Goal: Task Accomplishment & Management: Use online tool/utility

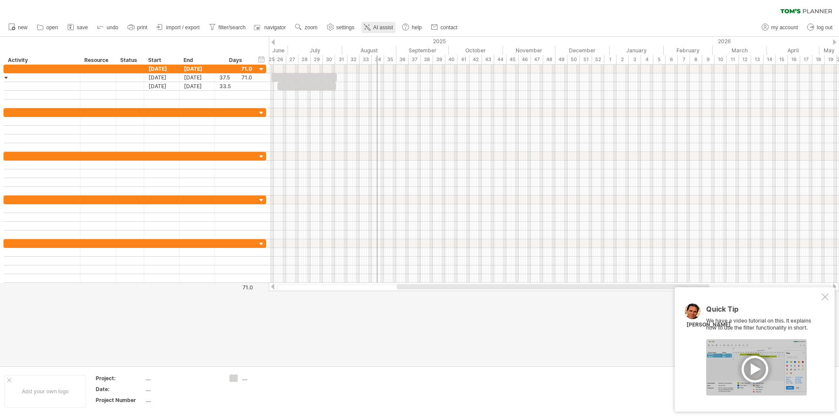
click at [375, 24] on link "AI assist" at bounding box center [378, 27] width 34 height 11
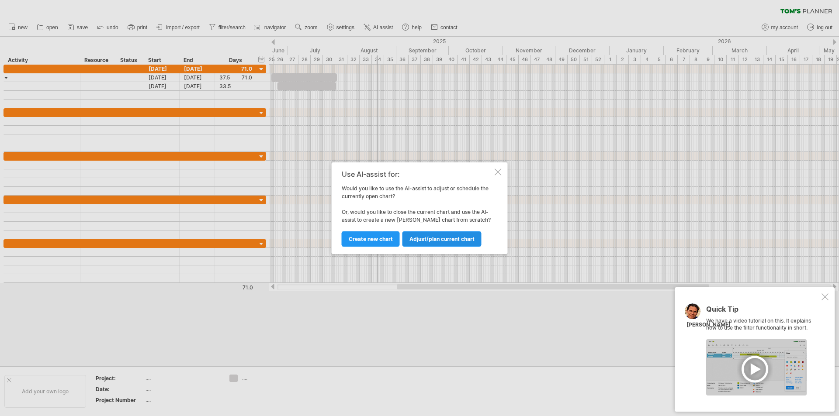
click at [447, 240] on span "Adjust/plan current chart" at bounding box center [441, 239] width 65 height 7
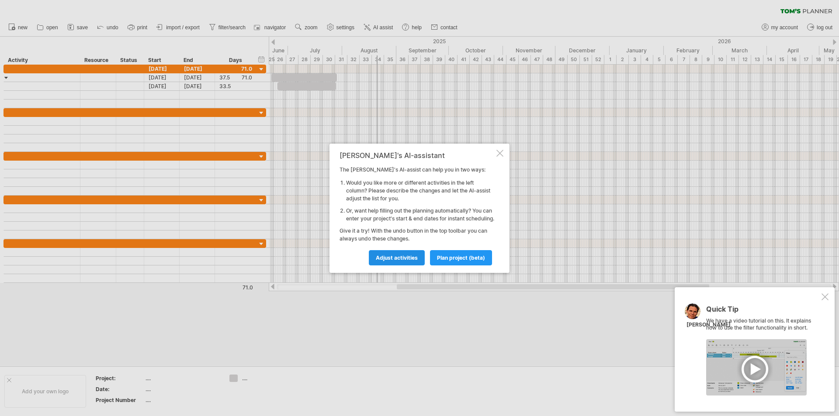
click at [384, 261] on span "Adjust activities" at bounding box center [397, 258] width 42 height 7
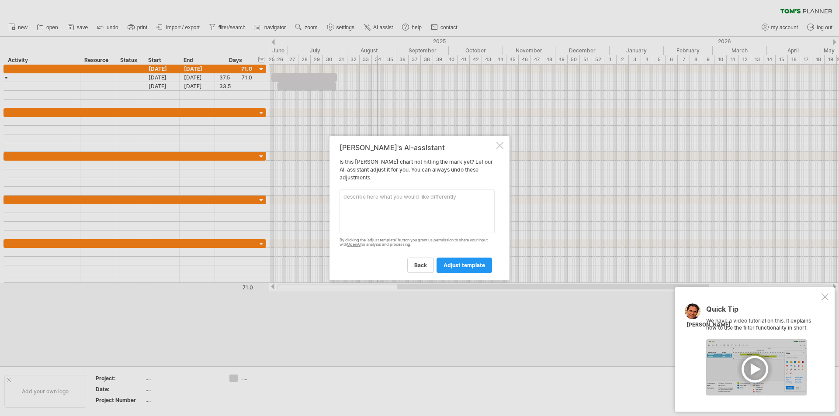
click at [375, 211] on textarea at bounding box center [417, 212] width 155 height 44
paste textarea "The entire [PERSON_NAME] chart spans approximately two and a half years. Howeve…"
paste textarea "Lore Ipsumdo S — Ametc Adipiscingelits (8901/87 ~ 3611/97) D5. Eiusmodt Incidid…"
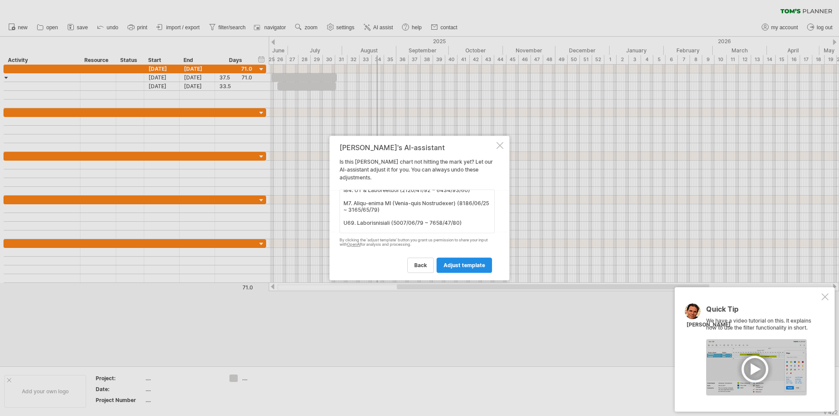
type textarea "Lor ipsumd Sitam conse adipi elitseddoeius tem inc u labo etdol. Magnaal, eni a…"
click at [466, 268] on span "adjust template" at bounding box center [464, 265] width 42 height 7
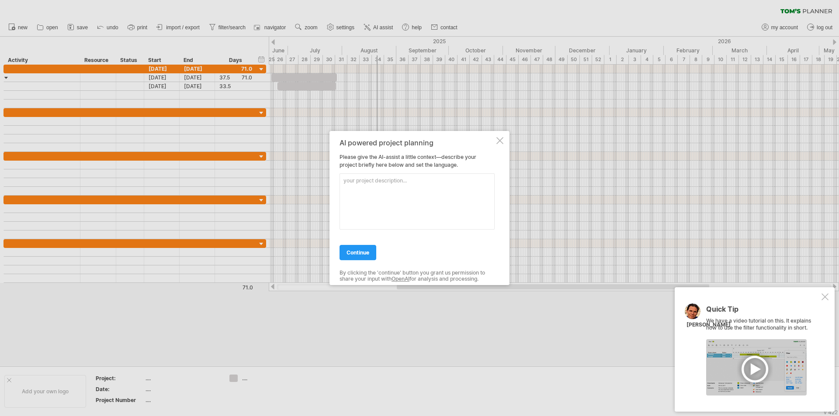
click at [389, 184] on textarea at bounding box center [417, 201] width 155 height 56
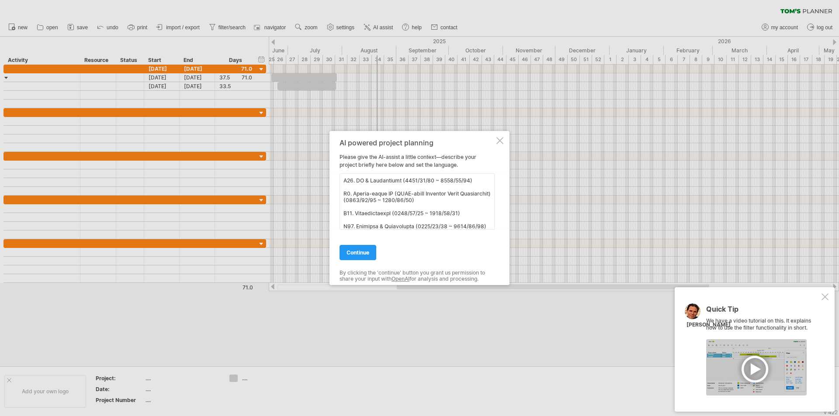
scroll to position [0, 0]
type textarea "Lore Ipsumdo S — Ametc Adipiscingelits (8901/87 ~ 3611/97) D5. Eiusmodt Incidid…"
click at [358, 251] on span "continue" at bounding box center [357, 252] width 23 height 7
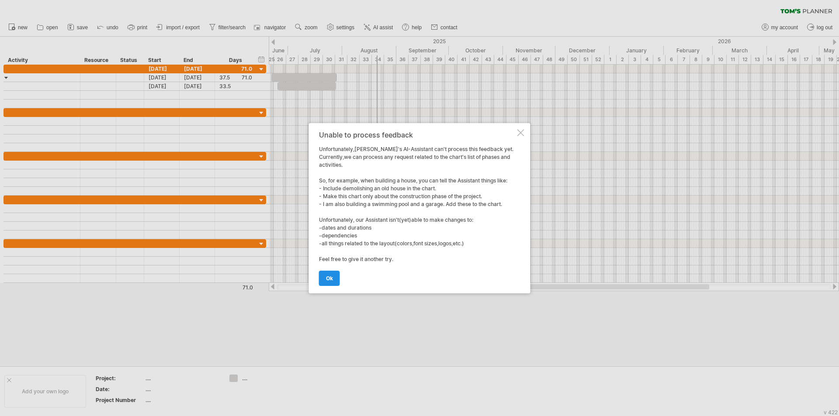
click at [336, 279] on link "ok" at bounding box center [329, 278] width 21 height 15
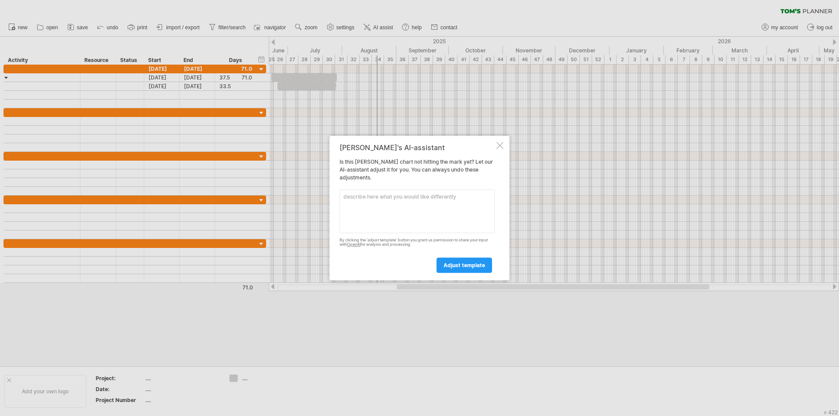
click at [405, 198] on textarea at bounding box center [417, 212] width 155 height 44
paste textarea "Lore Ipsumdo S — Ametc Adipiscingelits (8901/87 ~ 3611/97) D5. Eiusmodt Incidid…"
type textarea "Lore Ipsumdo S — Ametc Adipiscingelits (8901/87 ~ 3611/97) D5. Eiusmodt Incidid…"
click at [462, 264] on span "adjust template" at bounding box center [464, 265] width 42 height 7
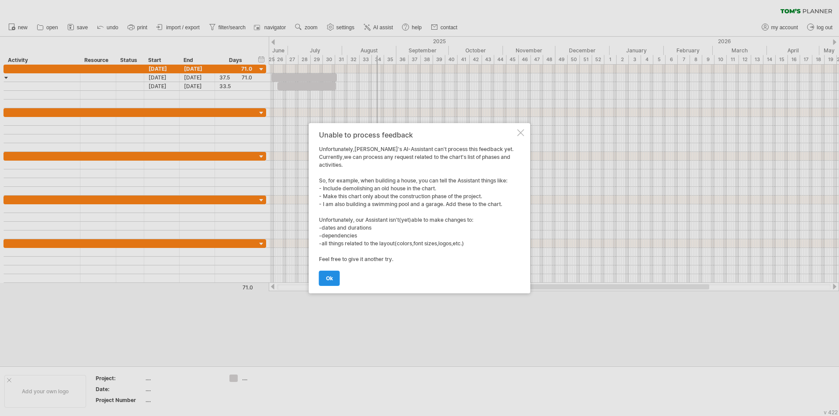
click at [333, 280] on link "ok" at bounding box center [329, 278] width 21 height 15
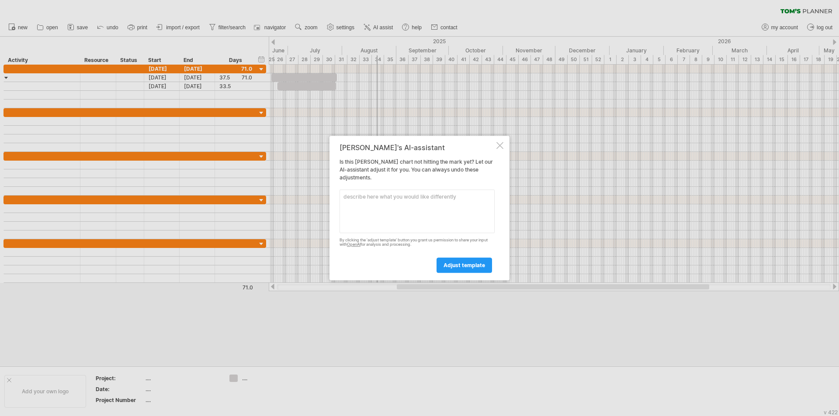
click at [499, 147] on div at bounding box center [499, 145] width 7 height 7
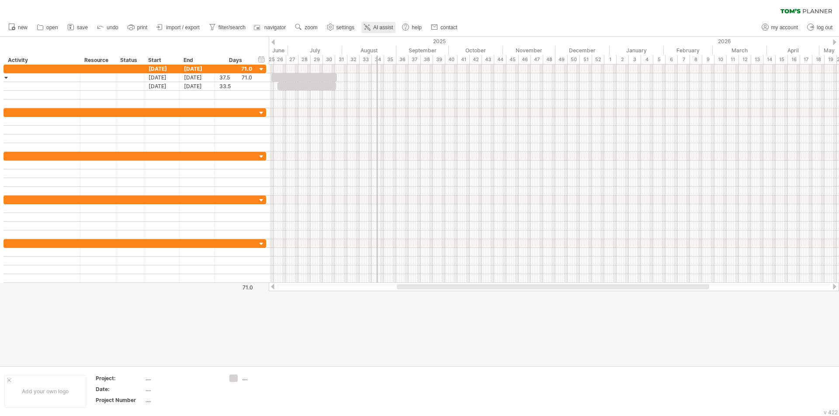
click at [383, 25] on span "AI assist" at bounding box center [383, 27] width 20 height 6
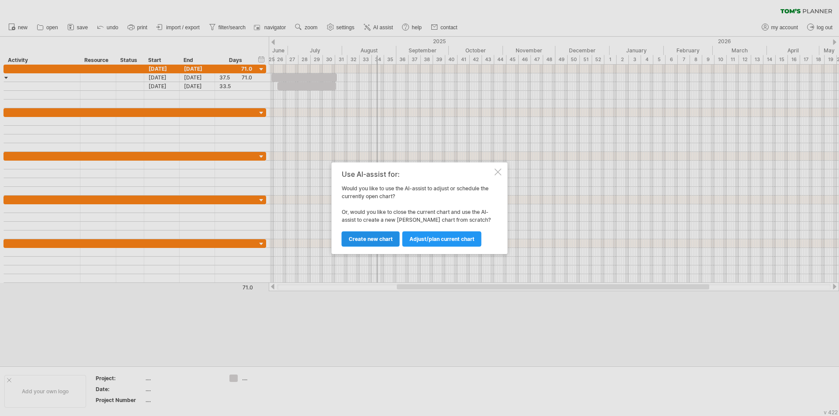
click at [365, 237] on span "Create new chart" at bounding box center [371, 239] width 44 height 7
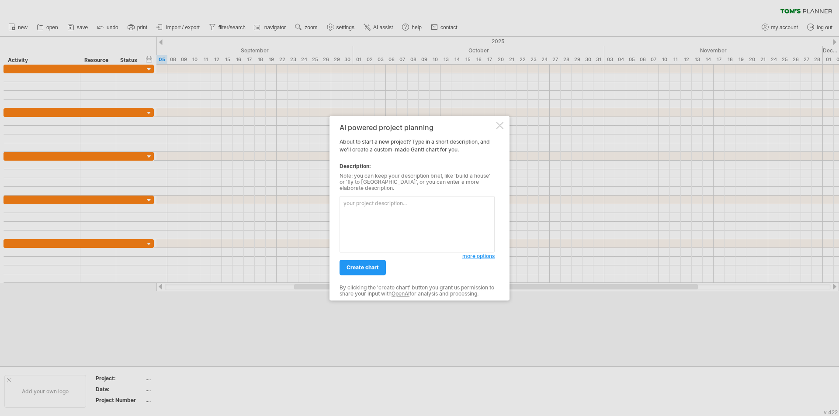
click at [370, 204] on textarea at bounding box center [417, 224] width 155 height 56
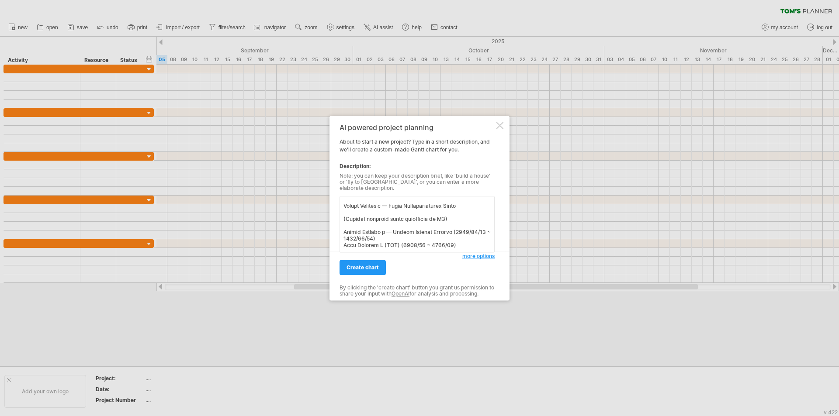
scroll to position [607, 0]
type textarea "Lore Ipsumdo S — Ametc Adipiscingelits (8901/87 ~ 3611/97) D5. Eiusmodt Incidid…"
click at [369, 264] on span "create chart" at bounding box center [362, 267] width 32 height 7
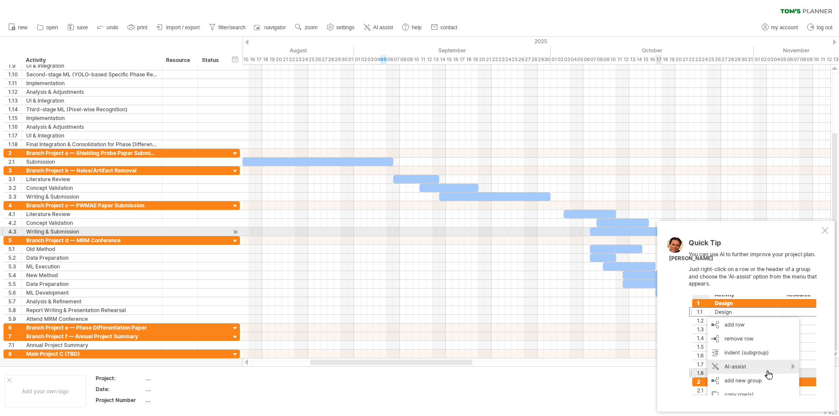
click at [822, 230] on div at bounding box center [824, 230] width 7 height 7
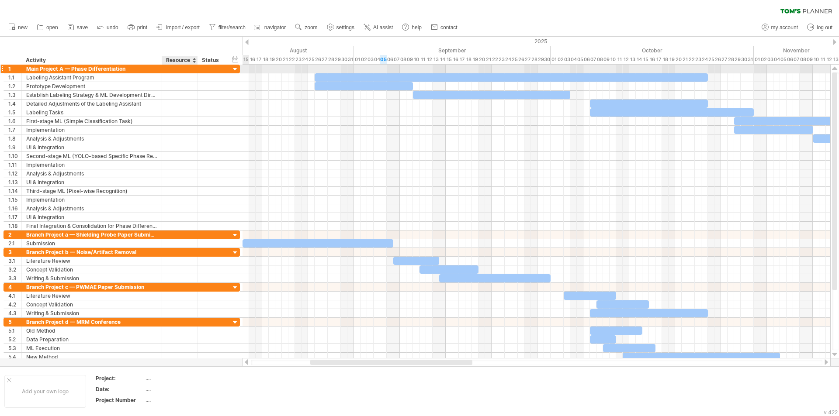
click at [177, 68] on div at bounding box center [179, 69] width 27 height 8
click at [177, 68] on input "text" at bounding box center [179, 69] width 27 height 8
click at [119, 68] on div "Main Project A — Phase Differentiation" at bounding box center [91, 69] width 131 height 8
click at [119, 68] on input "**********" at bounding box center [91, 69] width 131 height 8
type input "**********"
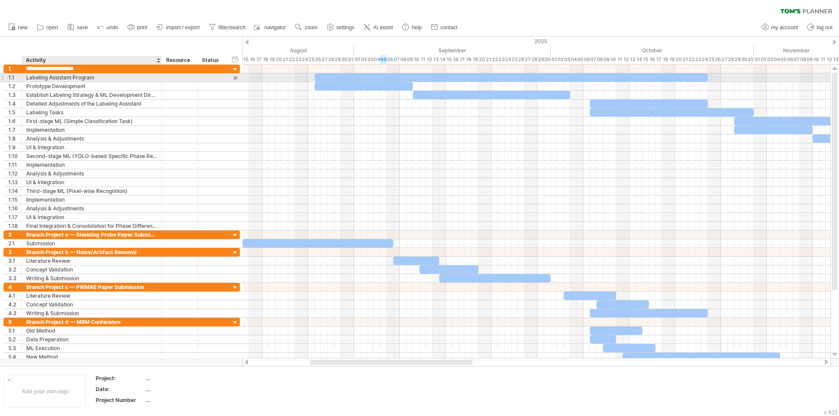
click at [132, 80] on div "Labeling Assistant Program" at bounding box center [91, 77] width 131 height 8
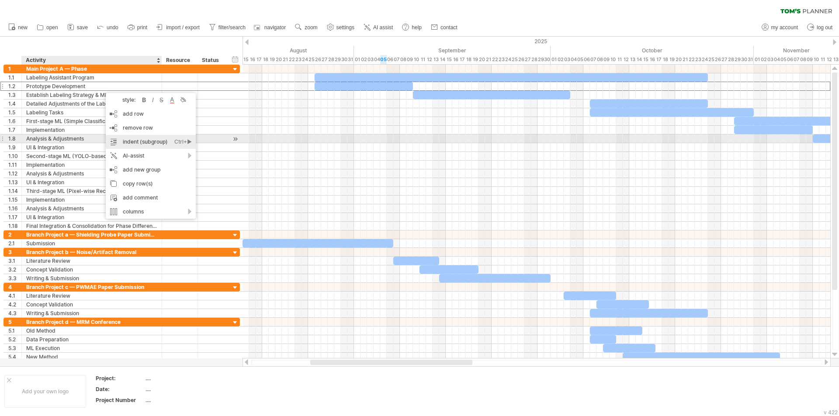
click at [163, 138] on div "indent (subgroup) Ctrl+► Cmd+►" at bounding box center [151, 142] width 90 height 14
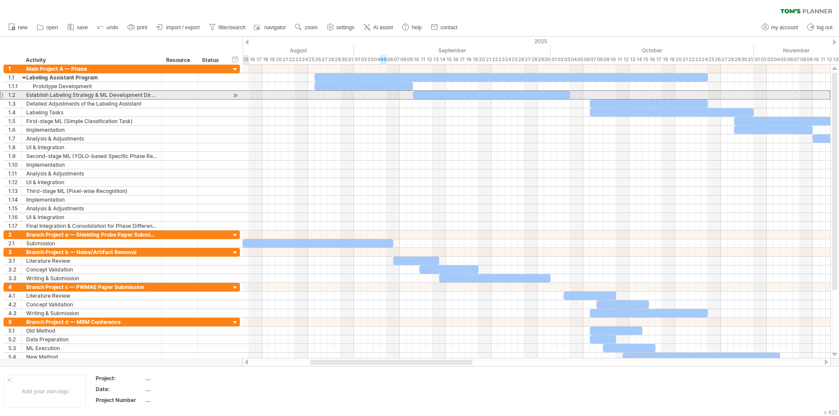
click at [62, 94] on div "Establish Labeling Strategy & ML Development Direction" at bounding box center [91, 95] width 131 height 8
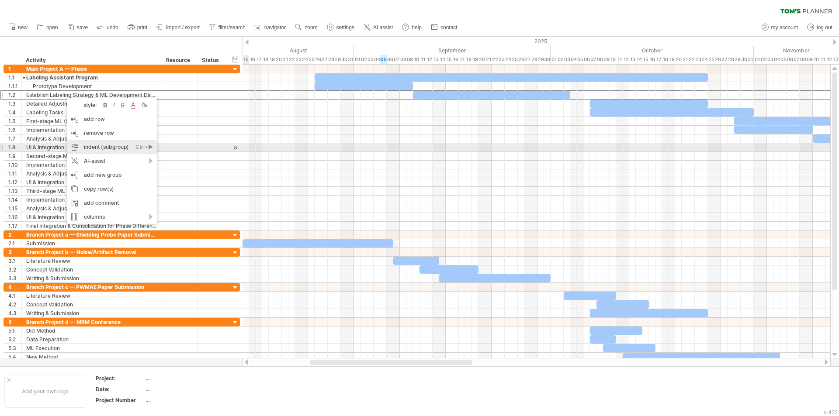
click at [117, 148] on div "indent (subgroup) Ctrl+► Cmd+►" at bounding box center [112, 147] width 90 height 14
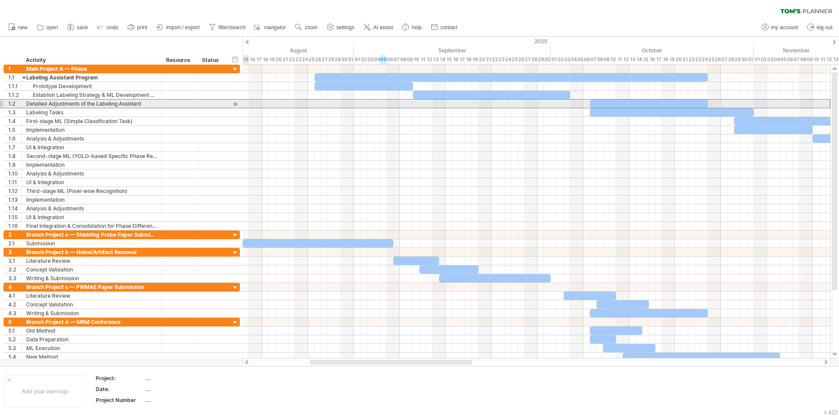
click at [73, 105] on div "Detailed Adjustments of the Labeling Assistant" at bounding box center [91, 104] width 131 height 8
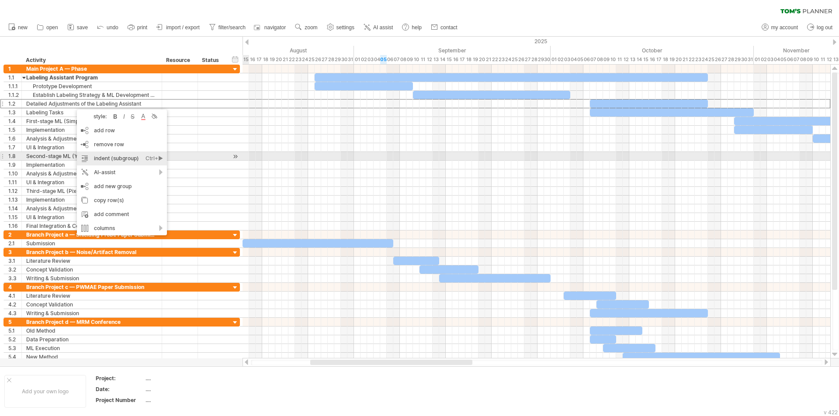
click at [135, 158] on div "indent (subgroup) Ctrl+► Cmd+►" at bounding box center [122, 159] width 90 height 14
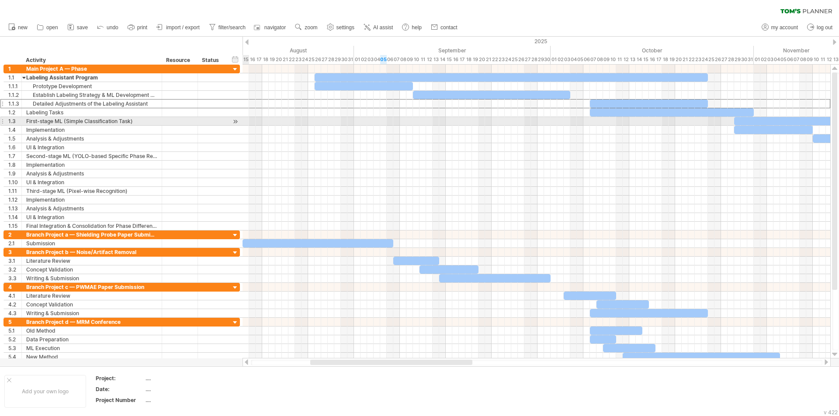
click at [74, 125] on div "First-stage ML (Simple Classification Task)" at bounding box center [91, 121] width 131 height 8
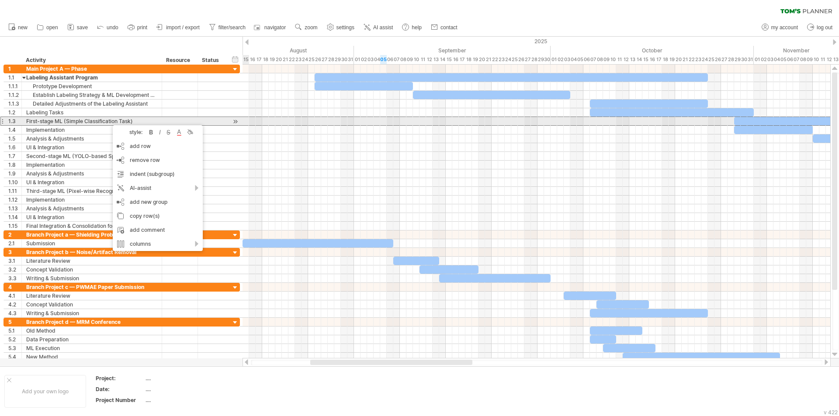
click at [108, 121] on div "First-stage ML (Simple Classification Task)" at bounding box center [91, 121] width 131 height 8
click at [89, 126] on div "Implementation" at bounding box center [91, 130] width 131 height 8
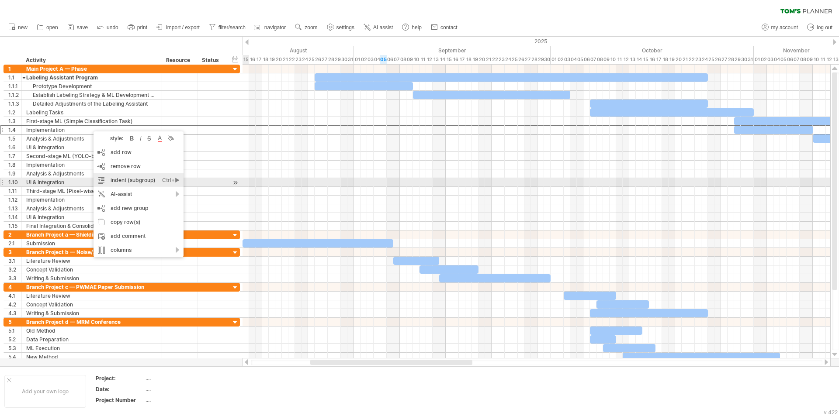
click at [150, 183] on div "indent (subgroup) Ctrl+► Cmd+►" at bounding box center [139, 180] width 90 height 14
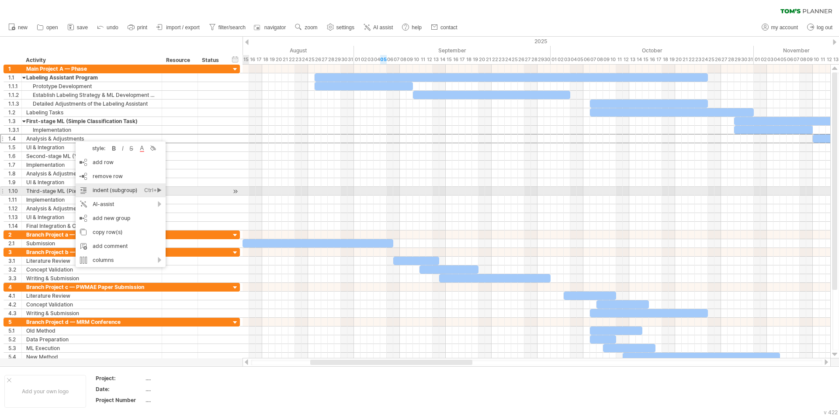
click at [127, 195] on div "indent (subgroup) Ctrl+► Cmd+►" at bounding box center [121, 191] width 90 height 14
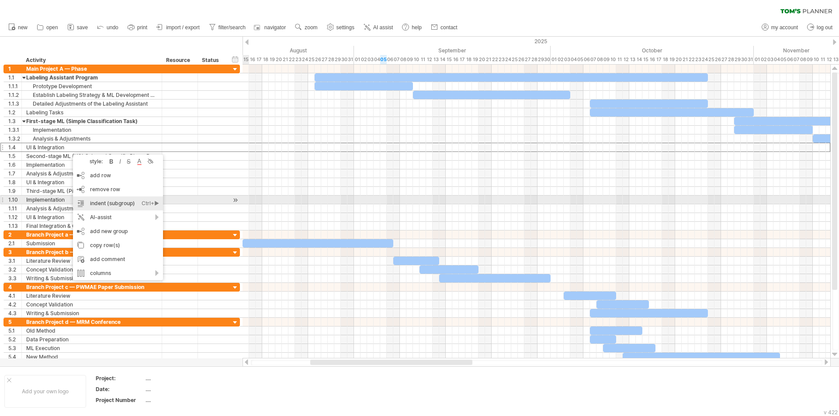
click at [116, 203] on div "indent (subgroup) Ctrl+► Cmd+►" at bounding box center [118, 204] width 90 height 14
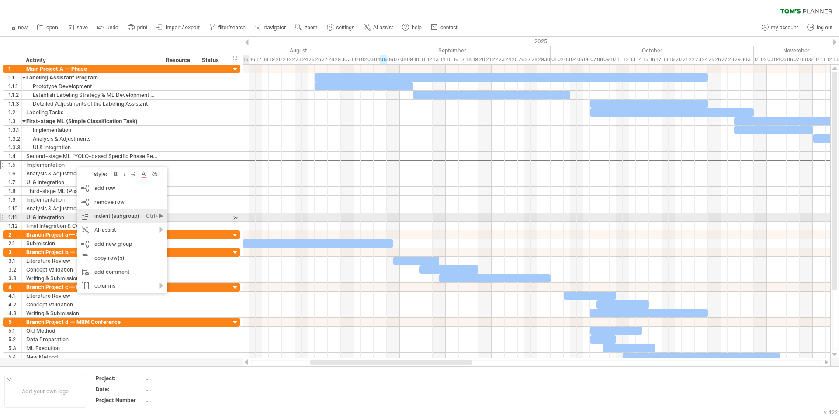
click at [120, 214] on div "indent (subgroup) Ctrl+► Cmd+►" at bounding box center [122, 216] width 90 height 14
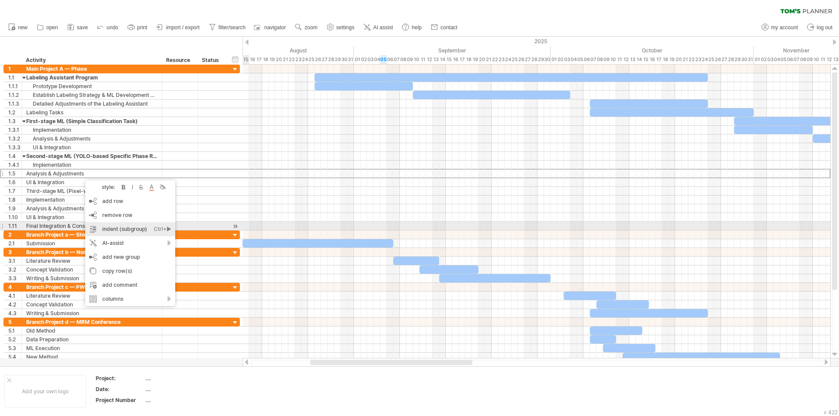
click at [111, 226] on div "indent (subgroup) Ctrl+► Cmd+►" at bounding box center [130, 229] width 90 height 14
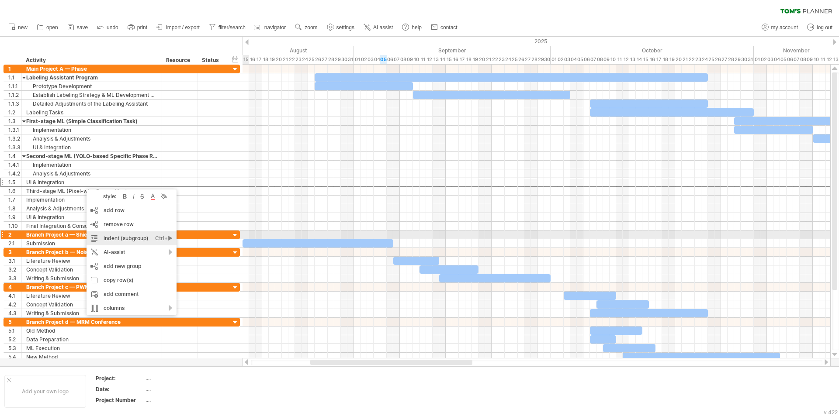
click at [124, 237] on div "indent (subgroup) Ctrl+► Cmd+►" at bounding box center [132, 239] width 90 height 14
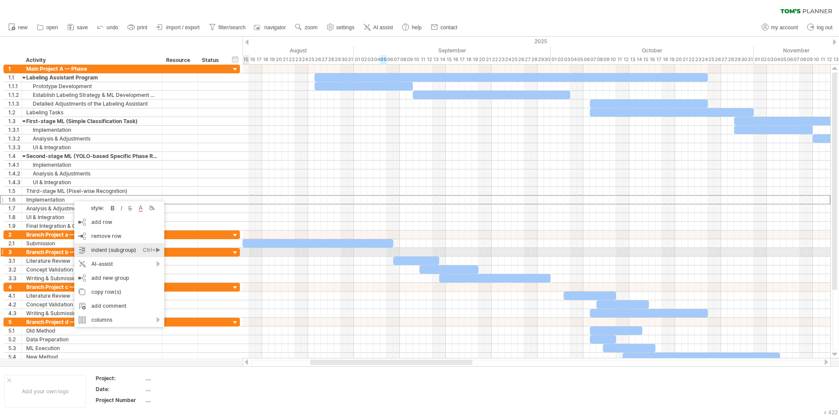
click at [108, 251] on div "indent (subgroup) Ctrl+► Cmd+►" at bounding box center [119, 250] width 90 height 14
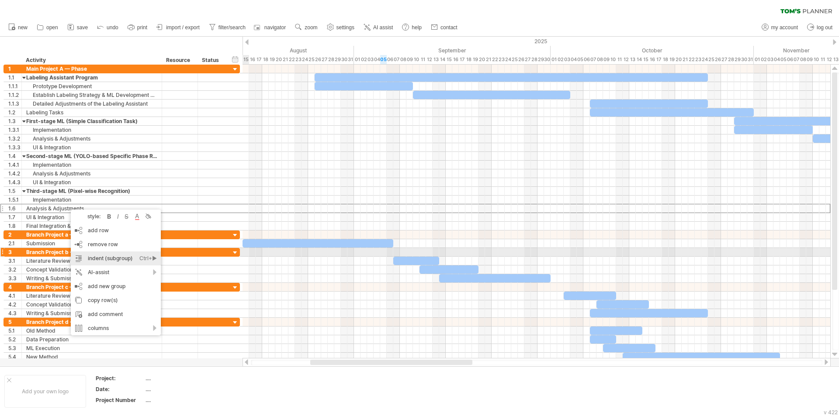
click at [104, 255] on div "indent (subgroup) Ctrl+► Cmd+►" at bounding box center [116, 259] width 90 height 14
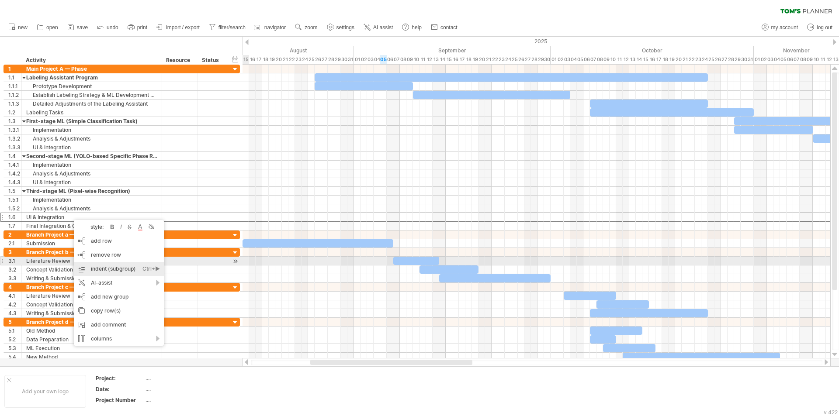
click at [105, 263] on div "indent (subgroup) Ctrl+► Cmd+►" at bounding box center [119, 269] width 90 height 14
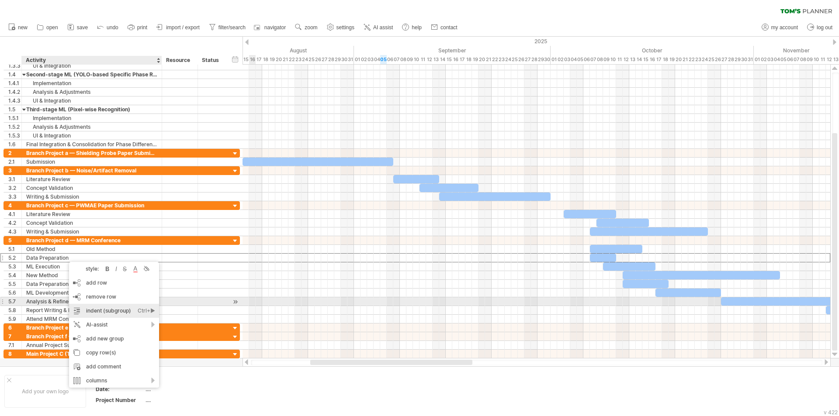
click at [122, 306] on div "indent (subgroup) Ctrl+► Cmd+►" at bounding box center [114, 311] width 90 height 14
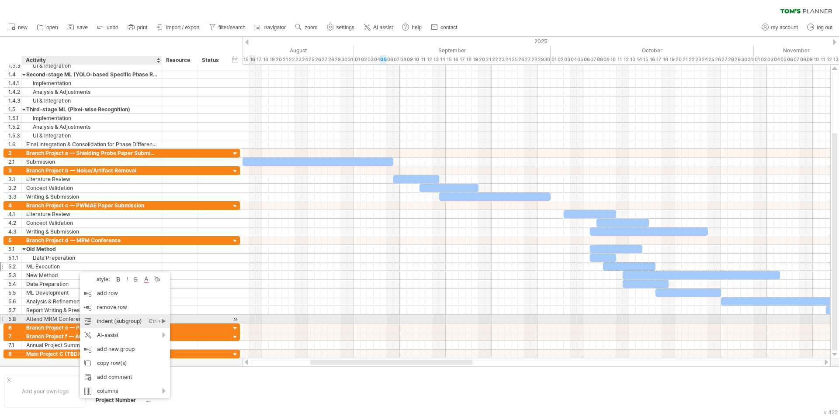
click at [129, 324] on div "indent (subgroup) Ctrl+► Cmd+►" at bounding box center [125, 322] width 90 height 14
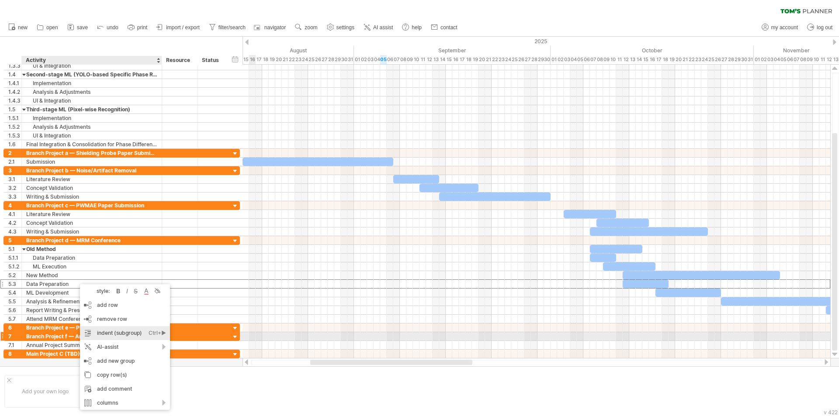
click at [128, 335] on div "indent (subgroup) Ctrl+► Cmd+►" at bounding box center [125, 333] width 90 height 14
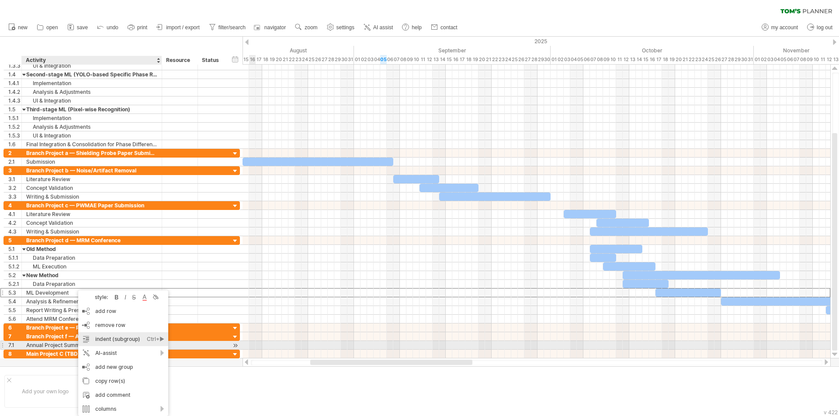
click at [125, 341] on div "indent (subgroup) Ctrl+► Cmd+►" at bounding box center [123, 340] width 90 height 14
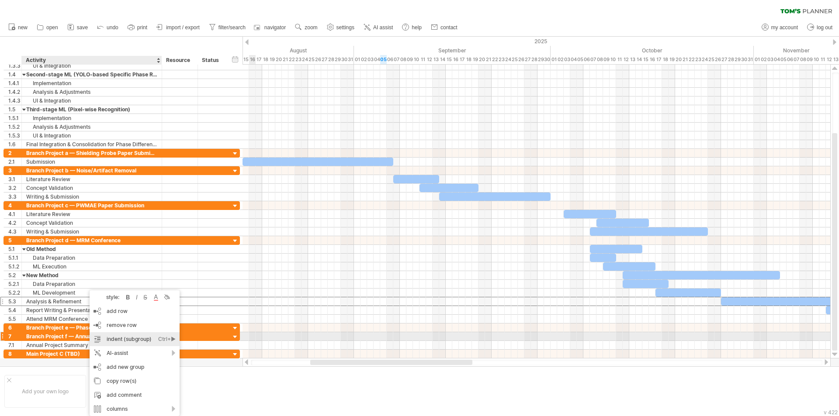
click at [133, 340] on div "indent (subgroup) Ctrl+► Cmd+►" at bounding box center [135, 340] width 90 height 14
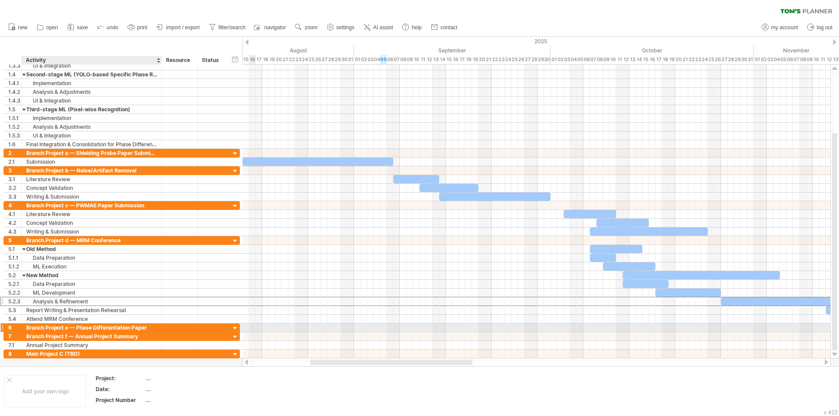
click at [114, 330] on div "Branch Project e — Phase Differentiation Paper" at bounding box center [91, 328] width 131 height 8
click at [140, 330] on input "**********" at bounding box center [91, 328] width 131 height 8
click at [149, 329] on input "**********" at bounding box center [91, 328] width 131 height 8
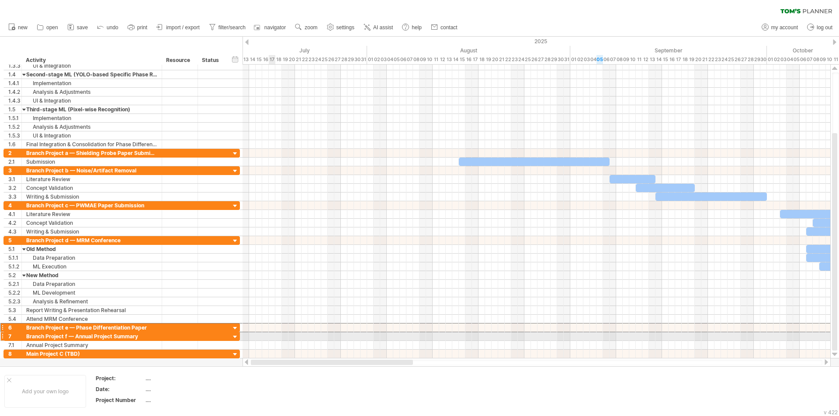
drag, startPoint x: 377, startPoint y: 363, endPoint x: 259, endPoint y: 337, distance: 120.3
click at [259, 337] on div "Trying to reach [DOMAIN_NAME] Connected again... 0% clear filter new 1" at bounding box center [419, 208] width 839 height 416
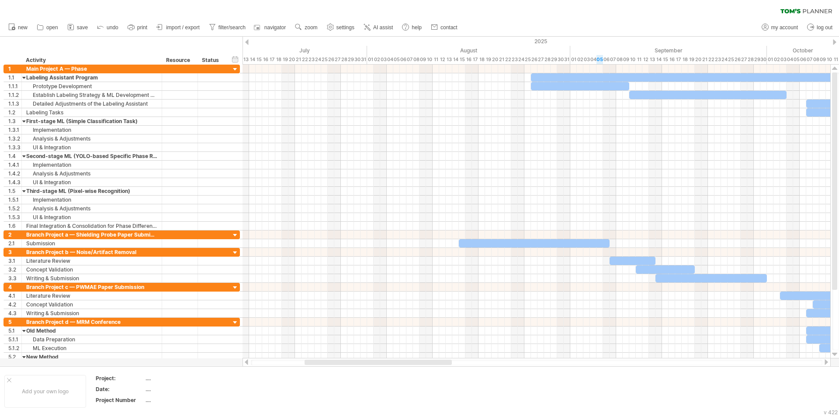
click at [247, 40] on div at bounding box center [246, 42] width 3 height 6
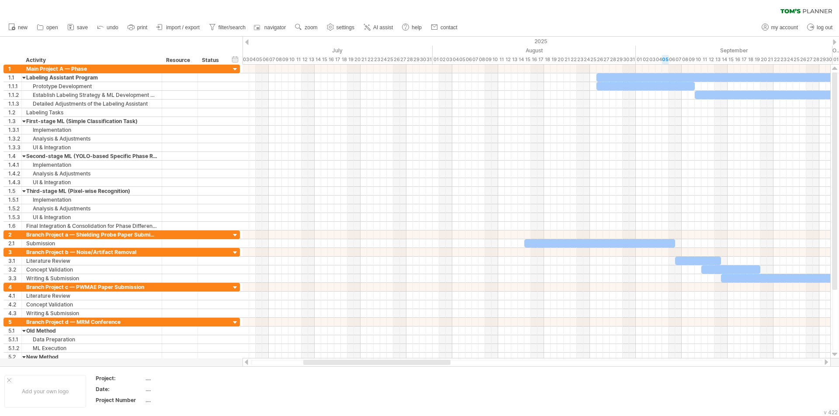
click at [834, 41] on div at bounding box center [834, 42] width 3 height 6
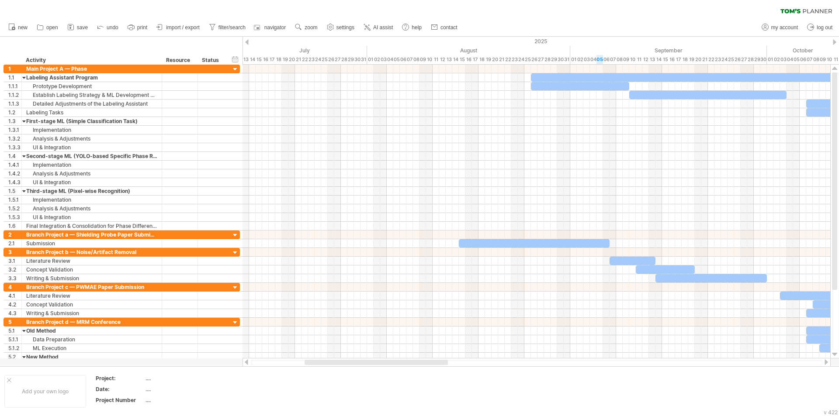
click at [834, 41] on div at bounding box center [834, 42] width 3 height 6
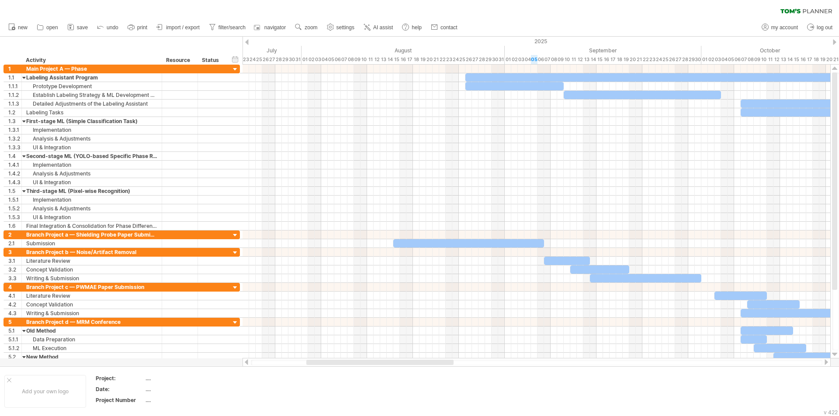
click at [834, 41] on div at bounding box center [834, 42] width 3 height 6
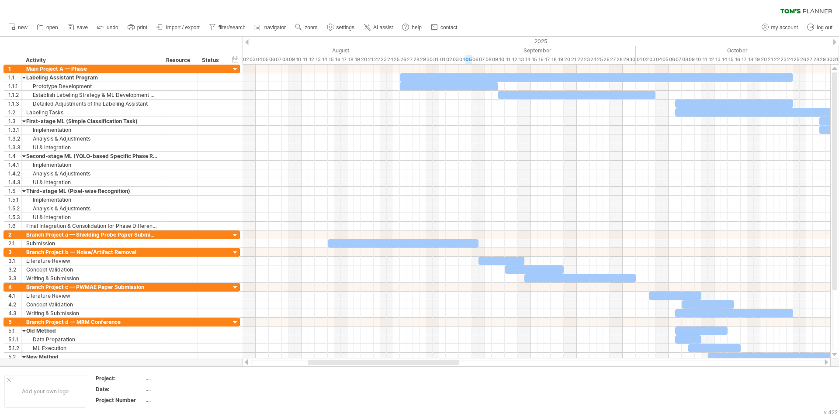
click at [834, 41] on div at bounding box center [834, 42] width 3 height 6
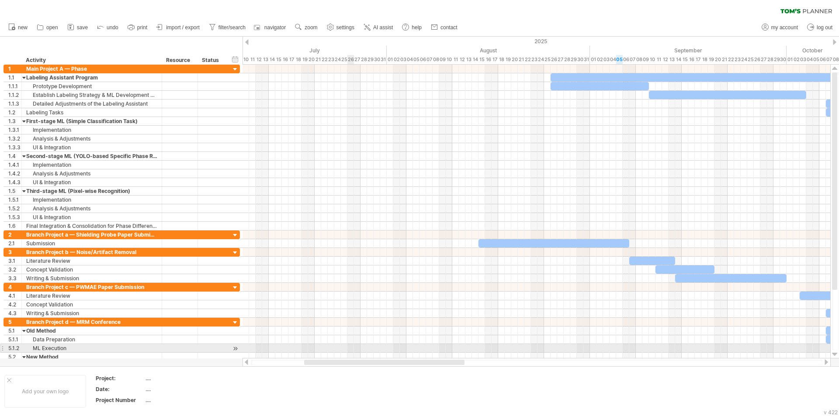
drag, startPoint x: 342, startPoint y: 346, endPoint x: 368, endPoint y: 351, distance: 26.7
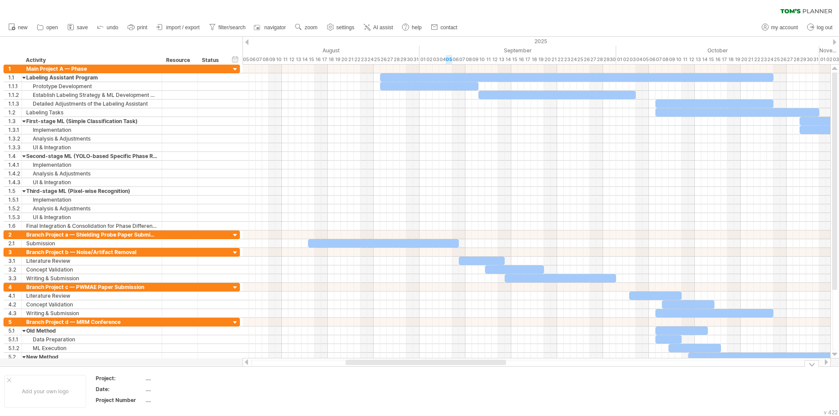
drag, startPoint x: 439, startPoint y: 364, endPoint x: 480, endPoint y: 367, distance: 41.7
click at [480, 367] on div "Trying to reach [DOMAIN_NAME] Connected again... 0% clear filter new 1" at bounding box center [419, 208] width 839 height 416
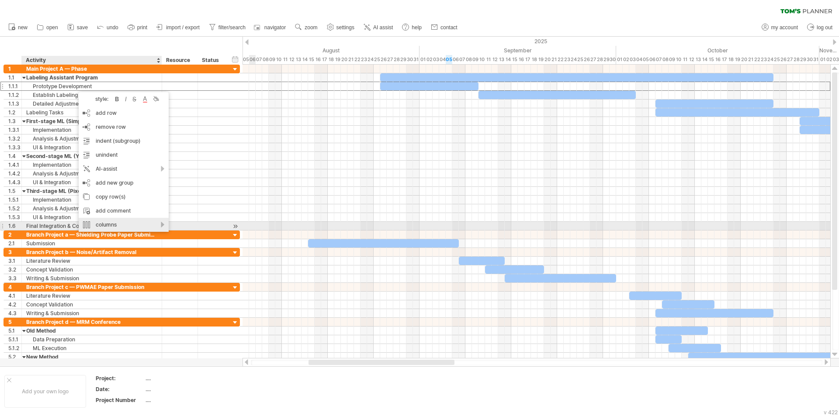
click at [135, 224] on div "columns" at bounding box center [124, 225] width 90 height 14
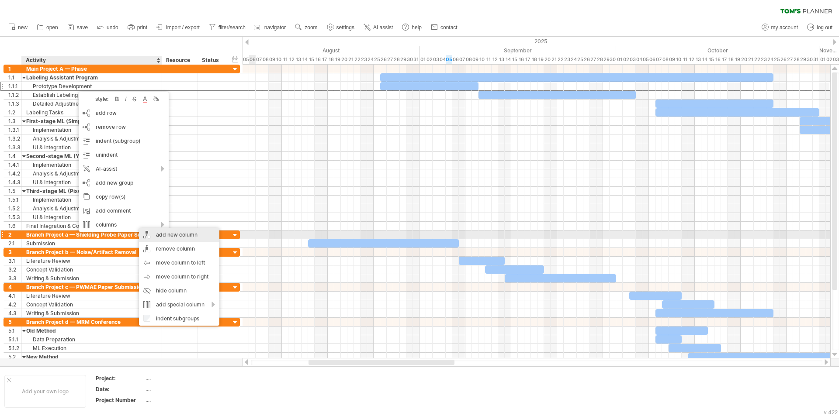
click at [175, 234] on div "add new column" at bounding box center [179, 235] width 80 height 14
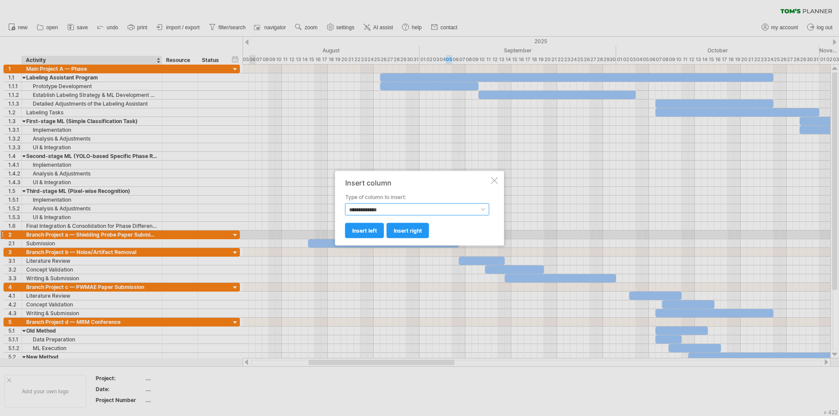
click at [406, 209] on select "**********" at bounding box center [417, 209] width 144 height 12
click at [419, 207] on select "**********" at bounding box center [417, 209] width 144 height 12
click at [496, 179] on div at bounding box center [494, 180] width 7 height 7
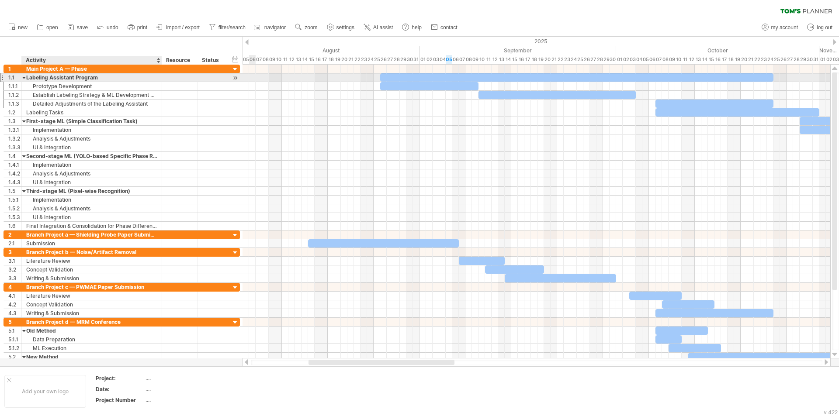
click at [92, 79] on div "Labeling Assistant Program" at bounding box center [91, 77] width 131 height 8
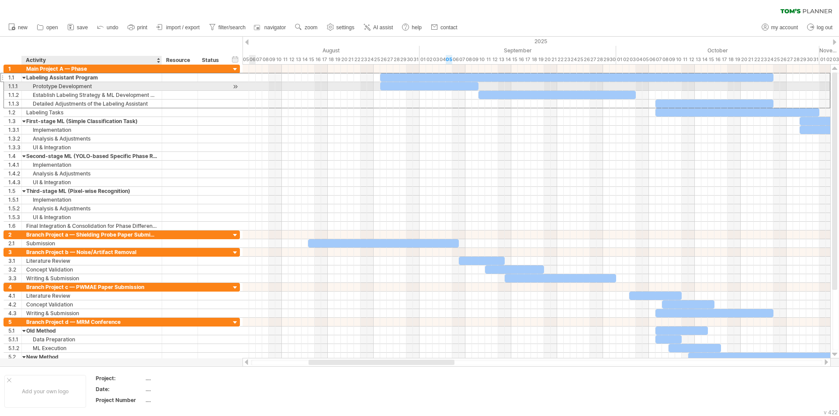
click at [82, 86] on div "Prototype Development" at bounding box center [91, 86] width 131 height 8
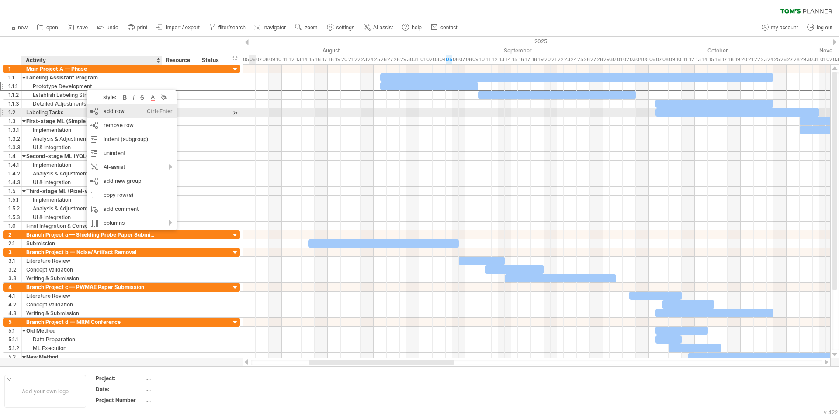
click at [141, 114] on div "add row Ctrl+Enter Cmd+Enter" at bounding box center [132, 111] width 90 height 14
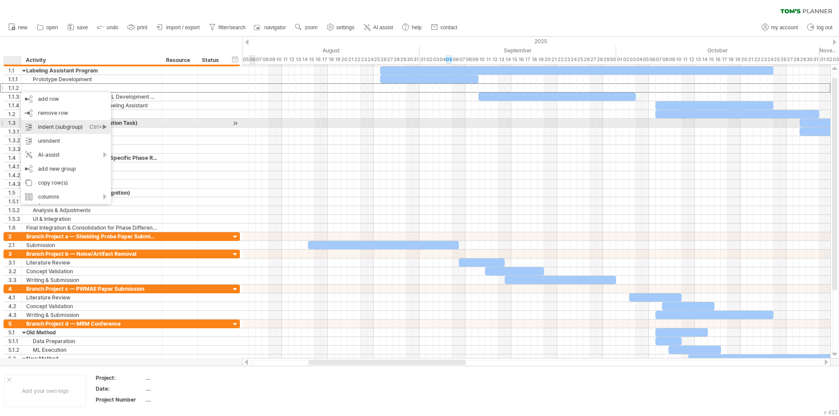
click at [72, 127] on div "indent (subgroup) Ctrl+► Cmd+►" at bounding box center [66, 127] width 90 height 14
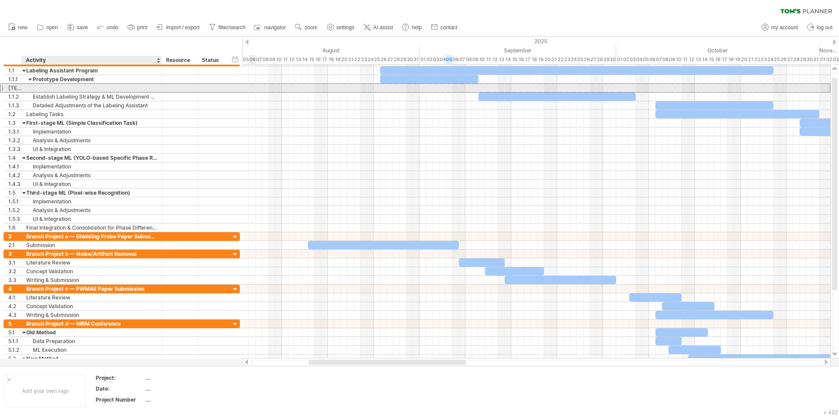
click at [66, 87] on div at bounding box center [91, 88] width 131 height 8
click at [66, 87] on input "text" at bounding box center [91, 88] width 131 height 8
type input "*"
type input "********"
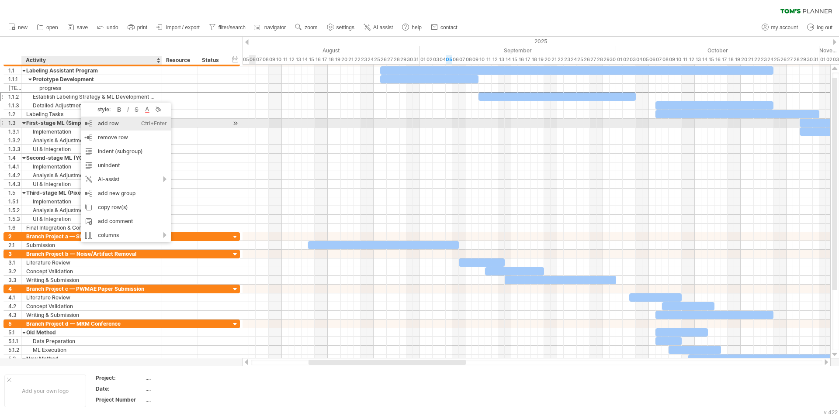
click at [127, 123] on div "add row Ctrl+Enter Cmd+Enter" at bounding box center [126, 124] width 90 height 14
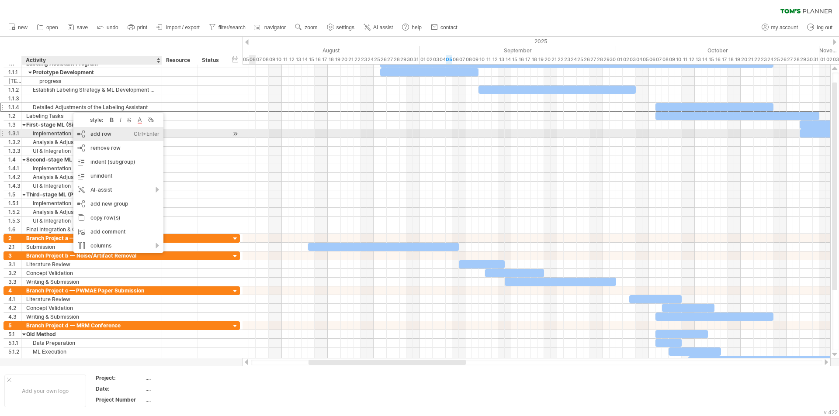
click at [118, 132] on div "add row Ctrl+Enter Cmd+Enter" at bounding box center [118, 134] width 90 height 14
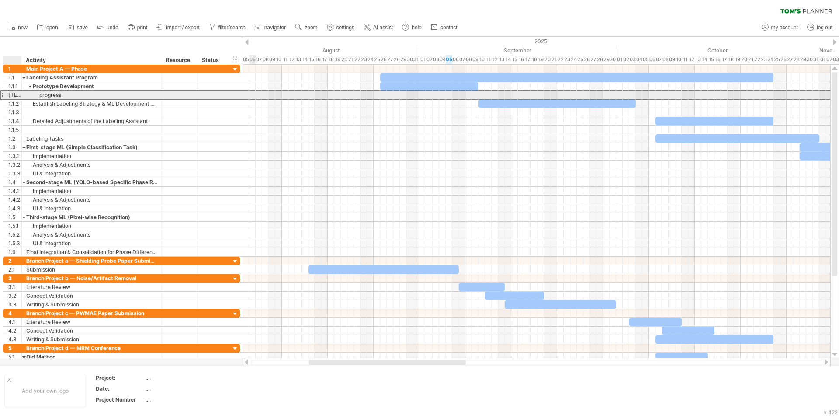
click at [14, 96] on div "[TECHNICAL_ID]" at bounding box center [14, 95] width 13 height 8
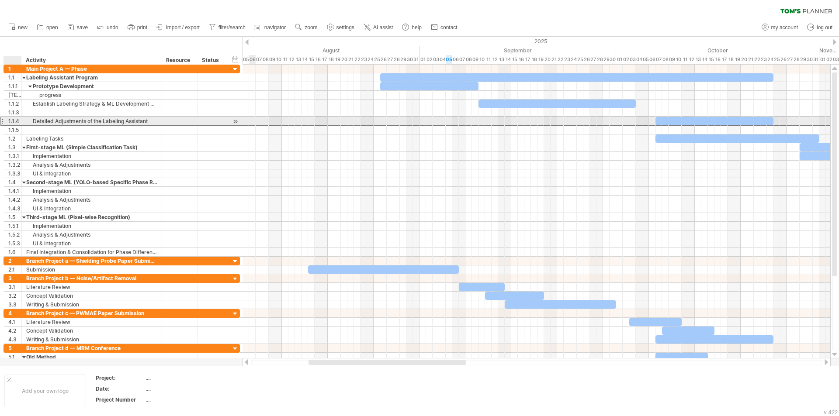
click at [177, 122] on div at bounding box center [179, 121] width 27 height 8
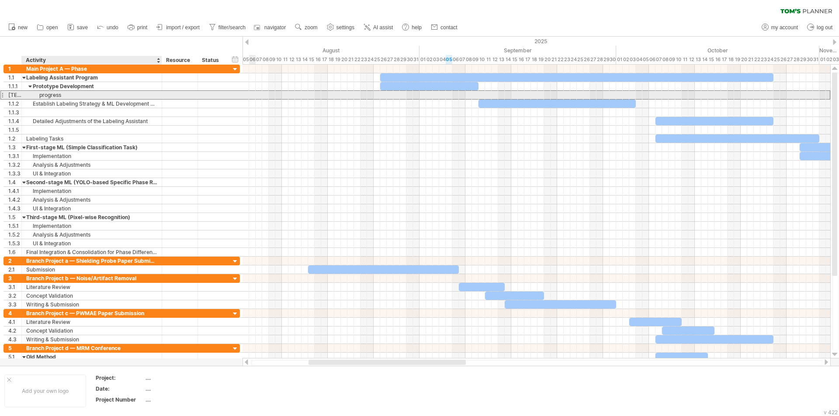
click at [63, 96] on div "progress" at bounding box center [91, 95] width 131 height 8
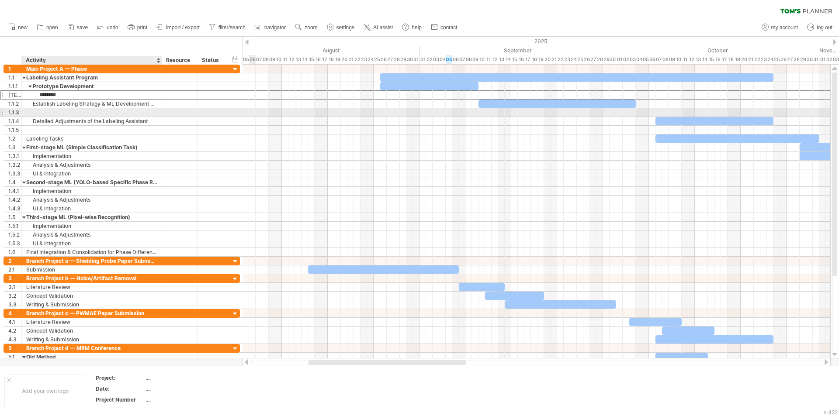
click at [59, 114] on div at bounding box center [91, 112] width 131 height 8
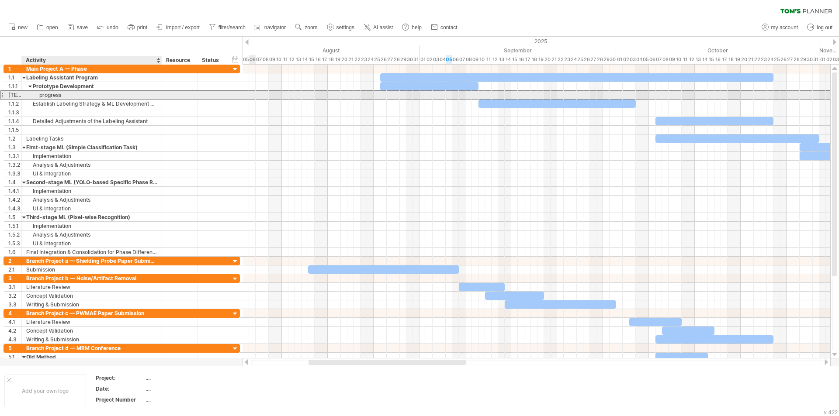
click at [61, 95] on div "progress" at bounding box center [91, 95] width 131 height 8
click at [0, 0] on input "********" at bounding box center [0, 0] width 0 height 0
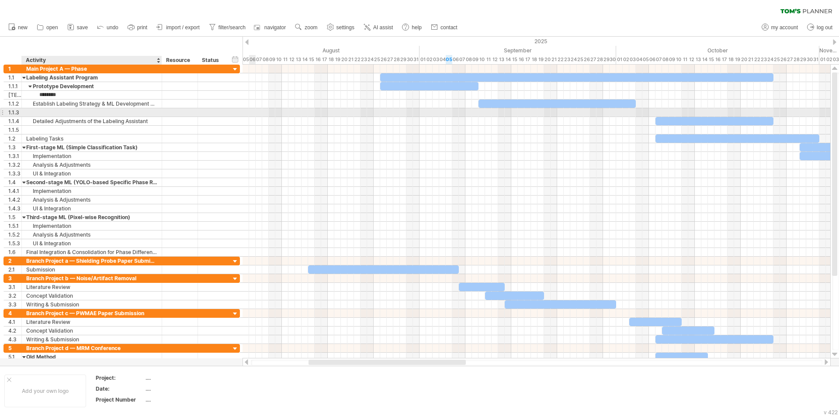
click at [62, 111] on div at bounding box center [91, 112] width 131 height 8
paste input "********"
type input "********"
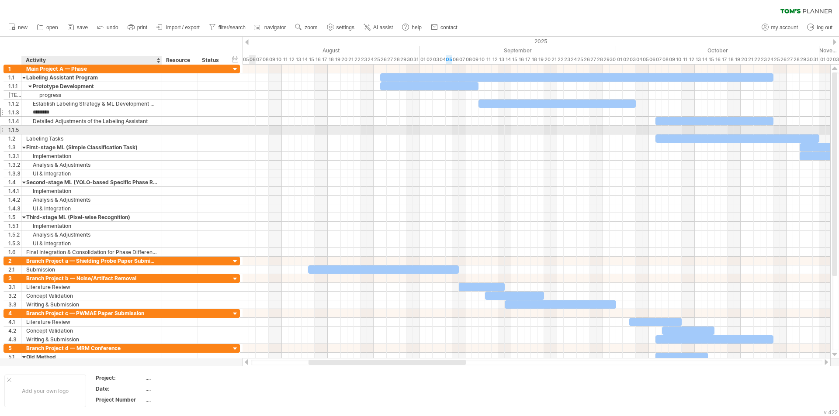
click at [59, 128] on div at bounding box center [91, 130] width 131 height 8
click at [59, 128] on input "text" at bounding box center [91, 130] width 131 height 8
paste input "********"
type input "********"
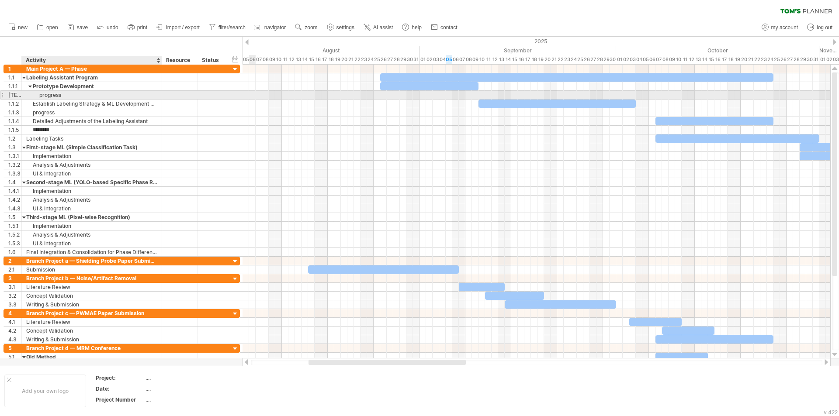
click at [48, 97] on div "progress" at bounding box center [91, 95] width 131 height 8
click at [48, 97] on input "********" at bounding box center [91, 95] width 131 height 8
click at [40, 97] on input "********" at bounding box center [91, 95] width 131 height 8
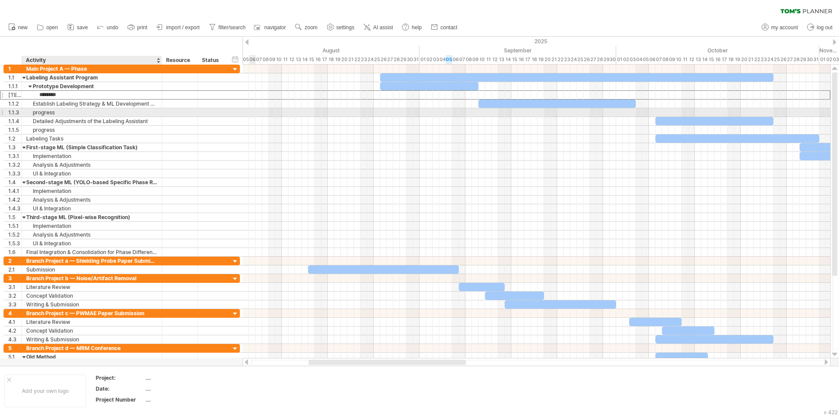
click at [41, 114] on div "progress" at bounding box center [91, 112] width 131 height 8
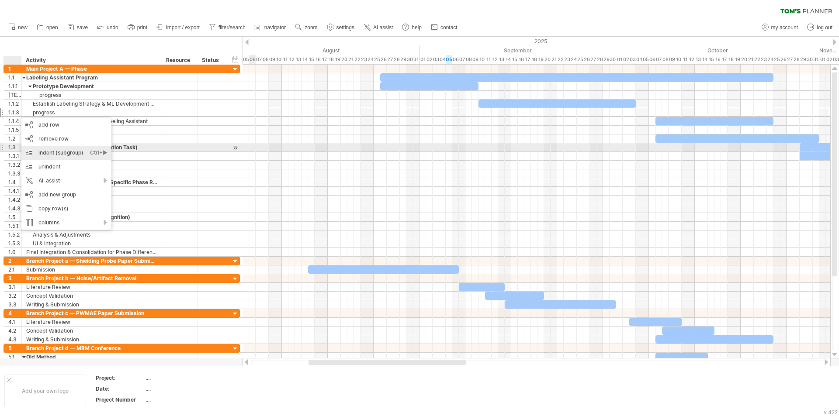
click at [66, 150] on div "indent (subgroup) Ctrl+► Cmd+►" at bounding box center [66, 153] width 90 height 14
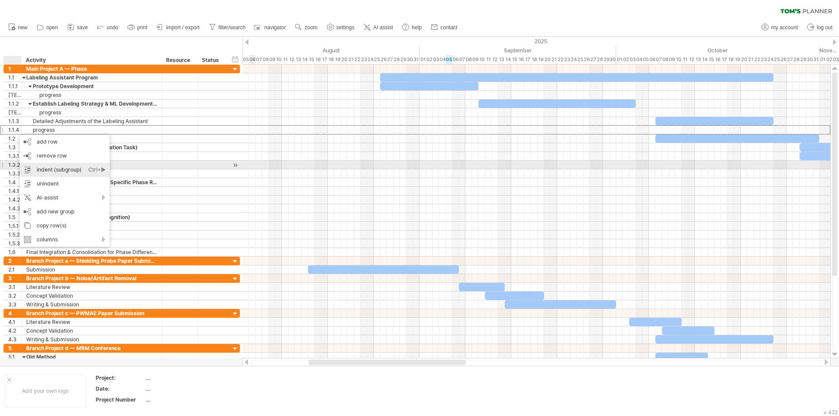
click at [65, 170] on div "indent (subgroup) Ctrl+► Cmd+►" at bounding box center [65, 170] width 90 height 14
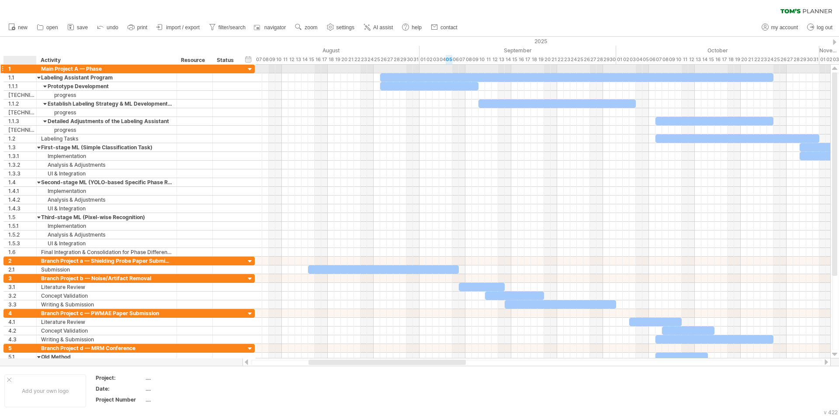
drag, startPoint x: 19, startPoint y: 70, endPoint x: 33, endPoint y: 69, distance: 14.4
click at [33, 69] on div at bounding box center [35, 69] width 4 height 9
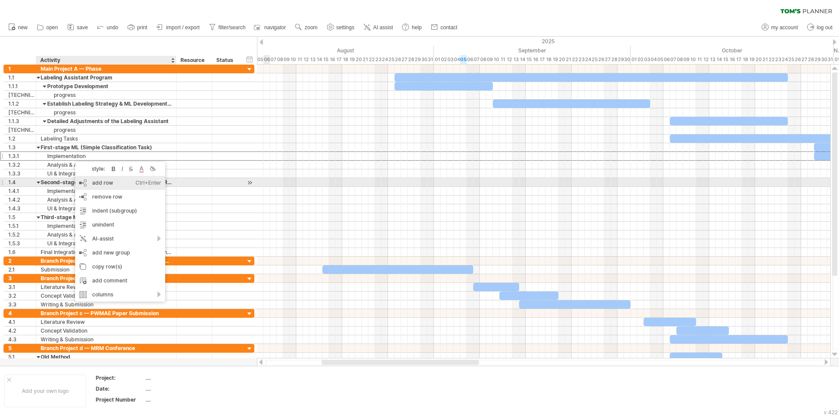
click at [101, 182] on div "add row Ctrl+Enter Cmd+Enter" at bounding box center [120, 183] width 90 height 14
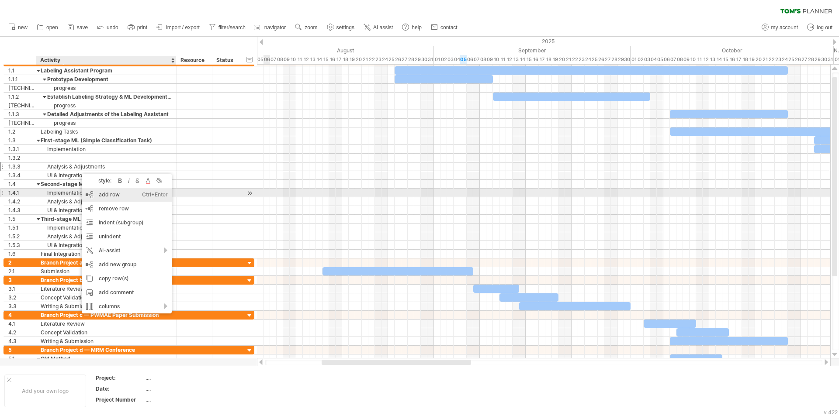
click at [102, 194] on div "add row Ctrl+Enter Cmd+Enter" at bounding box center [127, 195] width 90 height 14
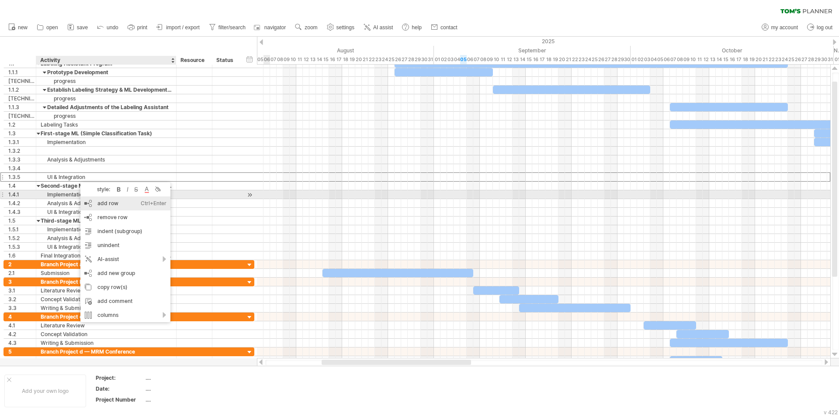
click at [108, 199] on div "add row Ctrl+Enter Cmd+Enter" at bounding box center [125, 204] width 90 height 14
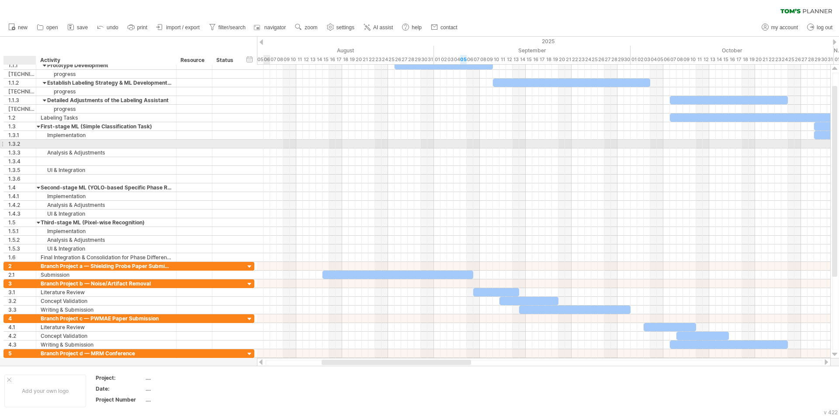
click at [21, 143] on div "1.3.2" at bounding box center [22, 144] width 28 height 8
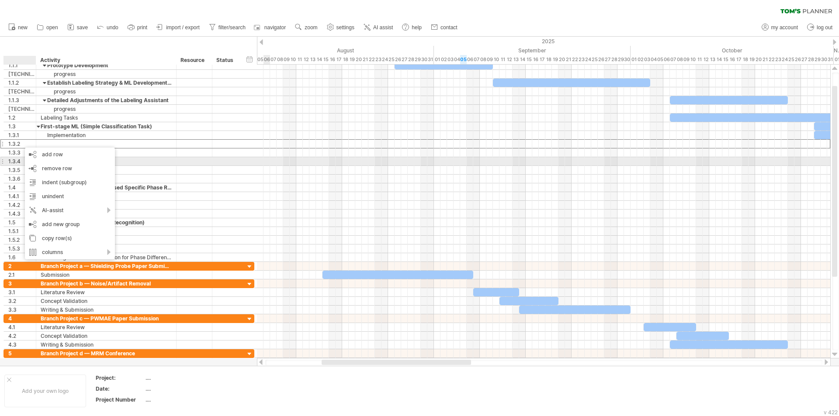
click at [245, 157] on div "1.3.4" at bounding box center [128, 161] width 251 height 9
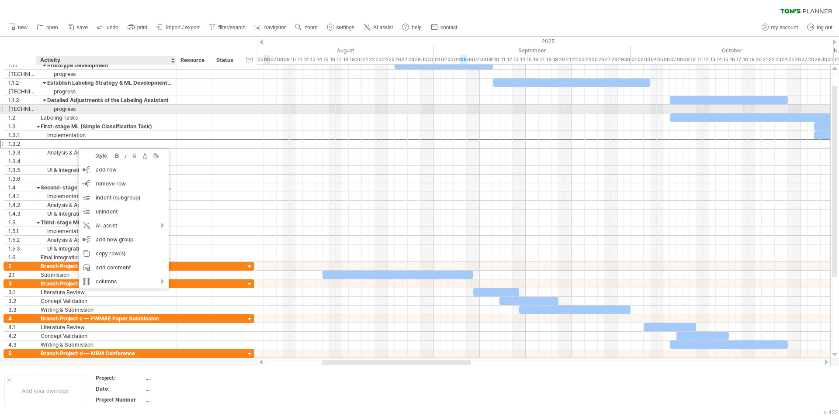
click at [75, 110] on div "progress" at bounding box center [106, 109] width 131 height 8
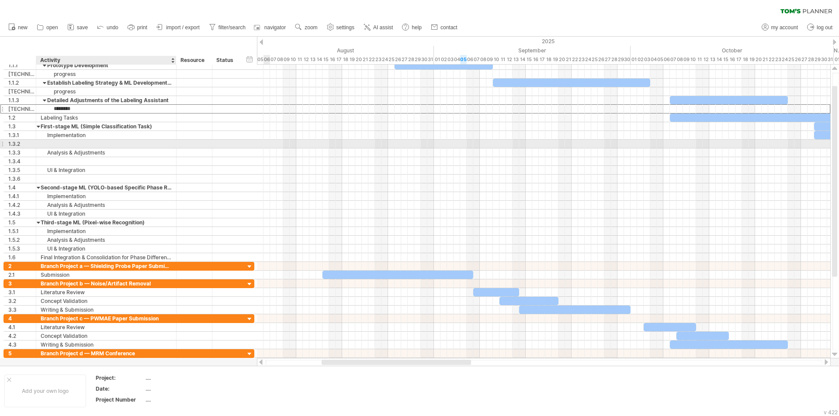
click at [73, 141] on div at bounding box center [106, 144] width 131 height 8
paste input "********"
type input "********"
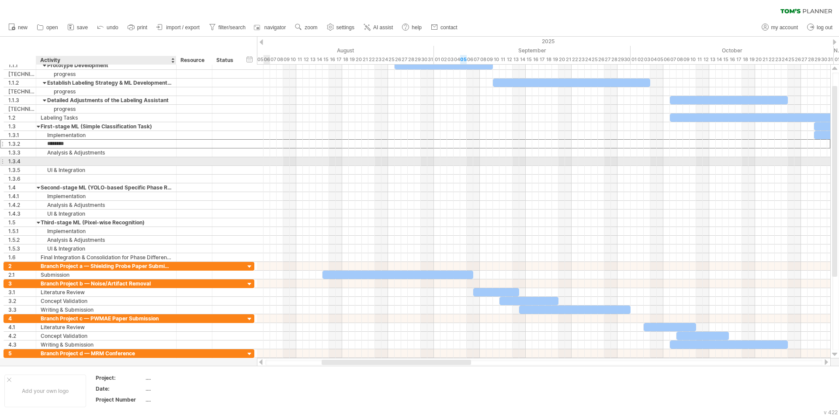
click at [68, 161] on div at bounding box center [106, 161] width 131 height 8
paste input "********"
type input "********"
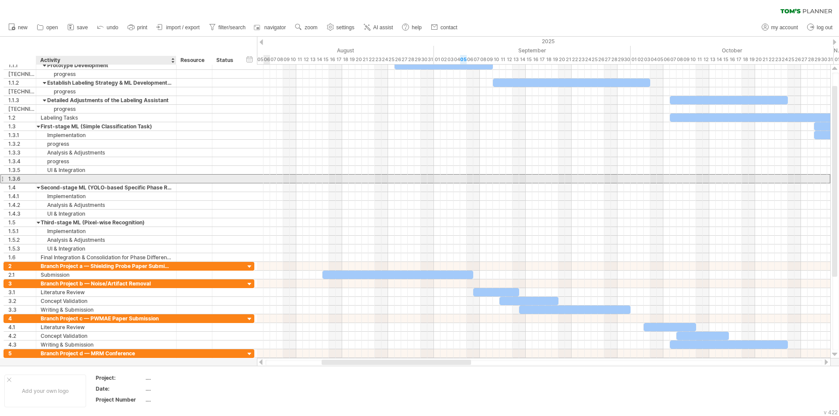
click at [72, 177] on div at bounding box center [106, 179] width 131 height 8
paste input "********"
type input "********"
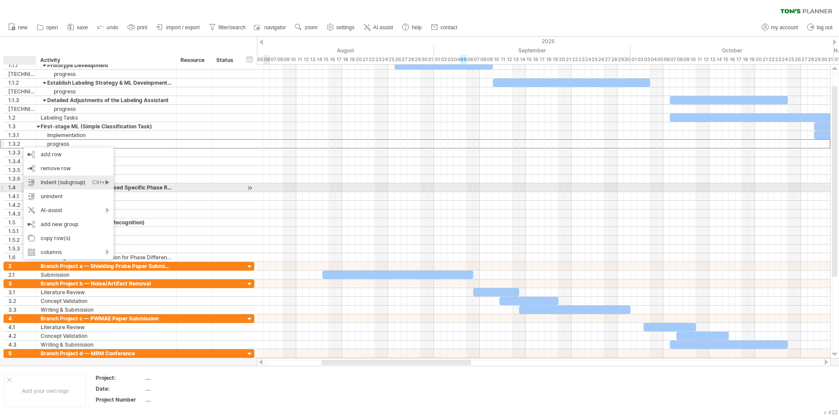
click at [58, 184] on div "indent (subgroup) Ctrl+► Cmd+►" at bounding box center [69, 183] width 90 height 14
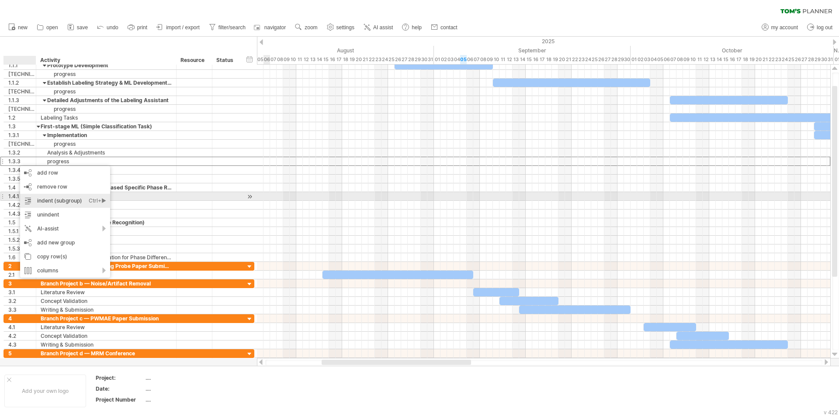
click at [57, 196] on div "indent (subgroup) Ctrl+► Cmd+►" at bounding box center [65, 201] width 90 height 14
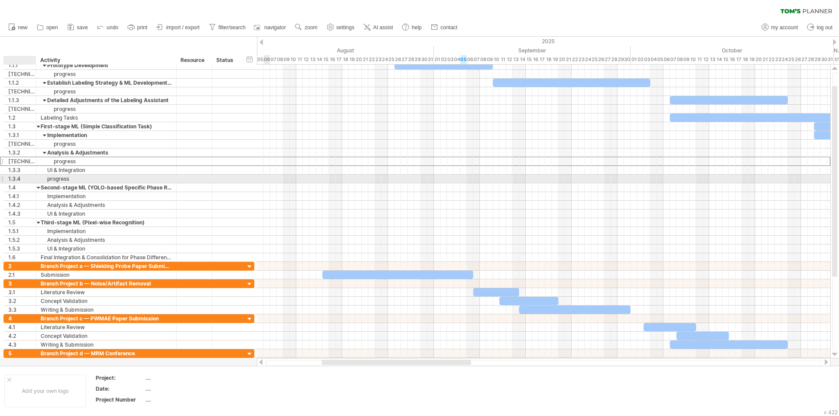
drag, startPoint x: 16, startPoint y: 177, endPoint x: 26, endPoint y: 179, distance: 9.9
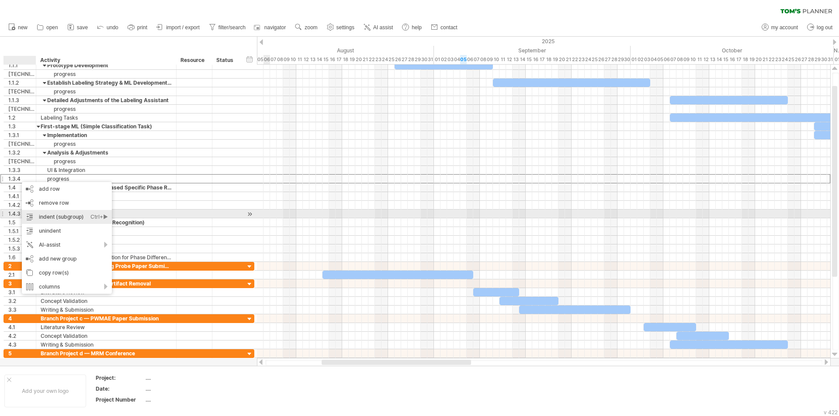
click at [59, 215] on div "indent (subgroup) Ctrl+► Cmd+►" at bounding box center [67, 217] width 90 height 14
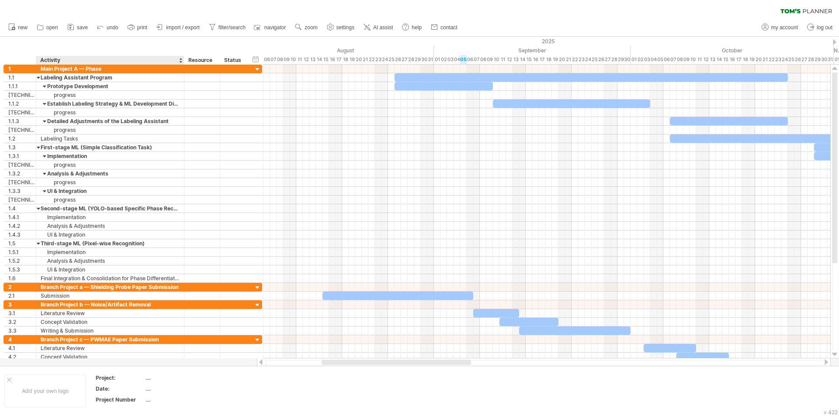
drag, startPoint x: 175, startPoint y: 61, endPoint x: 183, endPoint y: 61, distance: 7.9
click at [183, 61] on div at bounding box center [183, 60] width 3 height 9
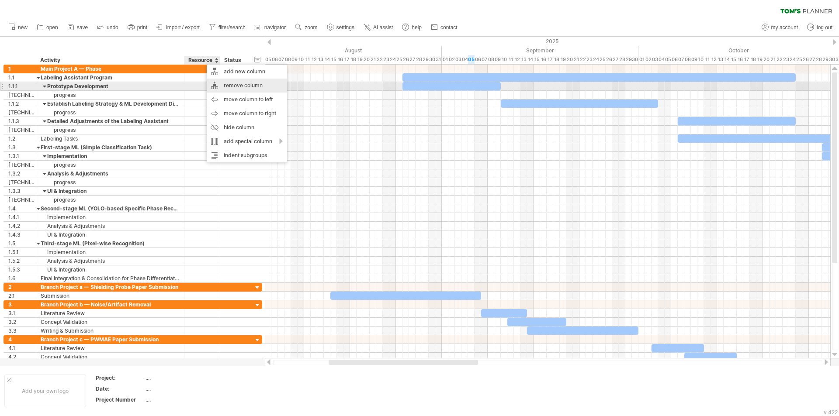
click at [261, 88] on div "remove column" at bounding box center [247, 86] width 80 height 14
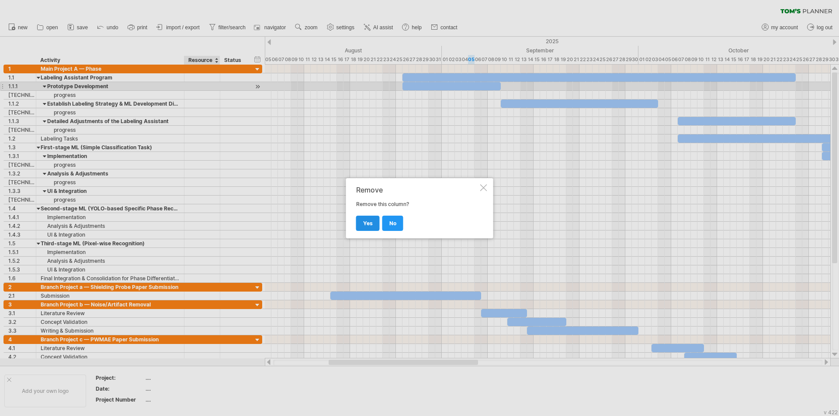
click at [366, 225] on span "yes" at bounding box center [368, 223] width 10 height 7
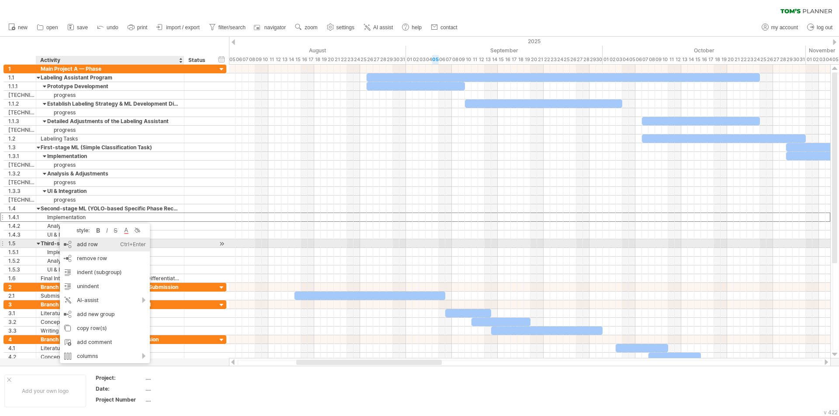
click at [109, 246] on div "add row Ctrl+Enter Cmd+Enter" at bounding box center [105, 245] width 90 height 14
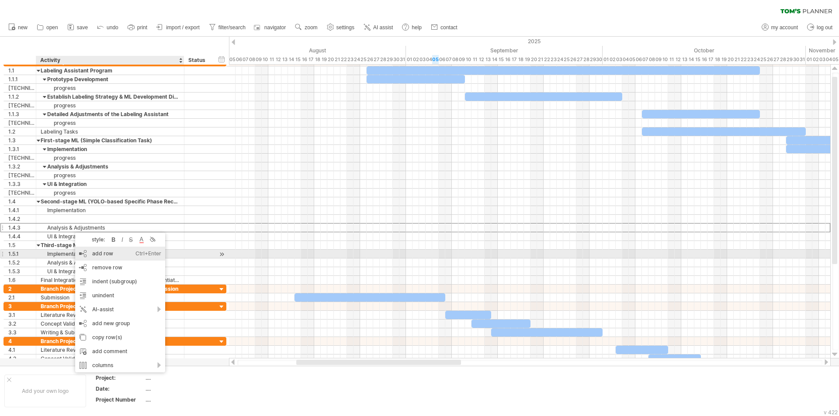
click at [116, 255] on div "add row Ctrl+Enter Cmd+Enter" at bounding box center [120, 254] width 90 height 14
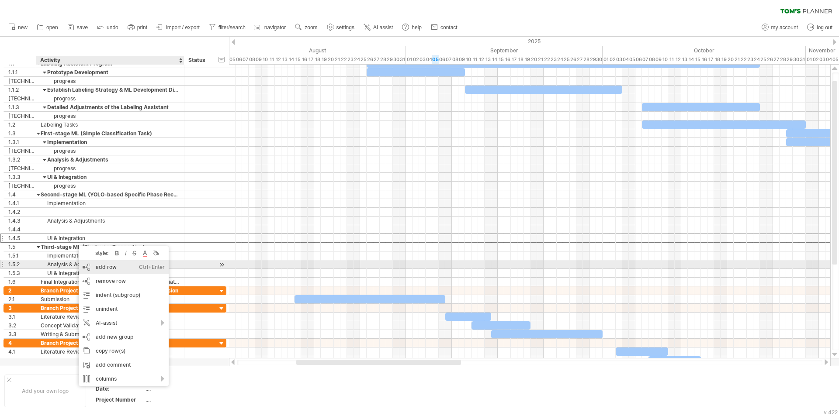
click at [110, 263] on div "add row Ctrl+Enter Cmd+Enter" at bounding box center [124, 267] width 90 height 14
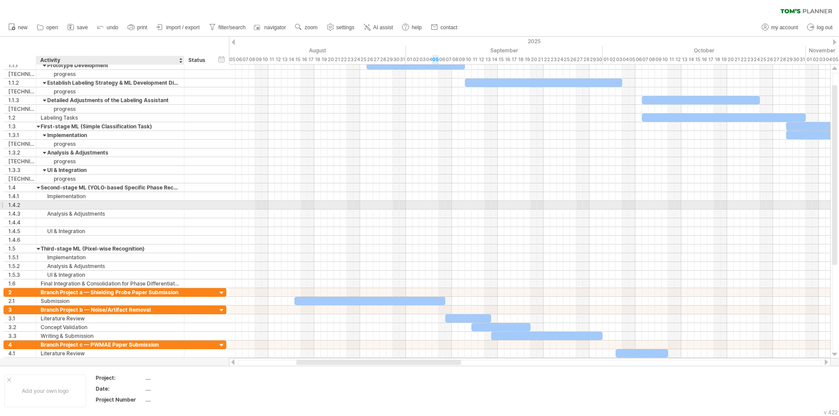
click at [69, 208] on div at bounding box center [110, 205] width 139 height 8
paste input "********"
type input "********"
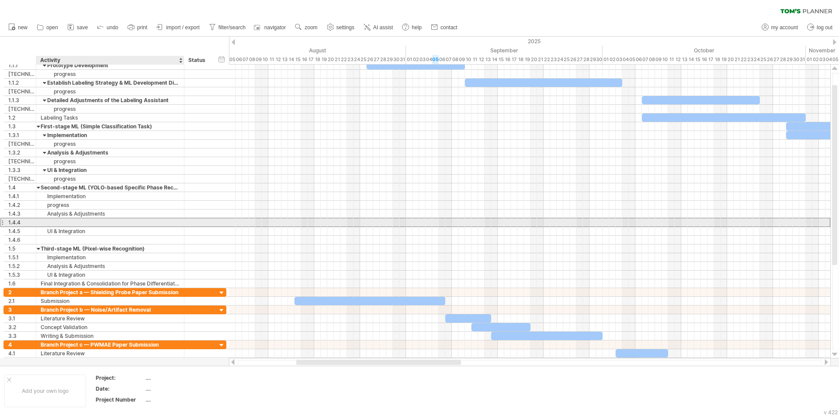
click at [69, 221] on div at bounding box center [110, 222] width 139 height 8
paste input "********"
type input "********"
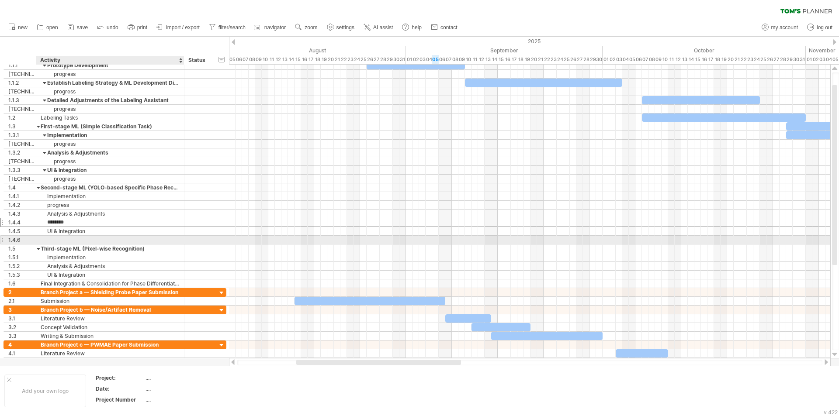
click at [62, 240] on div at bounding box center [110, 240] width 139 height 8
paste input "********"
type input "********"
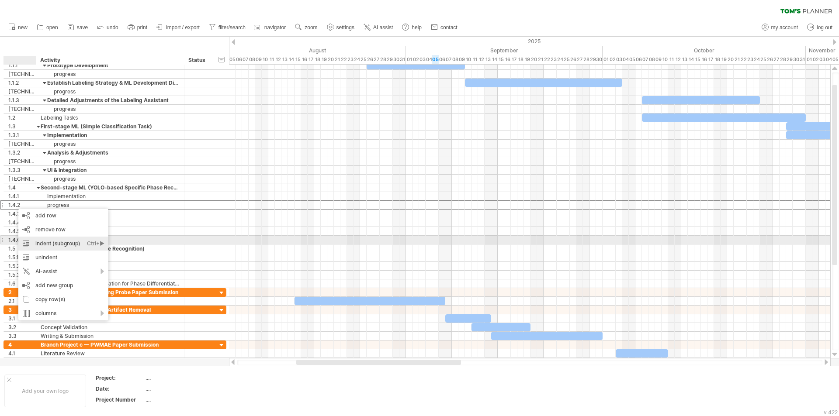
click at [52, 241] on div "indent (subgroup) Ctrl+► Cmd+►" at bounding box center [63, 244] width 90 height 14
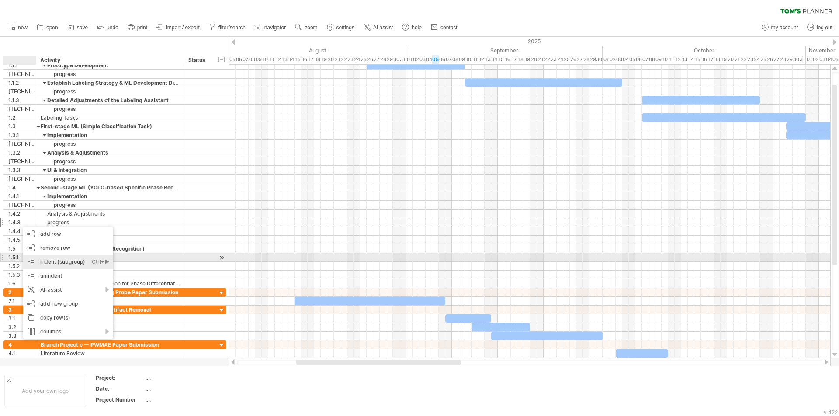
click at [69, 257] on div "indent (subgroup) Ctrl+► Cmd+►" at bounding box center [68, 262] width 90 height 14
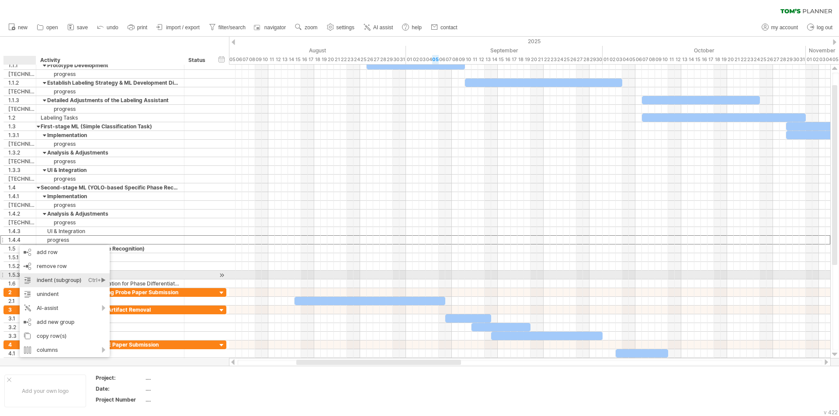
click at [62, 276] on div "indent (subgroup) Ctrl+► Cmd+►" at bounding box center [65, 281] width 90 height 14
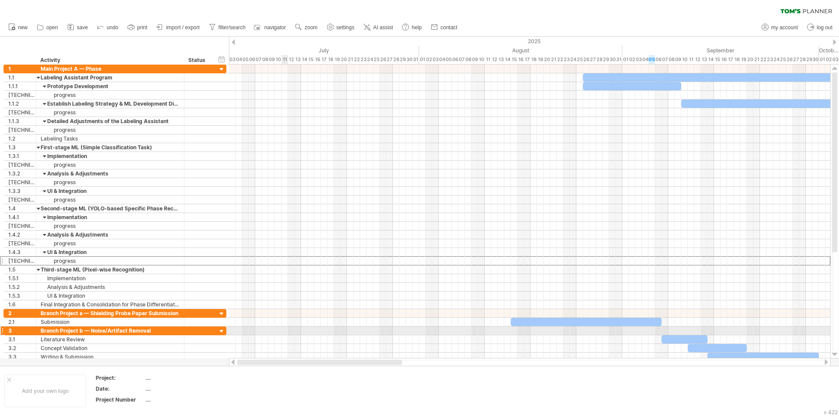
drag, startPoint x: 362, startPoint y: 363, endPoint x: 282, endPoint y: 333, distance: 85.5
click at [282, 333] on div "Trying to reach [DOMAIN_NAME] Connected again... 0% clear filter new 1" at bounding box center [419, 208] width 839 height 416
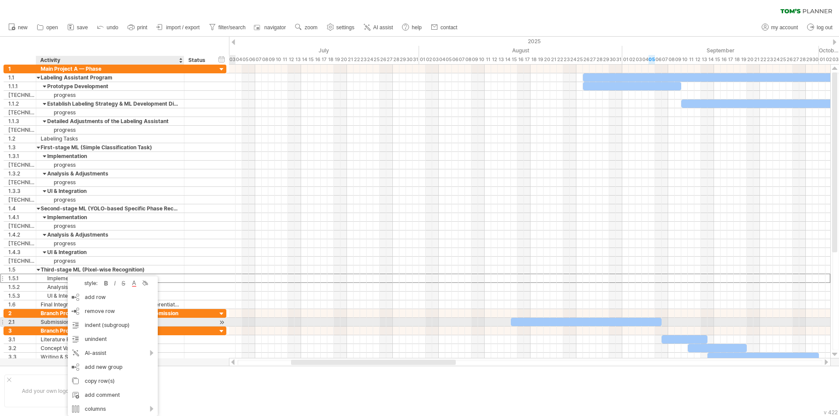
click at [49, 320] on div "Submission" at bounding box center [110, 322] width 139 height 8
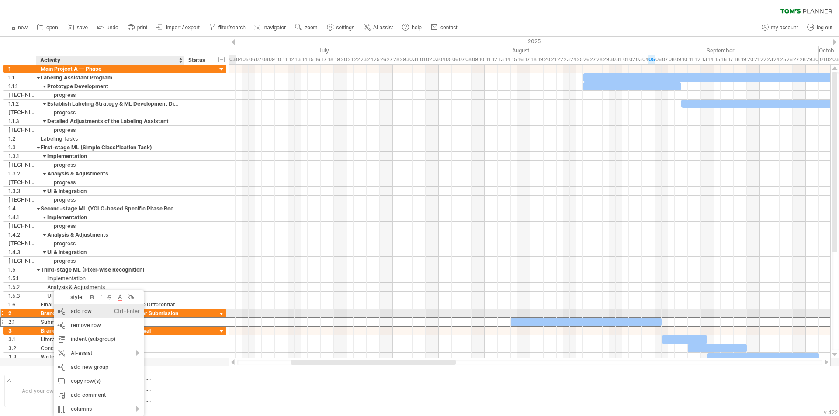
click at [100, 315] on div "add row Ctrl+Enter Cmd+Enter" at bounding box center [99, 312] width 90 height 14
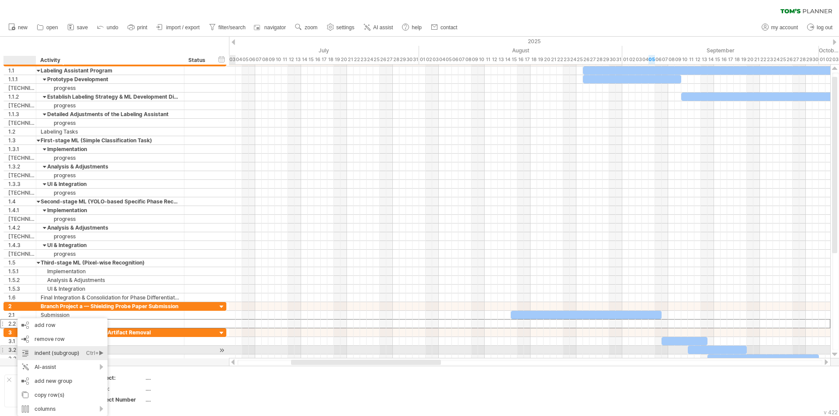
click at [57, 351] on div "indent (subgroup) Ctrl+► Cmd+►" at bounding box center [62, 353] width 90 height 14
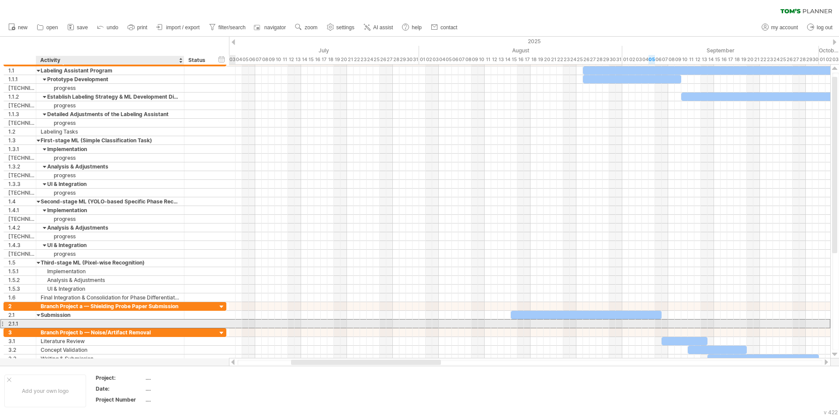
click at [78, 323] on div at bounding box center [110, 324] width 139 height 8
type input "********"
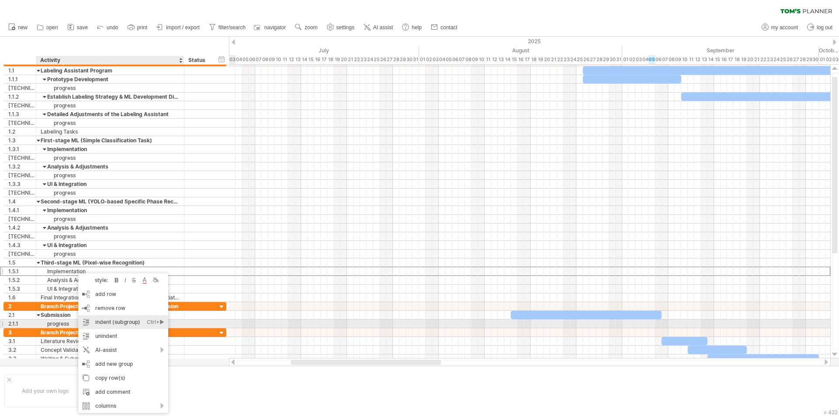
click at [111, 321] on div "indent (subgroup) Ctrl+► Cmd+►" at bounding box center [123, 322] width 90 height 14
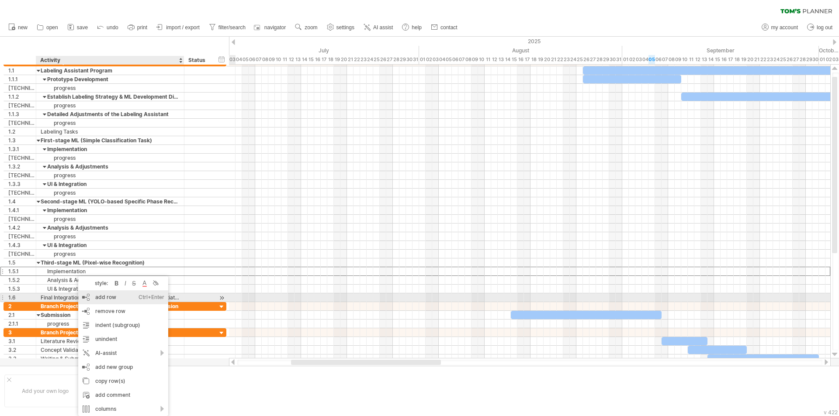
click at [114, 298] on div "add row Ctrl+Enter Cmd+Enter" at bounding box center [123, 298] width 90 height 14
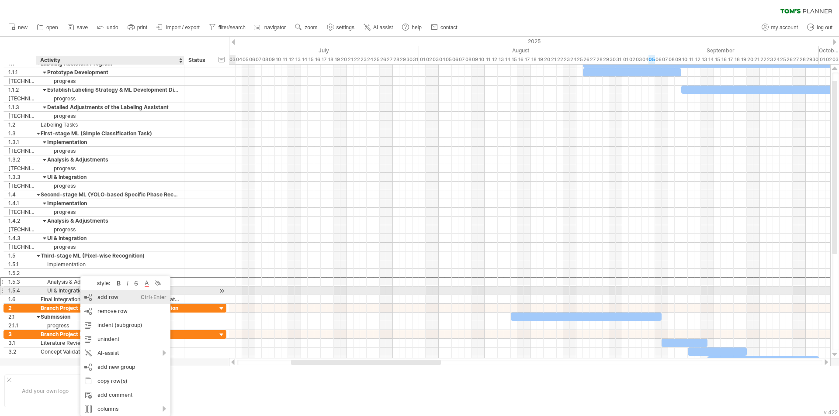
click at [109, 295] on div "add row Ctrl+Enter Cmd+Enter" at bounding box center [125, 298] width 90 height 14
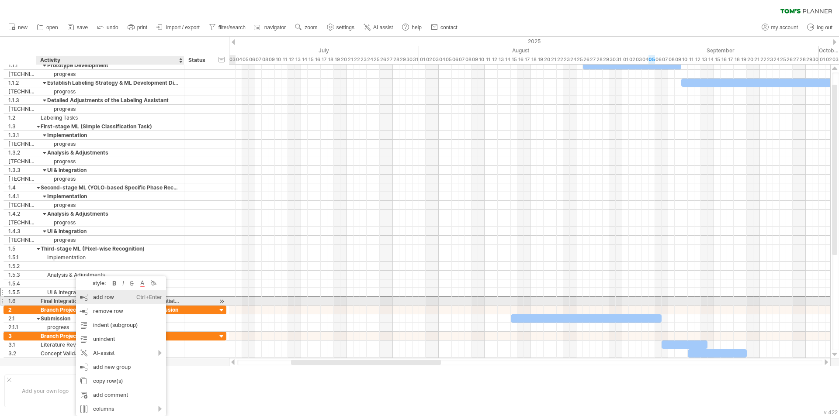
click at [108, 299] on div "add row Ctrl+Enter Cmd+Enter" at bounding box center [121, 298] width 90 height 14
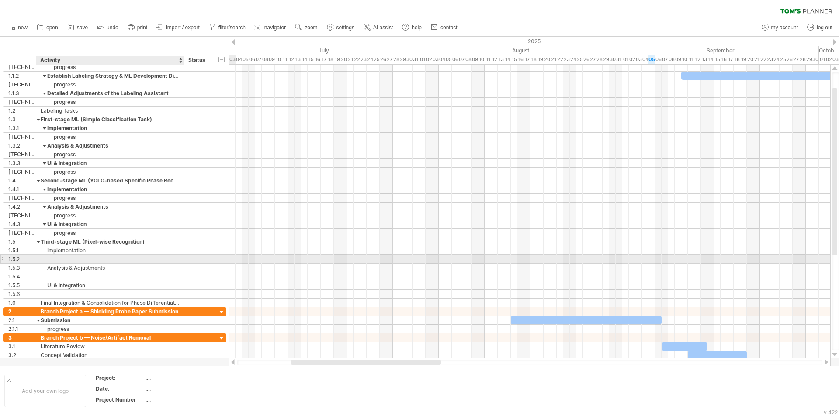
click at [87, 261] on div at bounding box center [110, 259] width 139 height 8
type input "********"
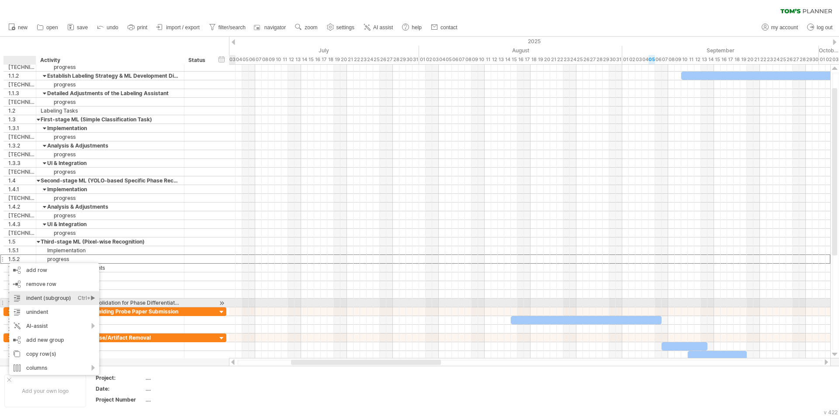
click at [44, 300] on div "indent (subgroup) Ctrl+► Cmd+►" at bounding box center [54, 298] width 90 height 14
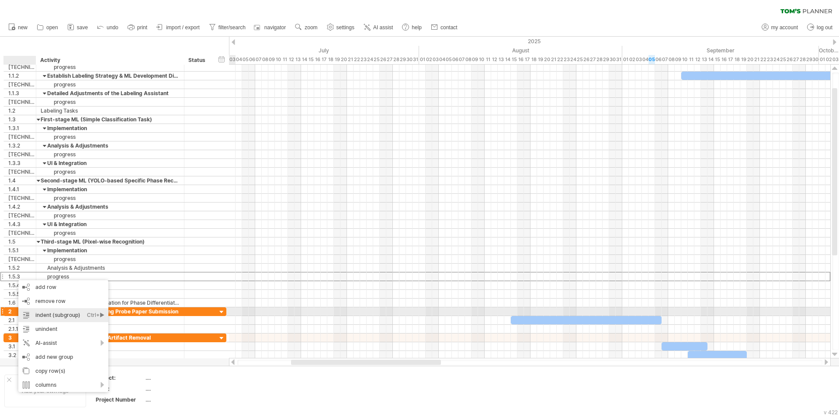
click at [48, 311] on div "indent (subgroup) Ctrl+► Cmd+►" at bounding box center [63, 315] width 90 height 14
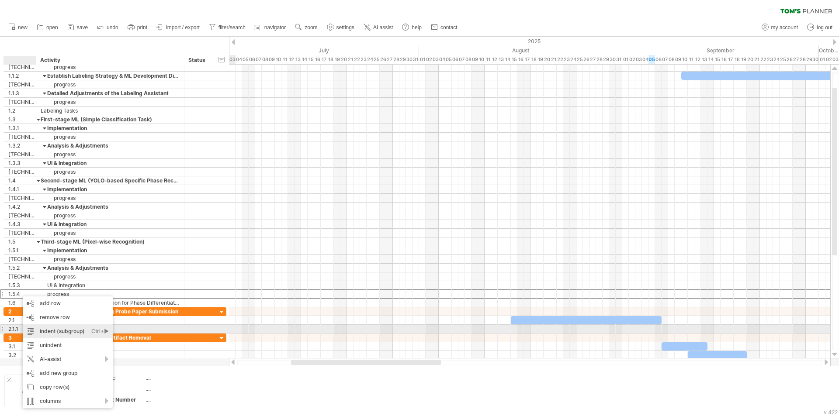
click at [76, 327] on div "indent (subgroup) Ctrl+► Cmd+►" at bounding box center [68, 332] width 90 height 14
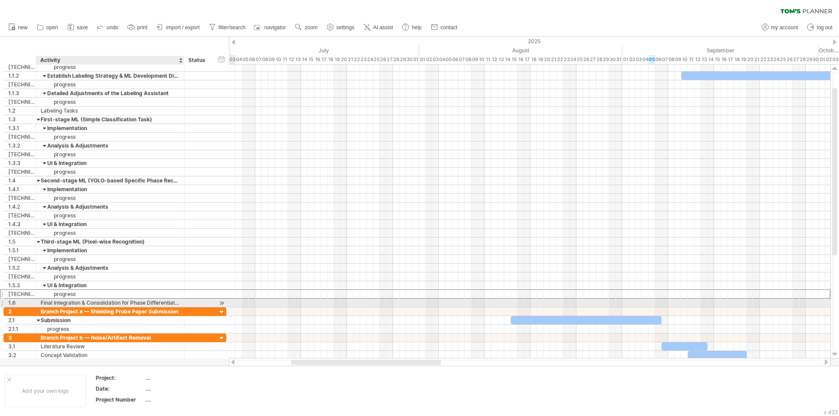
click at [41, 302] on div "Final Integration & Consolidation for Phase Differentiation" at bounding box center [110, 303] width 139 height 8
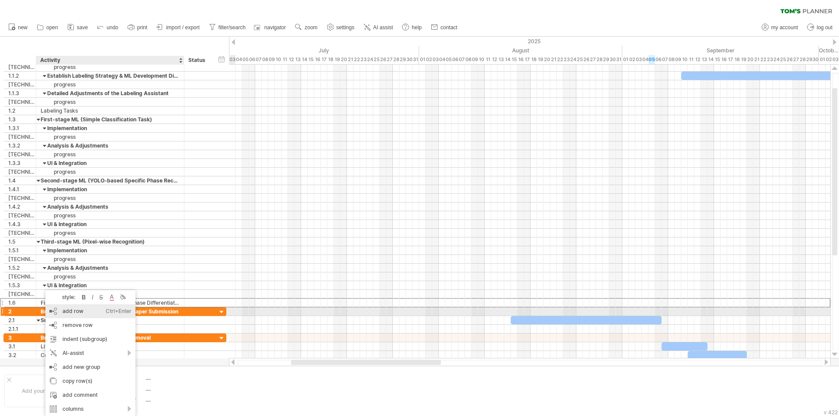
click at [95, 316] on div "add row Ctrl+Enter Cmd+Enter" at bounding box center [90, 312] width 90 height 14
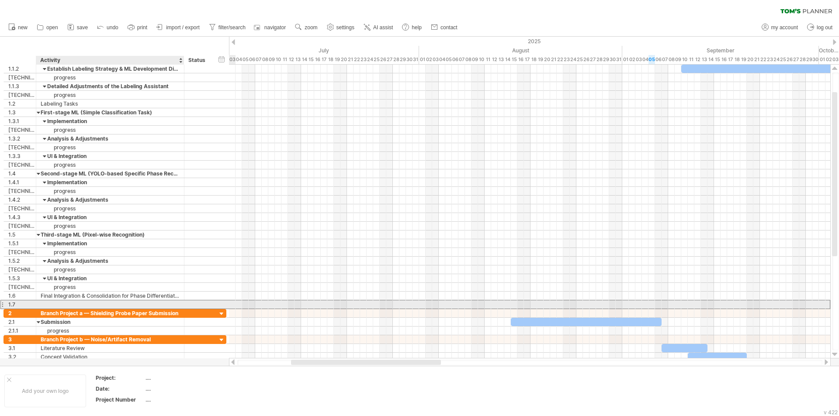
click at [56, 304] on div at bounding box center [110, 305] width 139 height 8
type input "********"
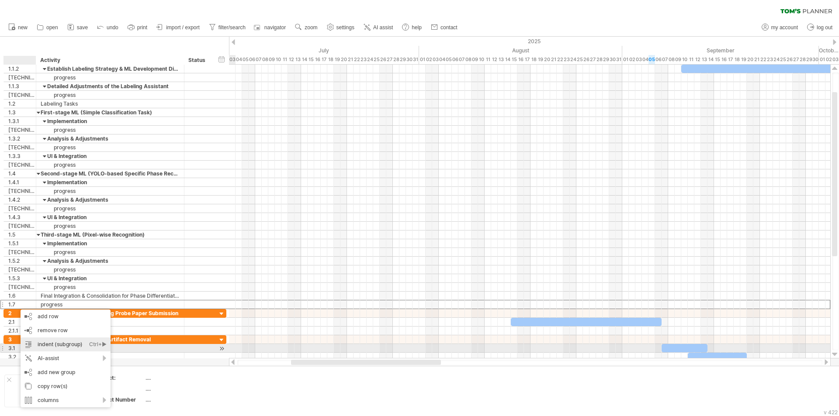
click at [63, 349] on div "indent (subgroup) Ctrl+► Cmd+►" at bounding box center [66, 345] width 90 height 14
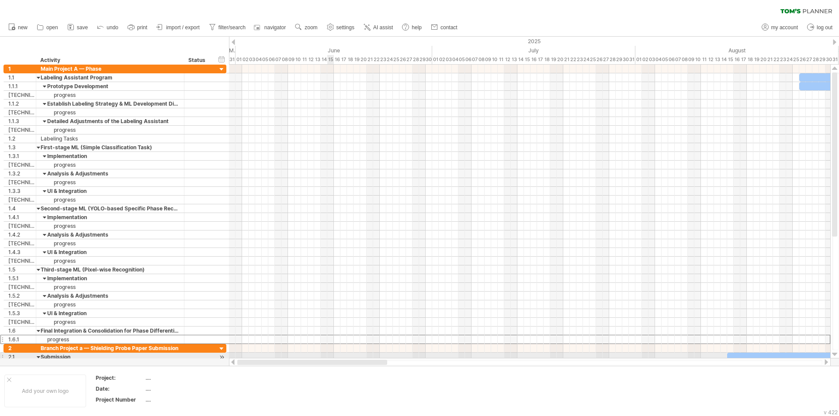
drag, startPoint x: 402, startPoint y: 364, endPoint x: 332, endPoint y: 355, distance: 71.4
click at [332, 355] on div "Trying to reach [DOMAIN_NAME] Connected again... 0% clear filter new 1" at bounding box center [419, 208] width 839 height 416
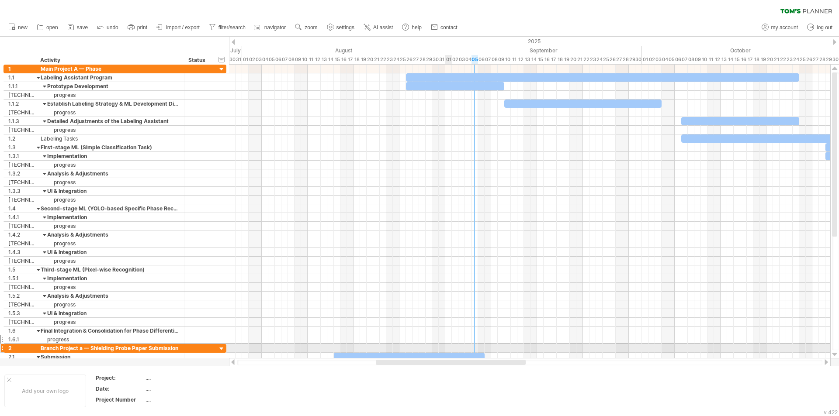
drag, startPoint x: 357, startPoint y: 361, endPoint x: 262, endPoint y: 342, distance: 96.3
click at [262, 342] on div "Trying to reach [DOMAIN_NAME] Connected again... 0% clear filter new 1" at bounding box center [419, 208] width 839 height 416
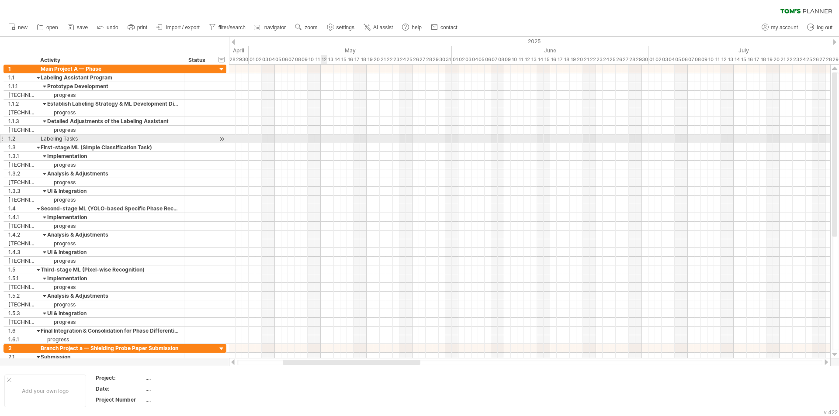
click at [322, 136] on div at bounding box center [529, 139] width 601 height 9
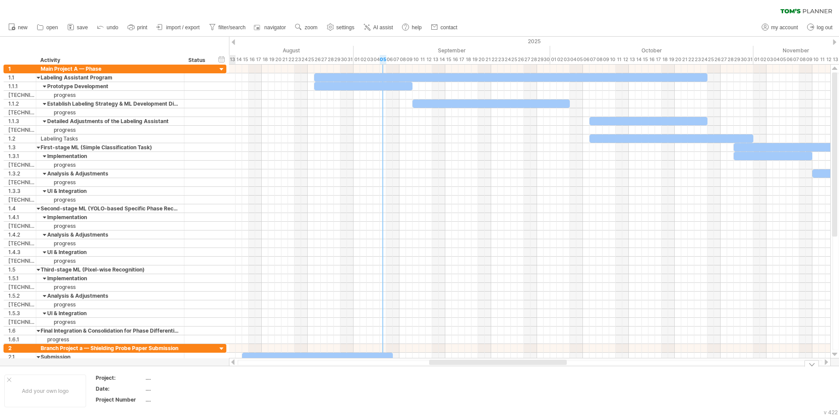
drag, startPoint x: 380, startPoint y: 364, endPoint x: 526, endPoint y: 369, distance: 146.5
click at [526, 369] on div "Trying to reach [DOMAIN_NAME] Connected again... 0% clear filter new 1" at bounding box center [419, 208] width 839 height 416
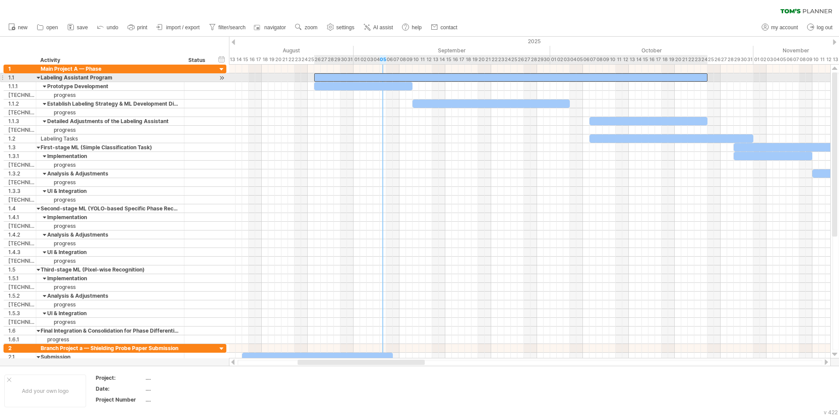
click at [334, 78] on div at bounding box center [510, 77] width 393 height 8
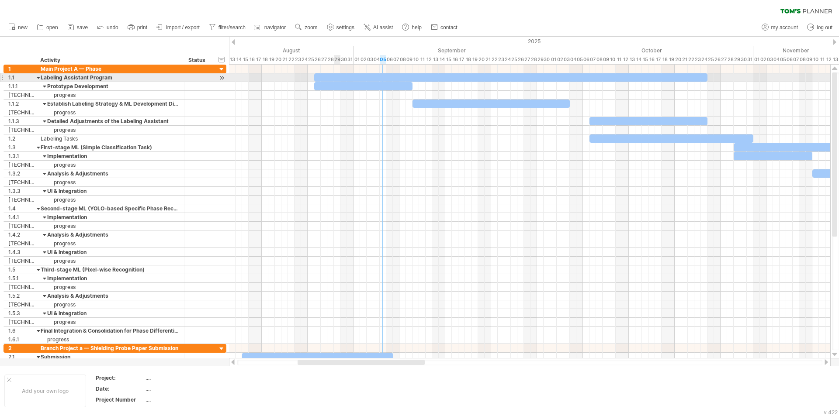
click at [334, 78] on div at bounding box center [510, 77] width 393 height 8
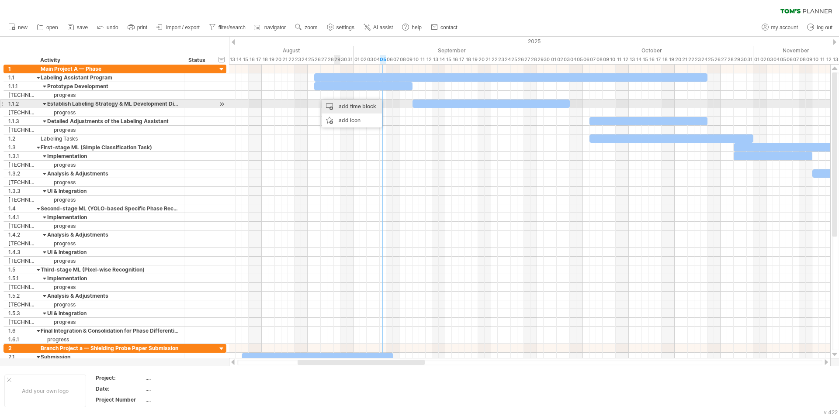
click at [357, 107] on div "add time block" at bounding box center [352, 107] width 60 height 14
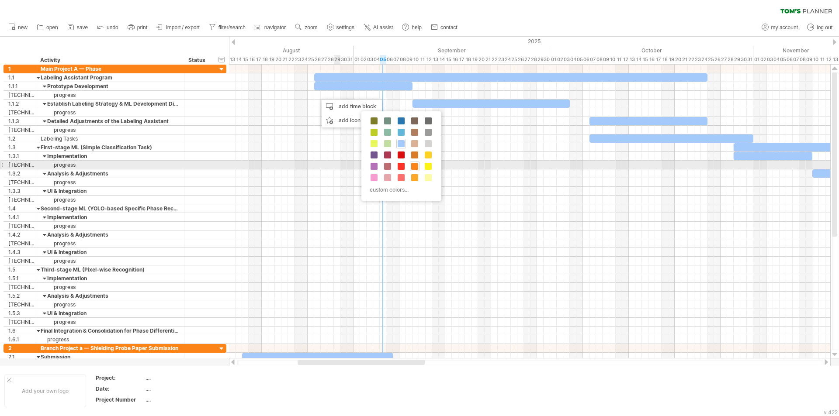
click at [418, 168] on div at bounding box center [415, 167] width 10 height 10
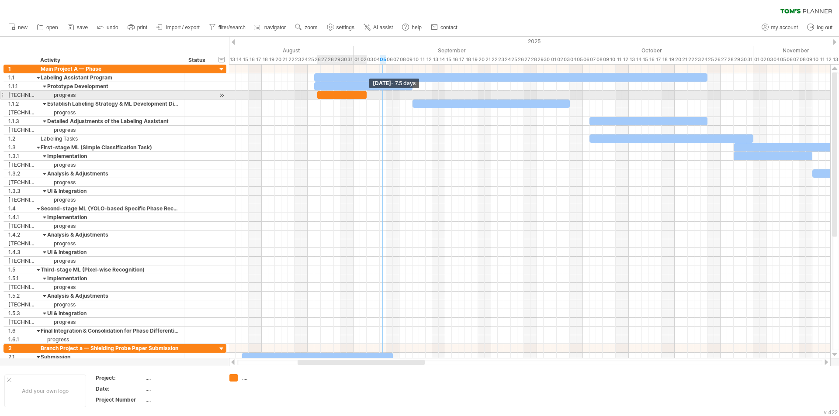
drag, startPoint x: 322, startPoint y: 94, endPoint x: 365, endPoint y: 96, distance: 42.4
click at [365, 96] on span at bounding box center [366, 95] width 3 height 8
click at [364, 96] on div at bounding box center [341, 95] width 49 height 8
drag, startPoint x: 365, startPoint y: 95, endPoint x: 359, endPoint y: 95, distance: 6.1
click at [359, 95] on span at bounding box center [359, 95] width 3 height 8
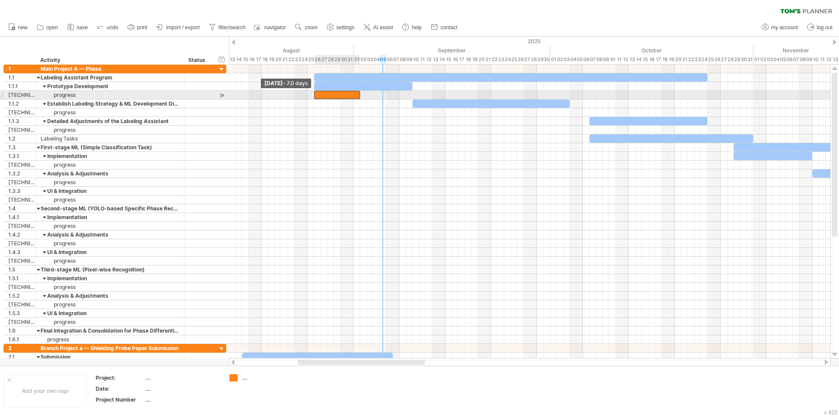
click at [315, 95] on span at bounding box center [313, 95] width 3 height 8
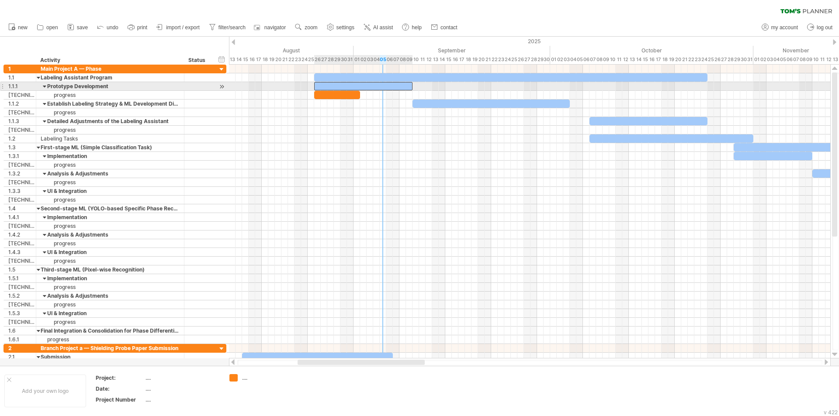
click at [335, 87] on div at bounding box center [363, 86] width 98 height 8
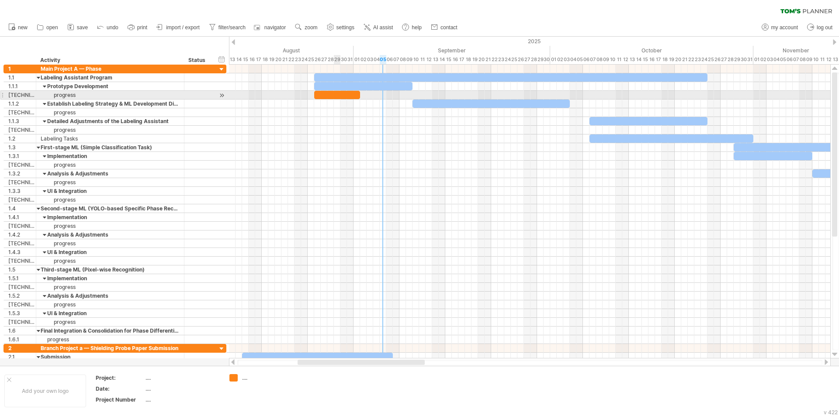
click at [335, 93] on div at bounding box center [337, 95] width 46 height 8
click at [334, 104] on div at bounding box center [529, 104] width 601 height 9
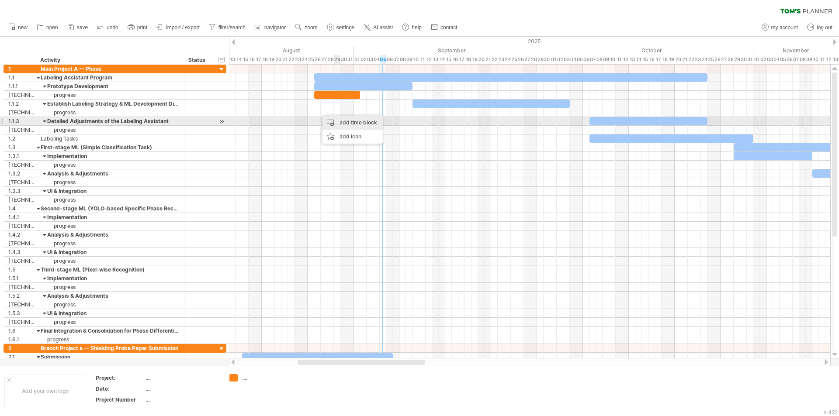
click at [350, 123] on div "add time block" at bounding box center [352, 123] width 60 height 14
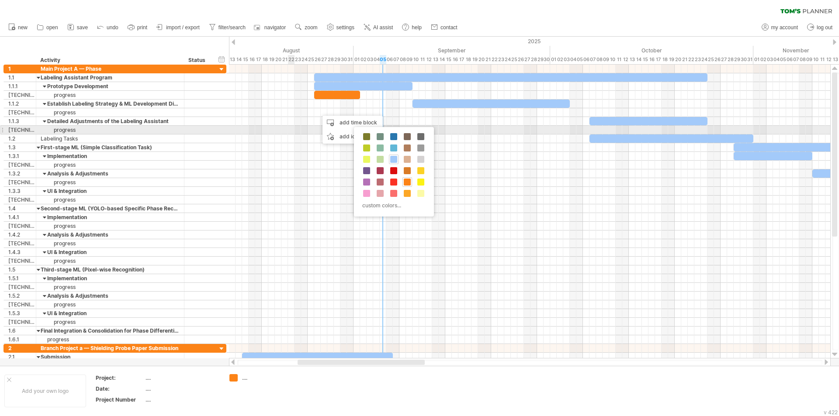
click at [289, 130] on div at bounding box center [529, 130] width 601 height 9
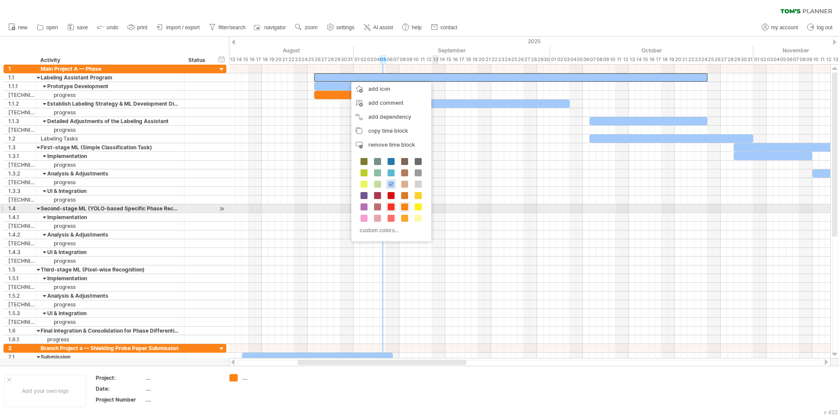
click at [393, 206] on span at bounding box center [391, 207] width 7 height 7
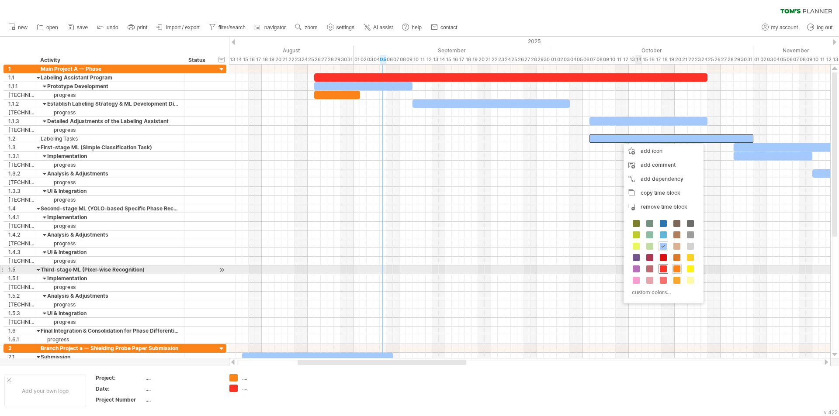
click at [663, 270] on span at bounding box center [663, 269] width 7 height 7
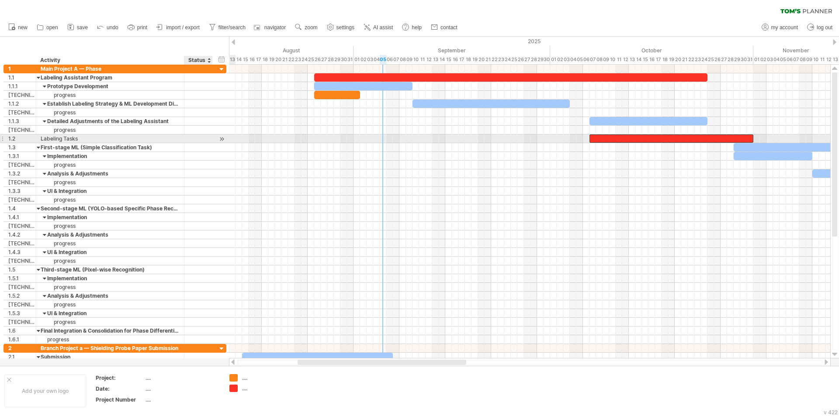
click at [224, 139] on div at bounding box center [222, 139] width 8 height 9
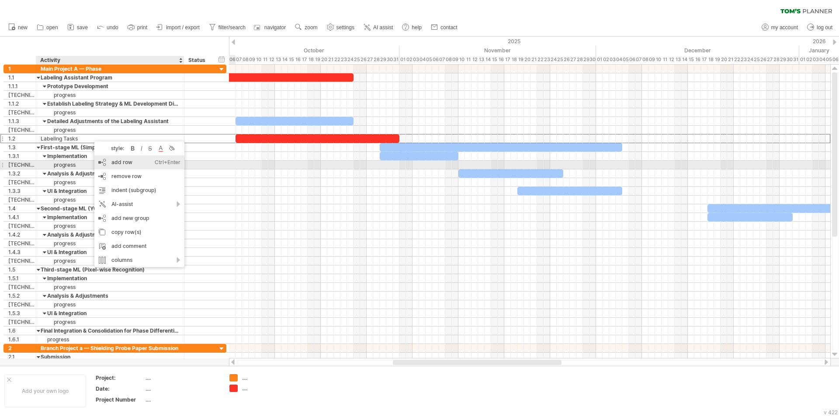
click at [136, 161] on div "add row Ctrl+Enter Cmd+Enter" at bounding box center [139, 163] width 90 height 14
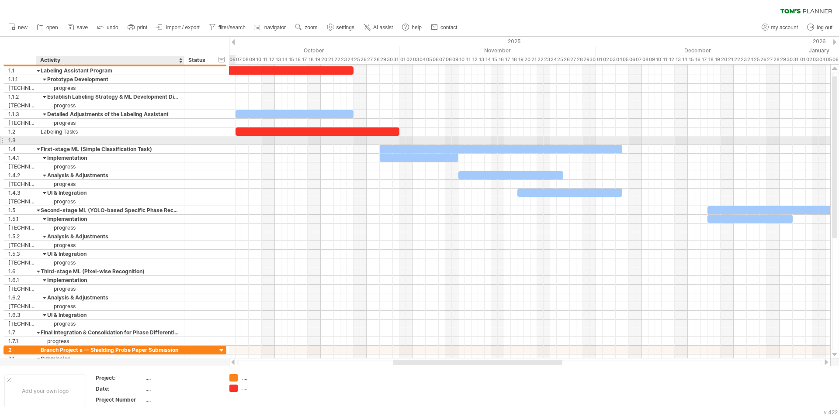
click at [78, 137] on div at bounding box center [110, 140] width 139 height 8
click at [78, 137] on input "text" at bounding box center [110, 140] width 139 height 8
type input "********"
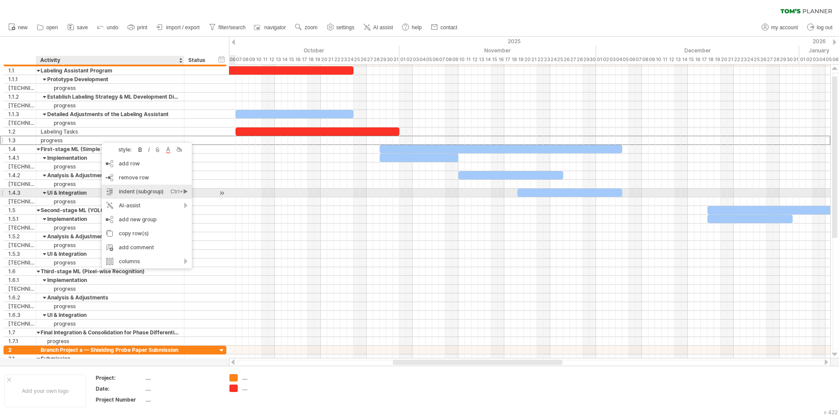
click at [155, 190] on div "indent (subgroup) Ctrl+► Cmd+►" at bounding box center [147, 192] width 90 height 14
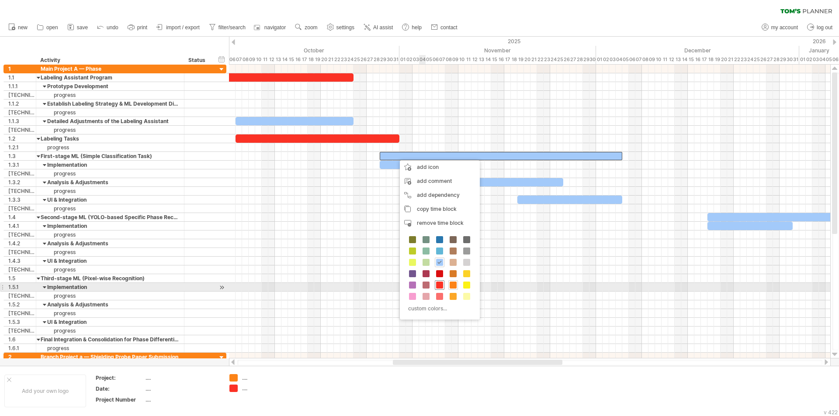
click at [441, 286] on span at bounding box center [439, 285] width 7 height 7
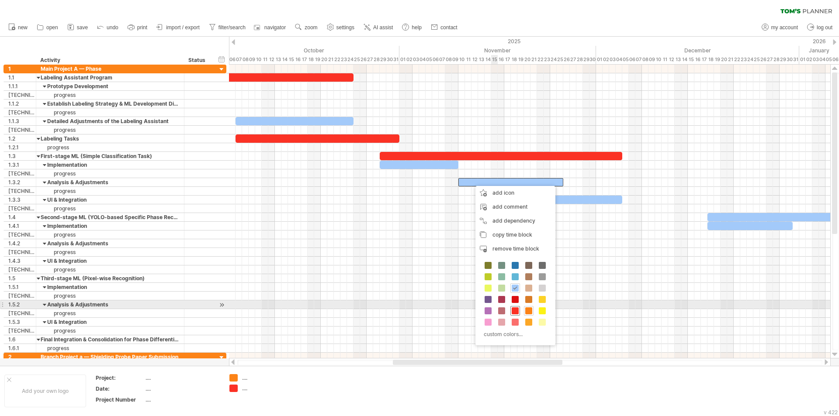
click at [516, 308] on span at bounding box center [515, 311] width 7 height 7
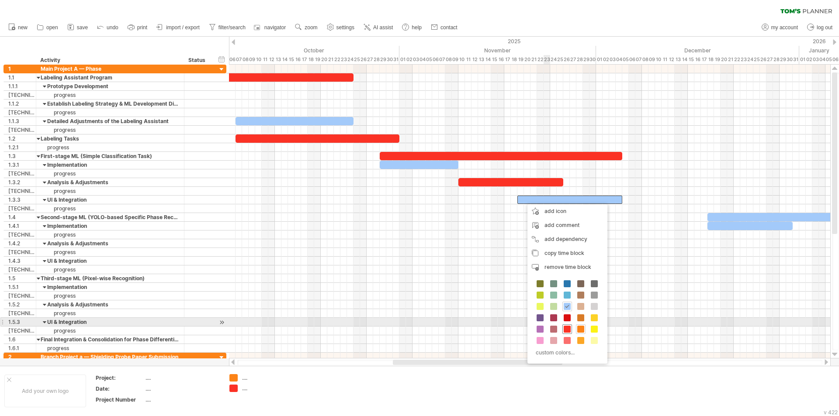
click at [567, 326] on span at bounding box center [567, 329] width 7 height 7
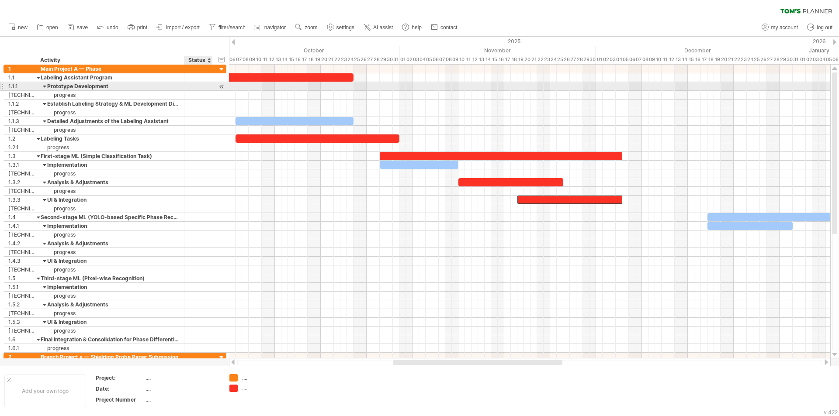
click at [224, 86] on div at bounding box center [222, 86] width 8 height 9
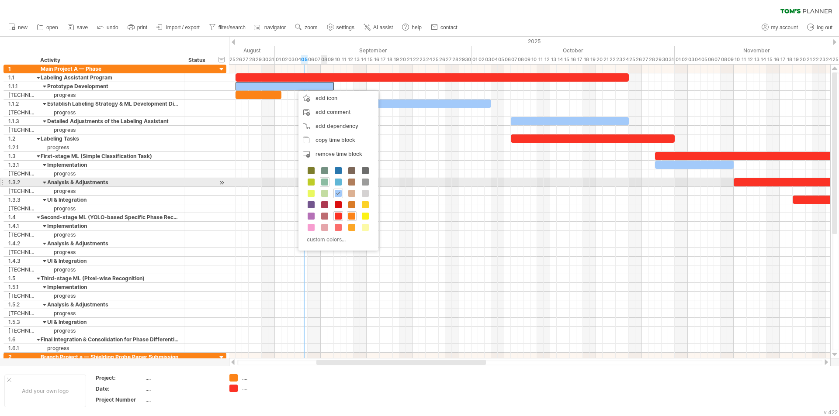
click at [325, 185] on span at bounding box center [324, 182] width 7 height 7
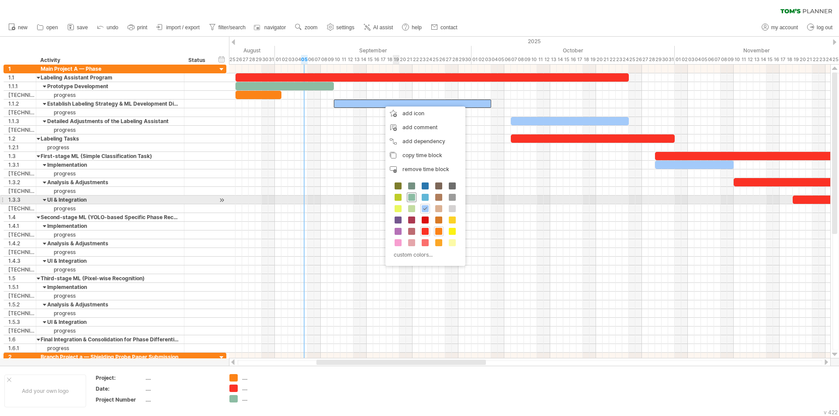
click at [414, 196] on span at bounding box center [411, 197] width 7 height 7
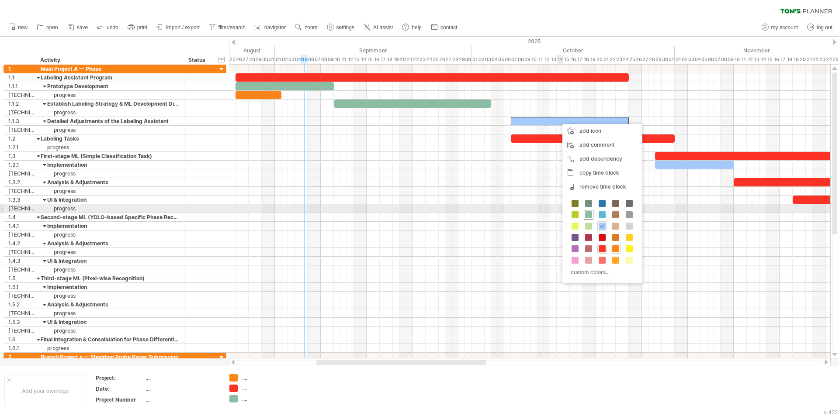
click at [590, 213] on span at bounding box center [588, 214] width 7 height 7
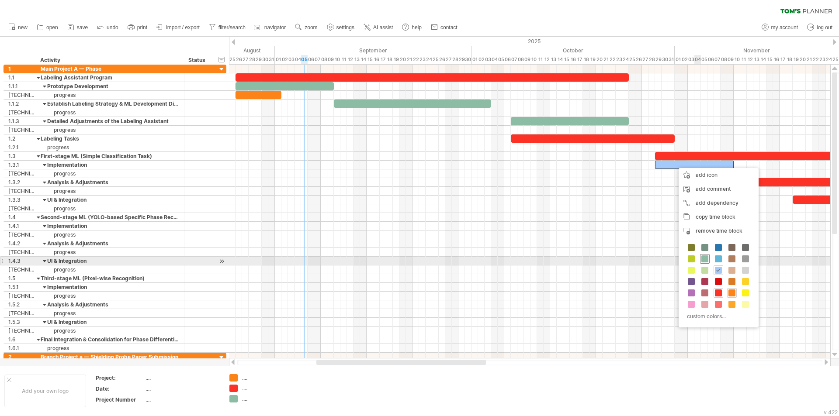
click at [707, 258] on span at bounding box center [704, 259] width 7 height 7
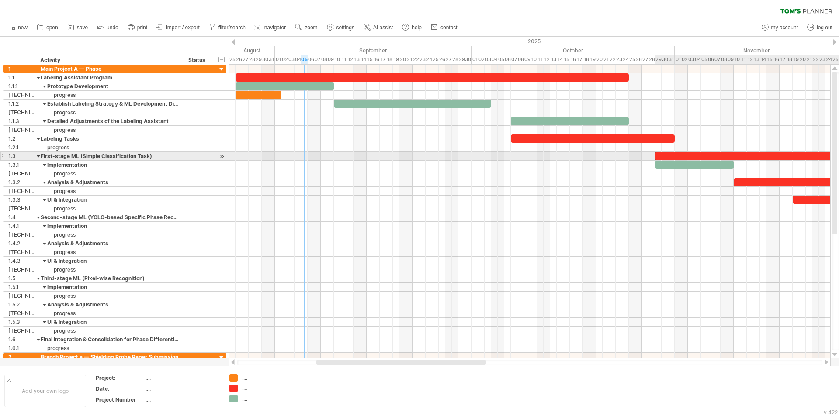
click at [723, 159] on div at bounding box center [776, 156] width 243 height 8
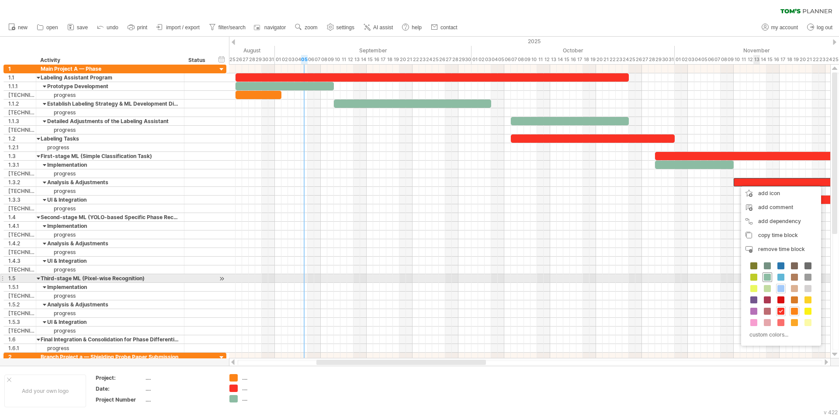
click at [769, 277] on span at bounding box center [767, 277] width 7 height 7
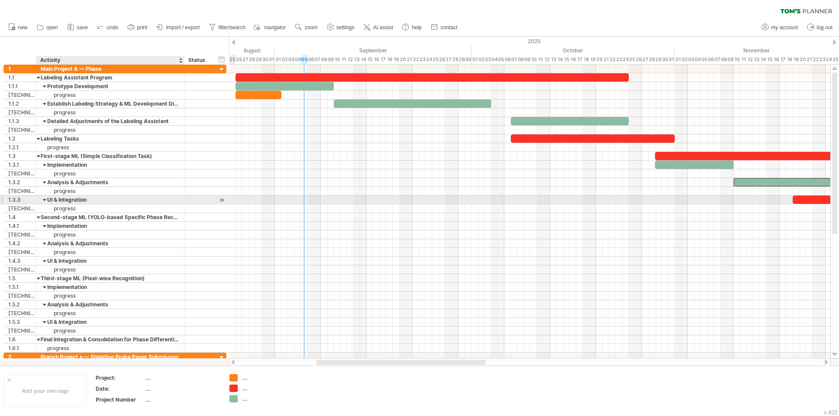
click at [78, 200] on div "UI & Integration" at bounding box center [110, 200] width 139 height 8
click at [221, 201] on div at bounding box center [222, 200] width 8 height 9
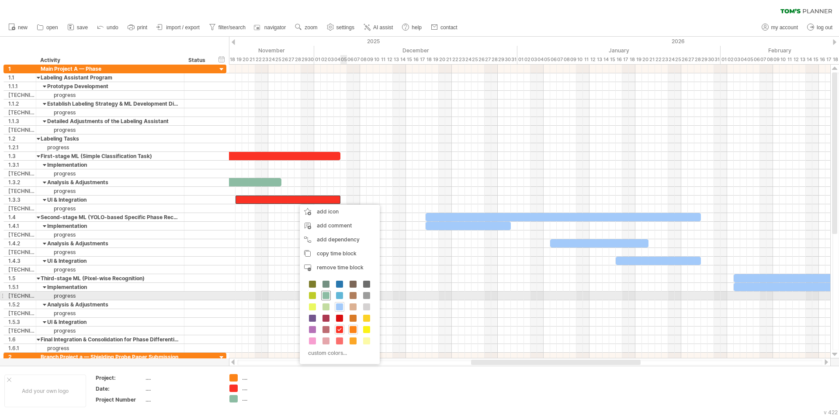
click at [326, 295] on span at bounding box center [325, 295] width 7 height 7
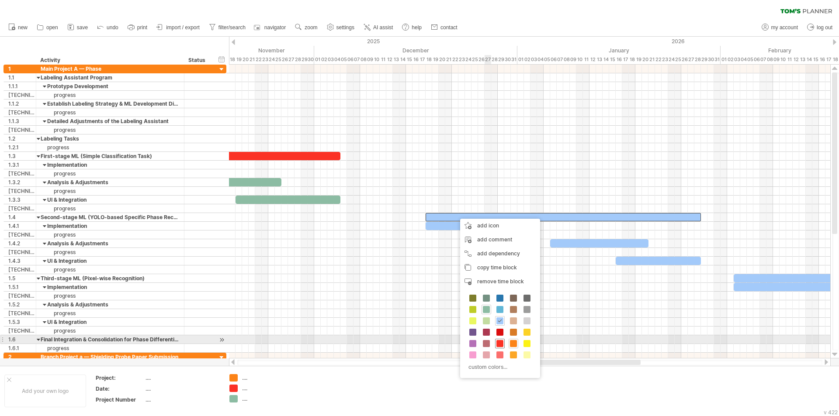
click at [500, 342] on span at bounding box center [499, 343] width 7 height 7
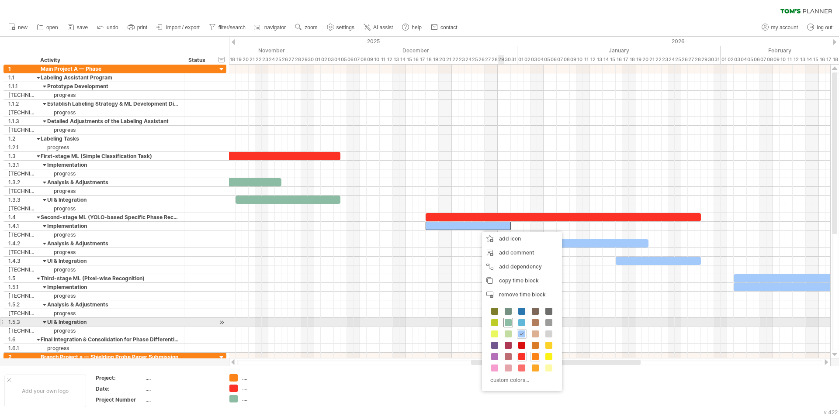
click at [507, 319] on span at bounding box center [508, 322] width 7 height 7
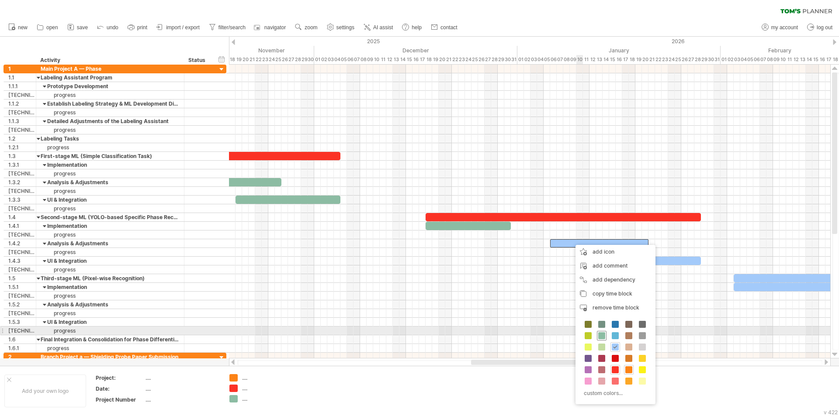
click at [606, 333] on div at bounding box center [602, 336] width 10 height 10
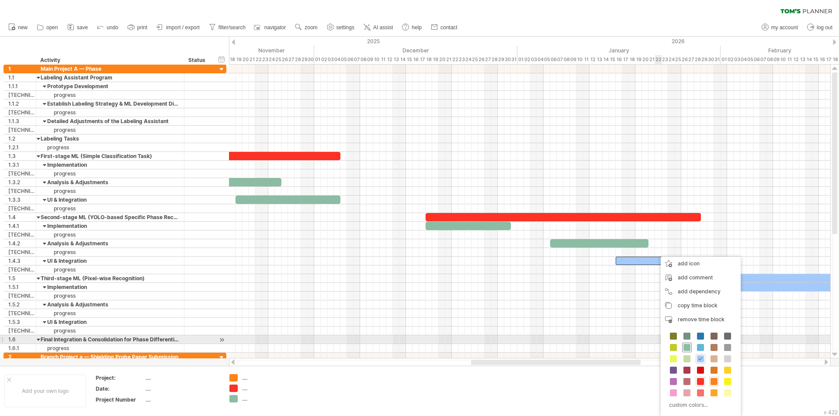
click at [684, 344] on span at bounding box center [686, 347] width 7 height 7
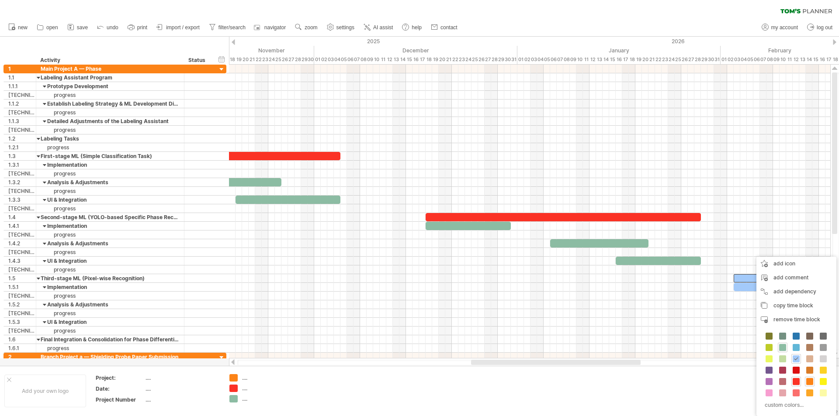
click at [797, 377] on div "custom colors..." at bounding box center [796, 372] width 80 height 90
click at [797, 379] on span at bounding box center [796, 381] width 7 height 7
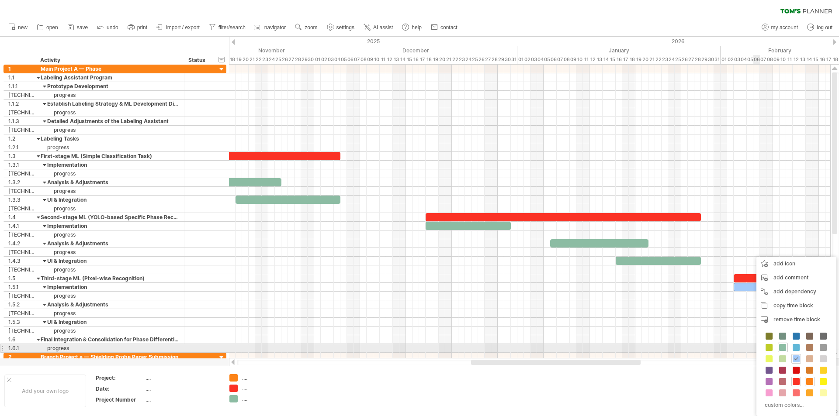
click at [783, 349] on span at bounding box center [782, 347] width 7 height 7
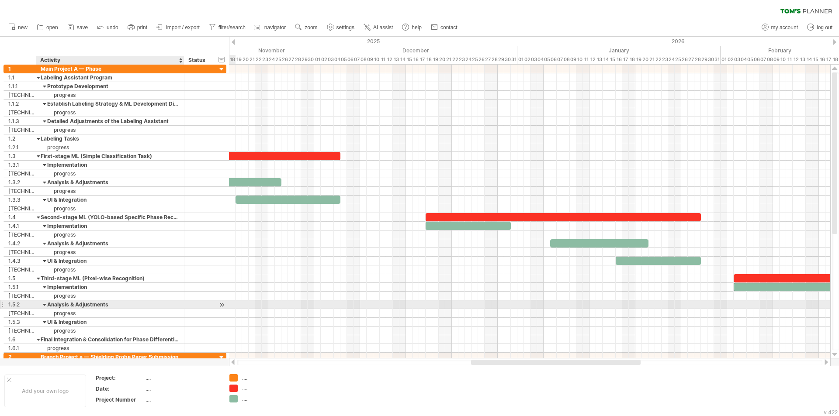
click at [120, 306] on div "Analysis & Adjustments" at bounding box center [110, 305] width 139 height 8
click at [202, 303] on div at bounding box center [198, 305] width 19 height 8
click at [219, 301] on div at bounding box center [222, 305] width 8 height 9
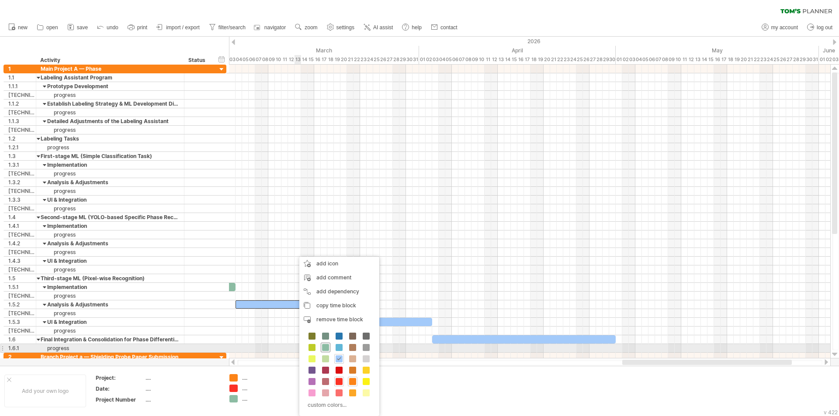
click at [328, 345] on span at bounding box center [325, 347] width 7 height 7
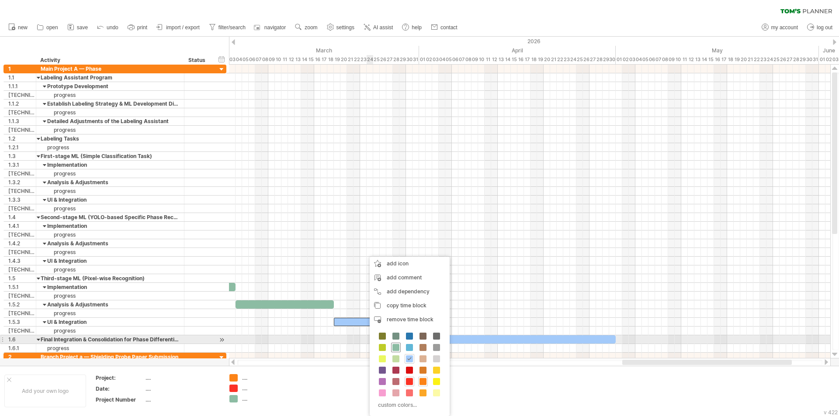
click at [397, 345] on span at bounding box center [395, 347] width 7 height 7
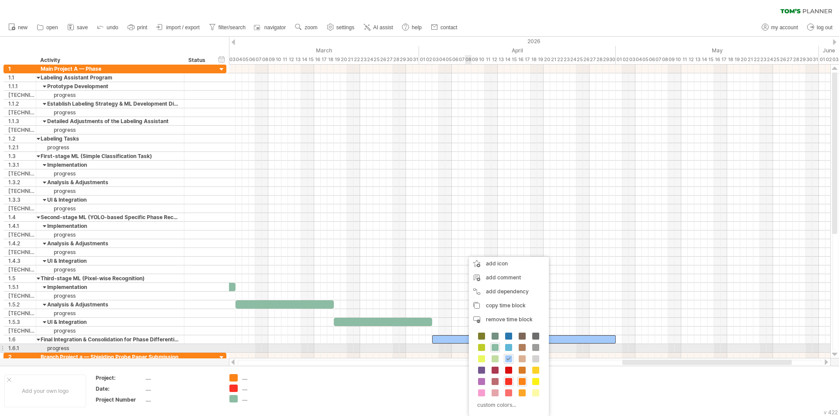
click at [496, 347] on span at bounding box center [495, 347] width 7 height 7
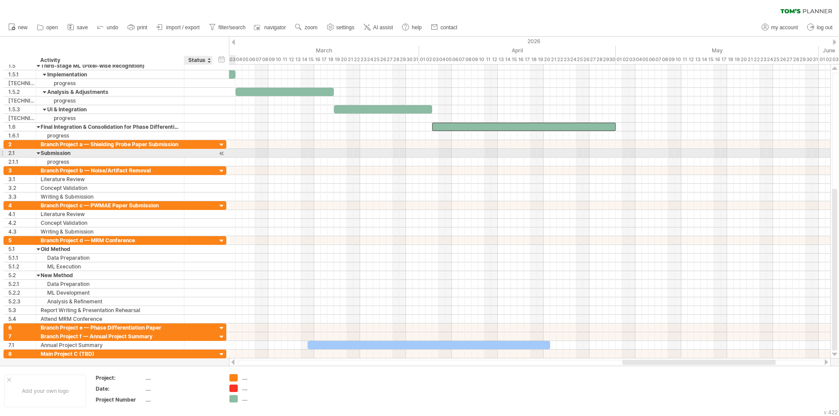
click at [222, 151] on div at bounding box center [222, 153] width 8 height 9
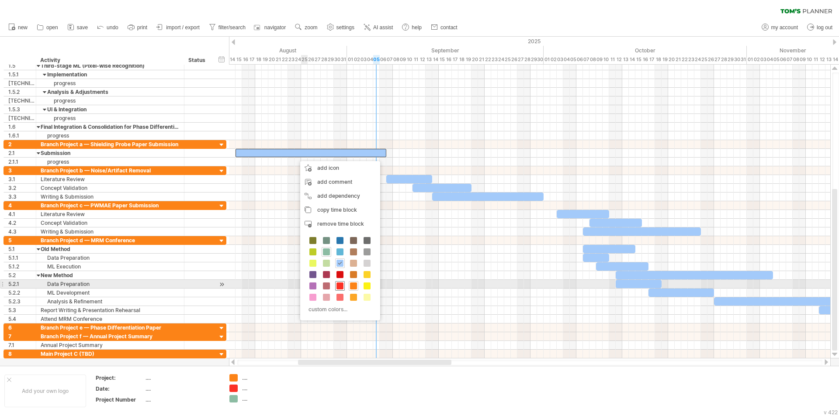
click at [341, 284] on span at bounding box center [339, 286] width 7 height 7
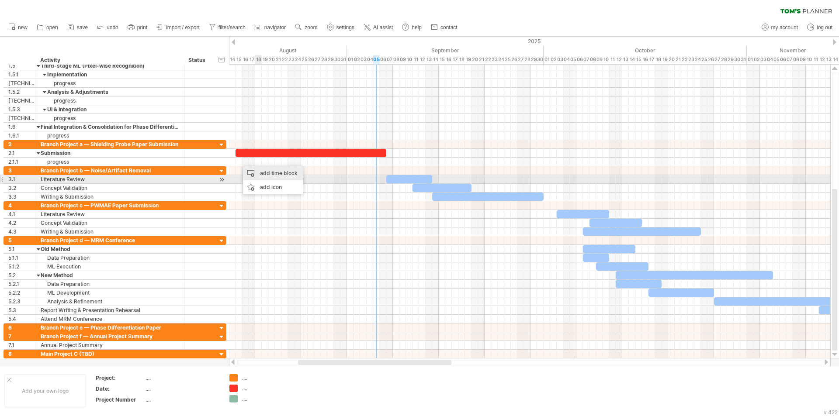
click at [275, 177] on div "add time block" at bounding box center [273, 173] width 60 height 14
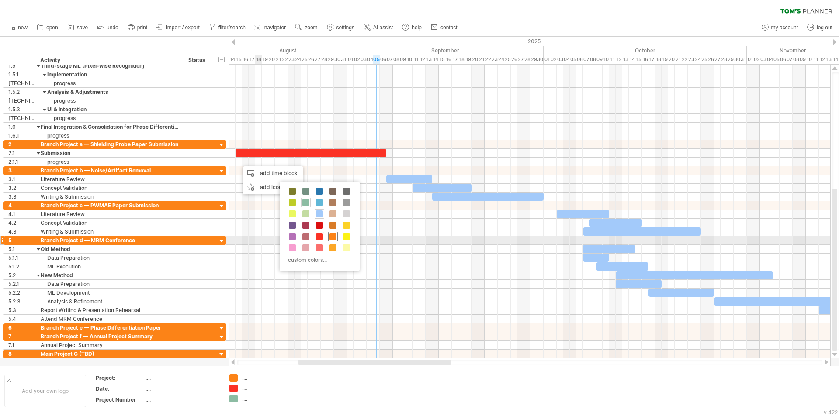
click at [333, 238] on span at bounding box center [332, 236] width 7 height 7
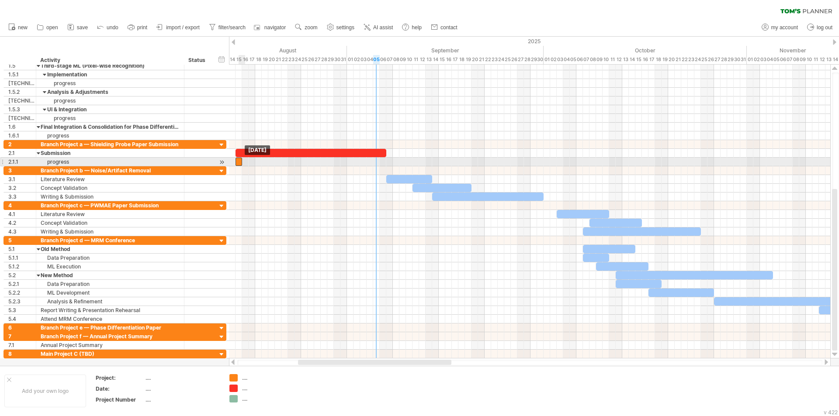
click at [240, 164] on div at bounding box center [239, 162] width 7 height 8
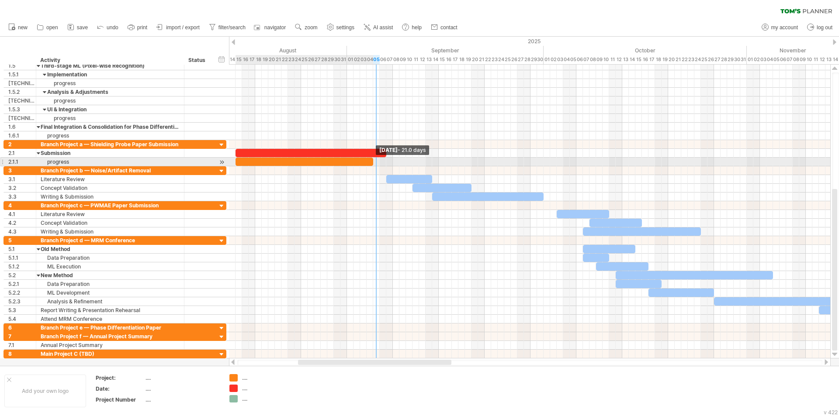
drag, startPoint x: 243, startPoint y: 161, endPoint x: 374, endPoint y: 162, distance: 131.5
click at [374, 162] on span at bounding box center [372, 162] width 3 height 8
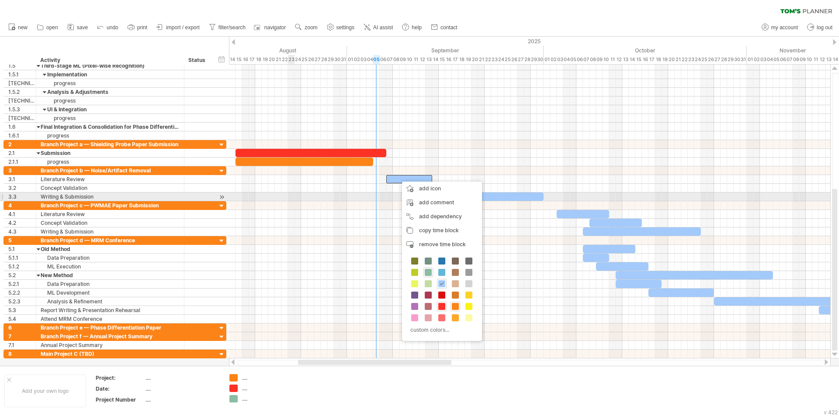
click at [286, 194] on div at bounding box center [529, 197] width 601 height 9
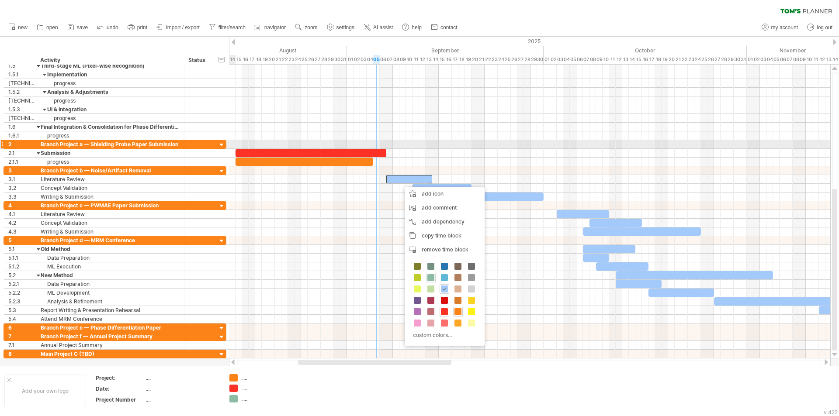
click at [210, 143] on div at bounding box center [211, 144] width 4 height 9
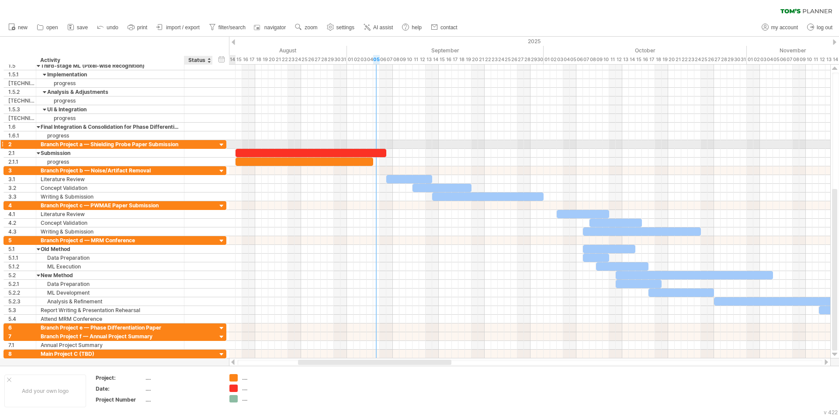
click at [224, 144] on div at bounding box center [222, 145] width 8 height 8
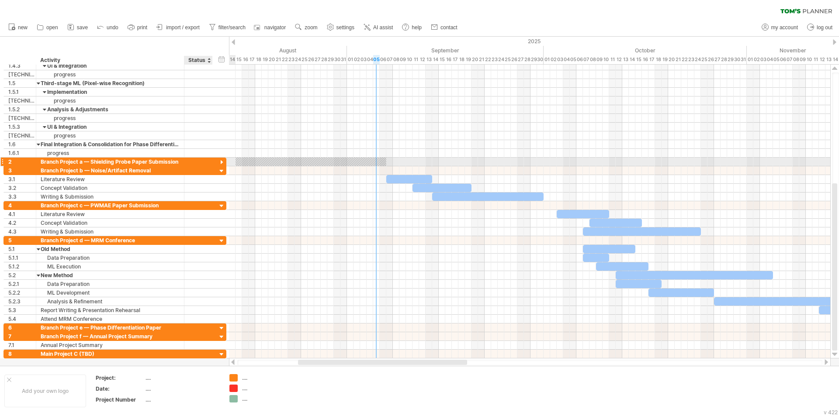
click at [222, 161] on div at bounding box center [222, 163] width 8 height 8
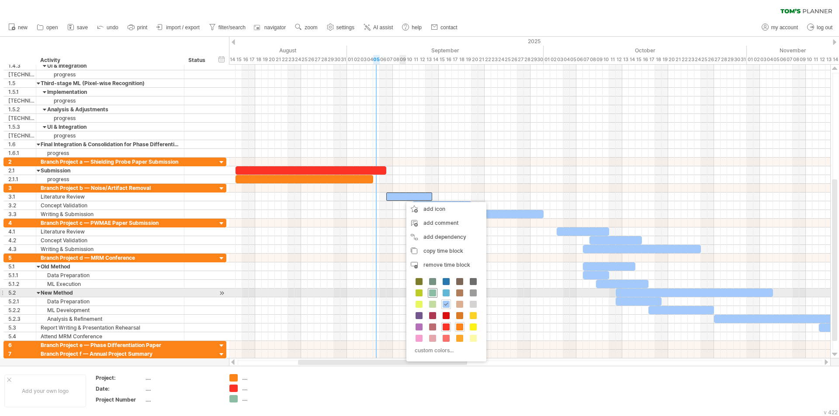
click at [434, 292] on span at bounding box center [432, 293] width 7 height 7
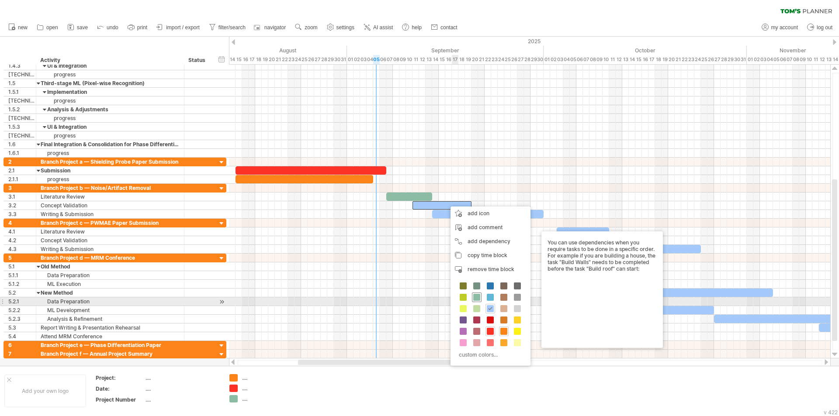
click at [476, 298] on span at bounding box center [476, 297] width 7 height 7
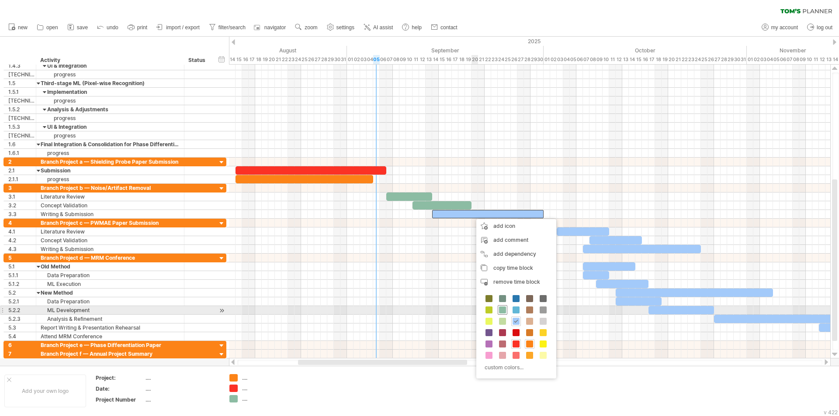
click at [501, 309] on span at bounding box center [502, 310] width 7 height 7
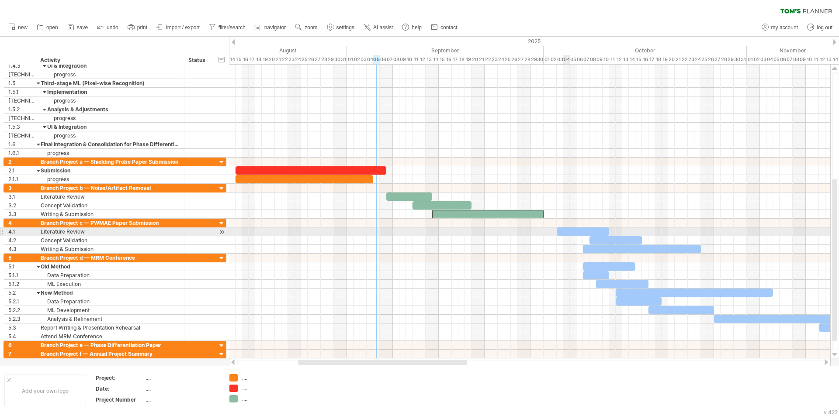
click at [568, 230] on div at bounding box center [583, 232] width 52 height 8
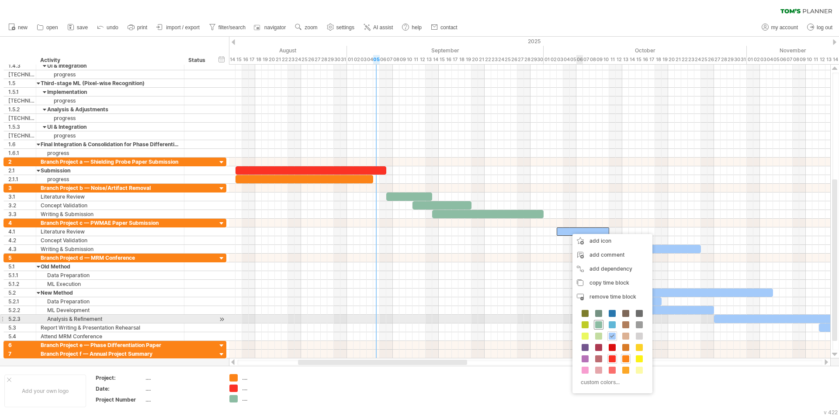
click at [598, 324] on span at bounding box center [598, 325] width 7 height 7
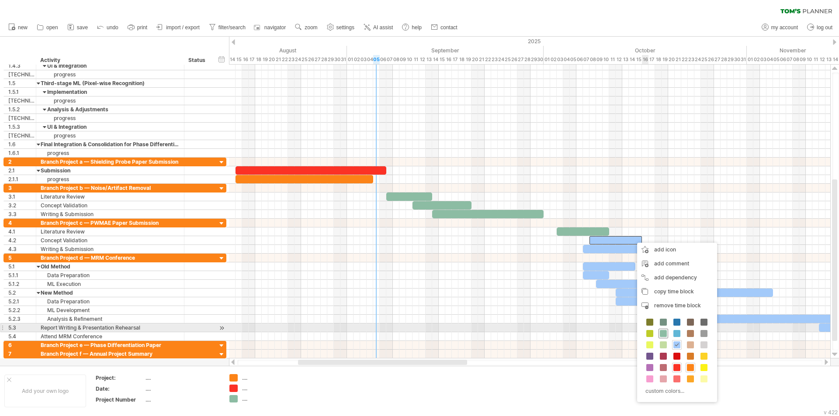
click at [660, 330] on span at bounding box center [663, 333] width 7 height 7
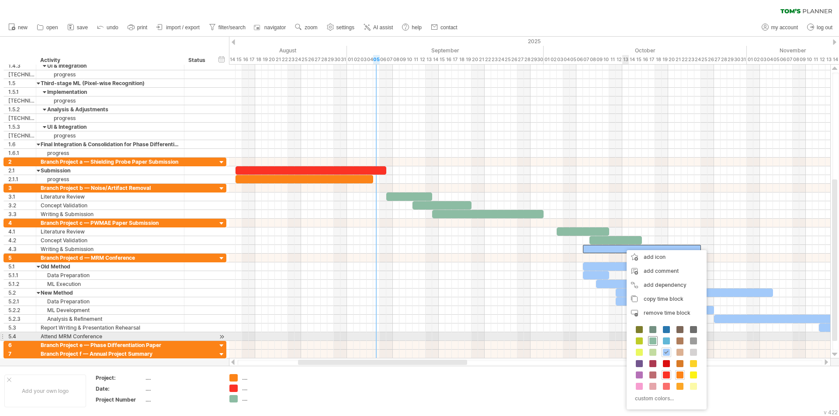
click at [655, 337] on div at bounding box center [653, 341] width 10 height 10
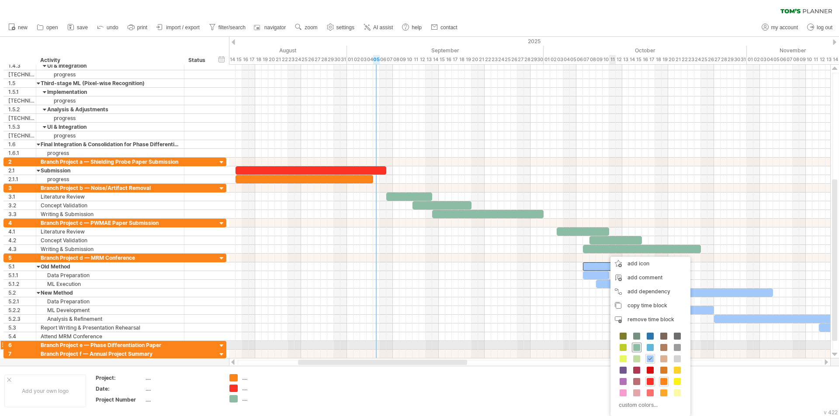
click at [637, 343] on div at bounding box center [637, 348] width 10 height 10
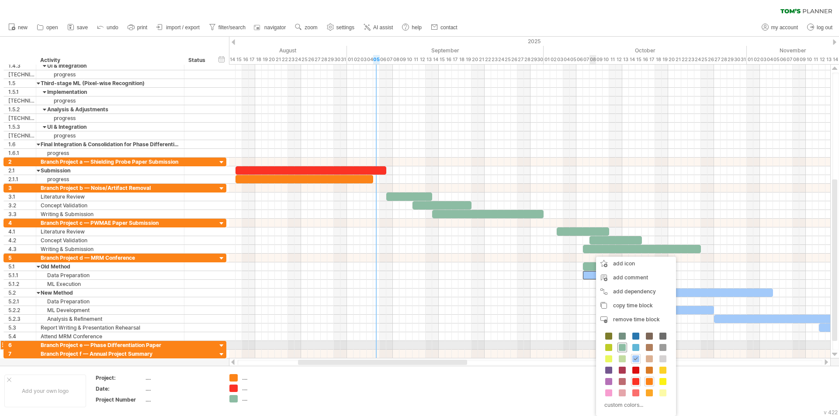
click at [624, 348] on span at bounding box center [622, 347] width 7 height 7
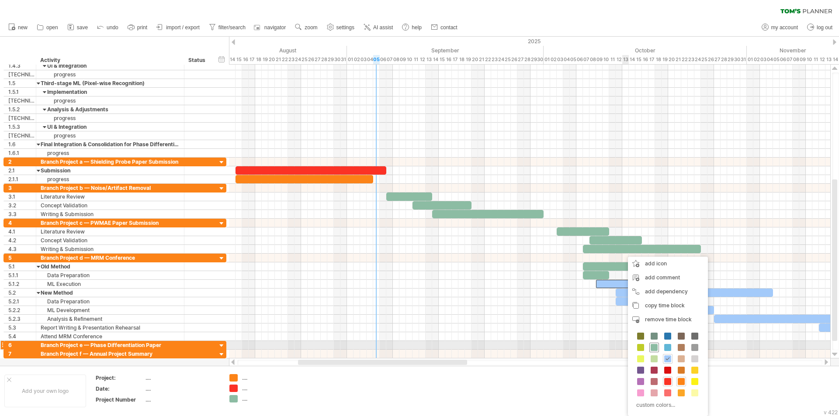
click at [654, 346] on span at bounding box center [654, 347] width 7 height 7
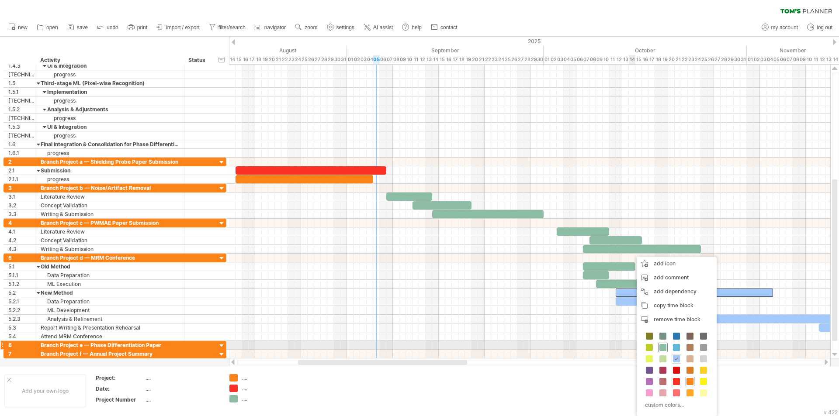
click at [662, 345] on span at bounding box center [662, 347] width 7 height 7
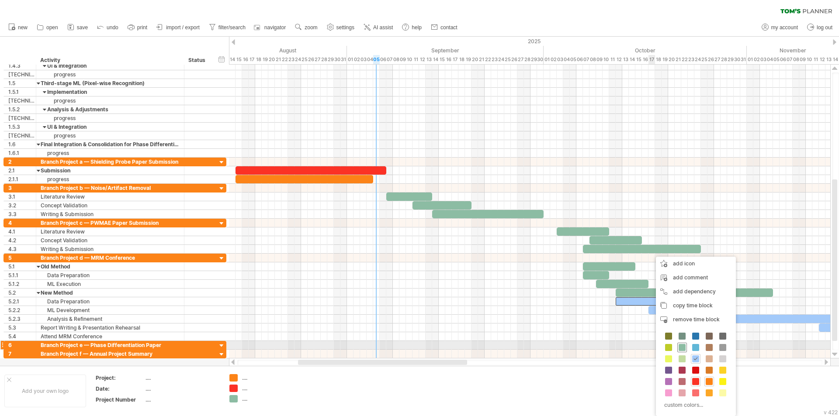
click at [680, 349] on span at bounding box center [682, 347] width 7 height 7
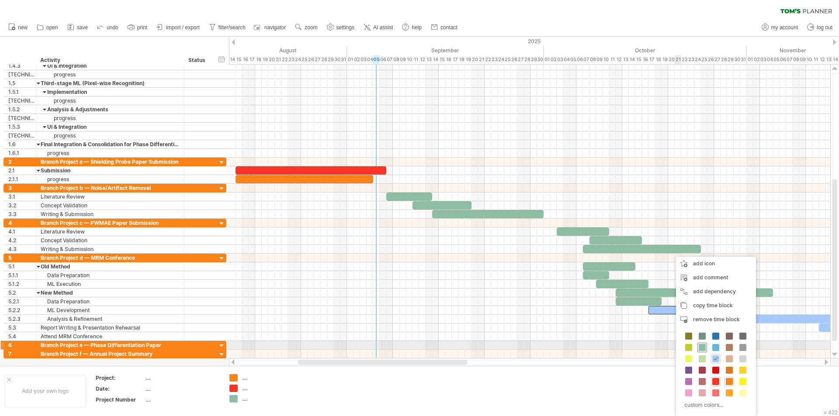
click at [702, 350] on span at bounding box center [702, 347] width 7 height 7
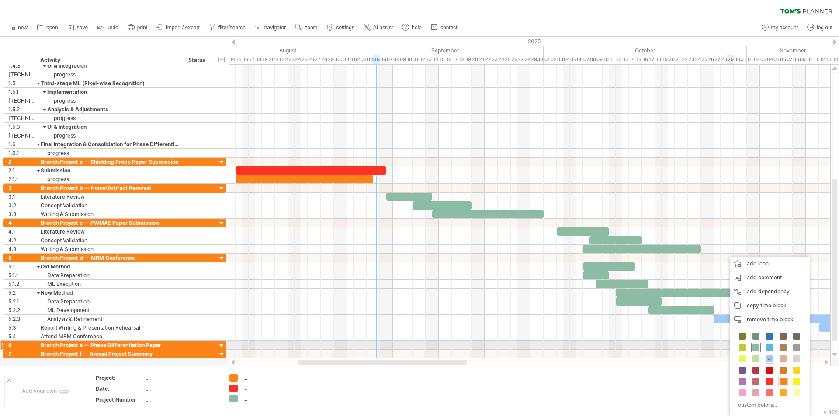
click at [756, 347] on span at bounding box center [755, 347] width 7 height 7
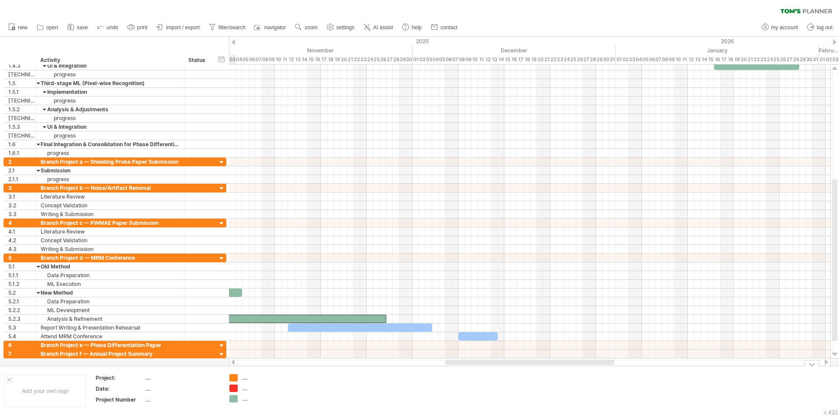
drag, startPoint x: 439, startPoint y: 362, endPoint x: 460, endPoint y: 342, distance: 29.4
click at [585, 372] on div "Trying to reach [DOMAIN_NAME] Connected again... 0% clear filter new 1" at bounding box center [419, 208] width 839 height 416
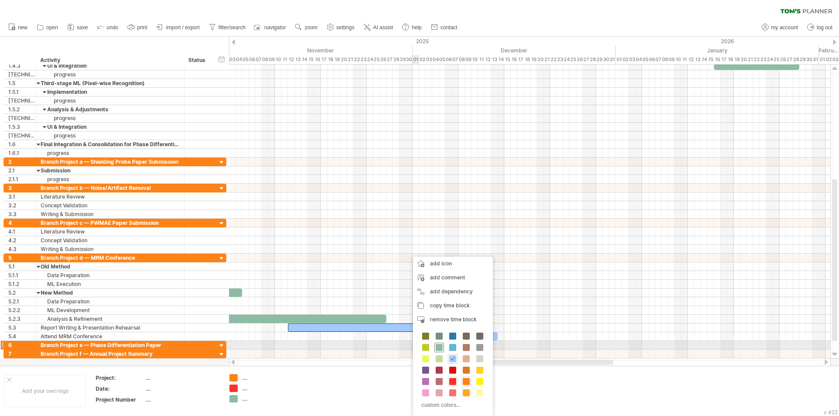
click at [439, 347] on span at bounding box center [439, 347] width 7 height 7
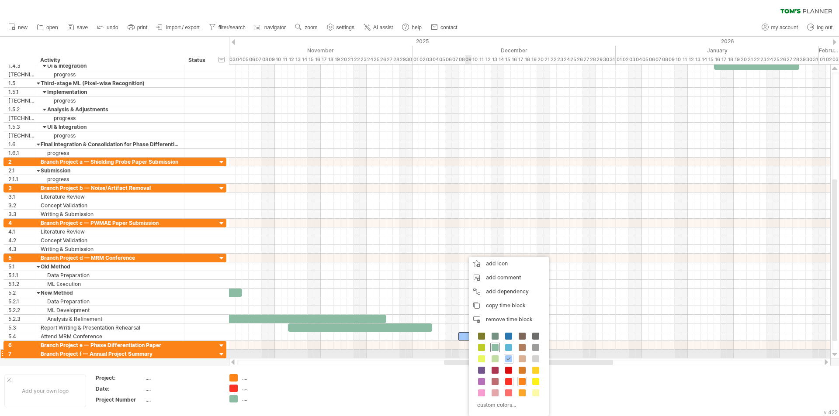
click at [495, 351] on div at bounding box center [495, 348] width 10 height 10
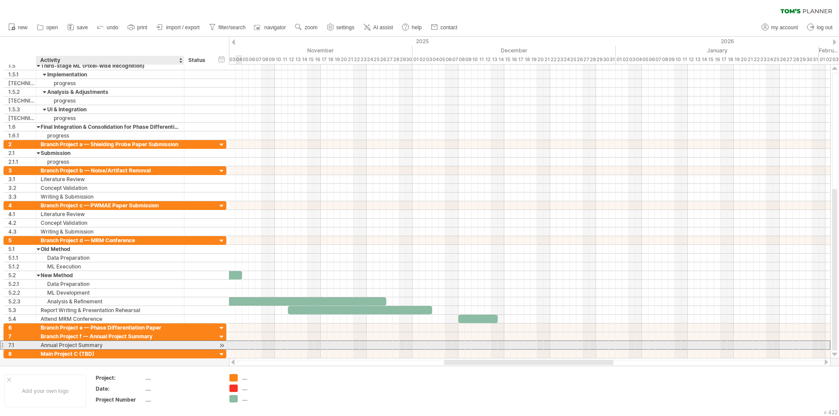
click at [152, 343] on div "Annual Project Summary" at bounding box center [110, 345] width 139 height 8
click at [222, 347] on div at bounding box center [222, 345] width 8 height 9
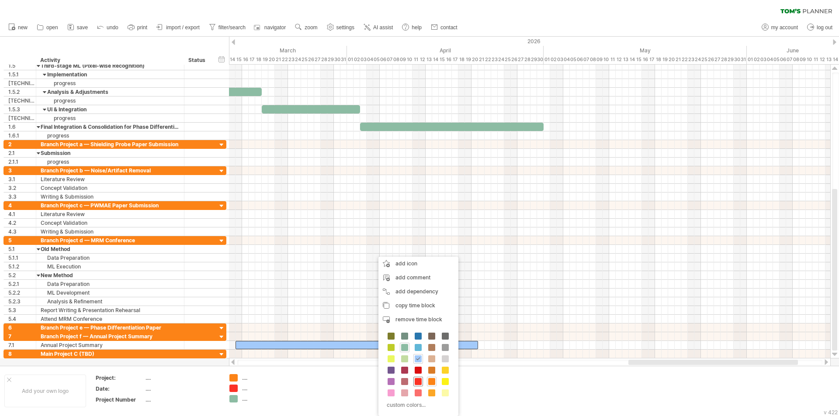
click at [419, 385] on span at bounding box center [418, 381] width 7 height 7
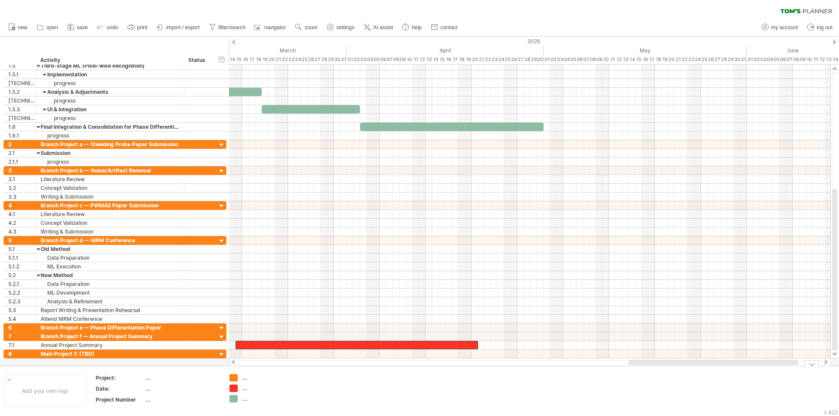
click at [242, 378] on div "...." at bounding box center [259, 377] width 60 height 7
click at [239, 379] on div "...." at bounding box center [259, 377] width 60 height 7
click at [234, 380] on div "Trying to reach [DOMAIN_NAME] Connected again... 0% clear filter new 1" at bounding box center [419, 208] width 839 height 416
click at [238, 380] on div "Trying to reach [DOMAIN_NAME] Connected again... 0% clear filter new 1" at bounding box center [419, 208] width 839 height 416
click at [232, 379] on div "Trying to reach [DOMAIN_NAME] Connected again... 0% clear filter new 1" at bounding box center [419, 208] width 839 height 416
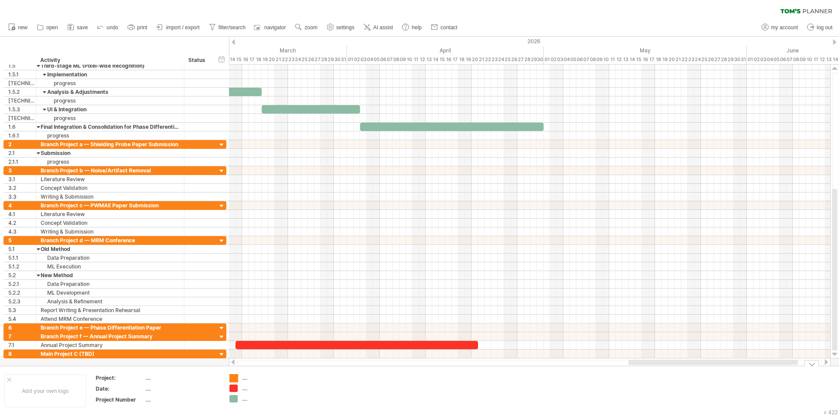
click at [232, 379] on div at bounding box center [233, 378] width 9 height 8
click at [244, 379] on div "...." at bounding box center [266, 377] width 48 height 7
click at [244, 379] on input "text" at bounding box center [263, 377] width 43 height 7
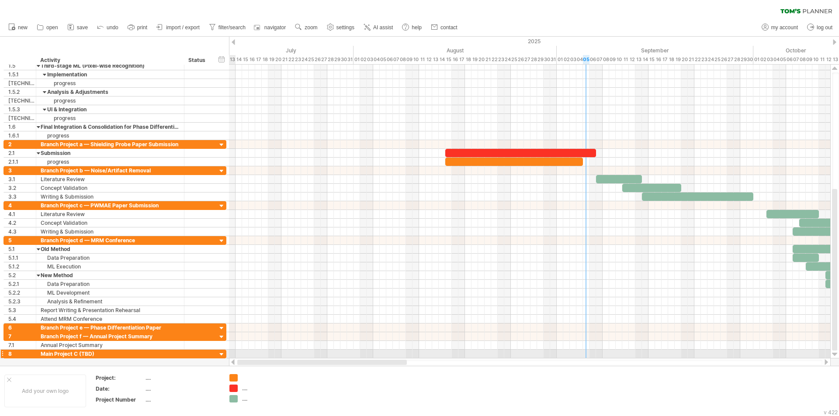
drag, startPoint x: 643, startPoint y: 362, endPoint x: 225, endPoint y: 358, distance: 418.6
click at [225, 358] on div "Trying to reach [DOMAIN_NAME] Connected again... 0% clear filter new 1" at bounding box center [419, 208] width 839 height 416
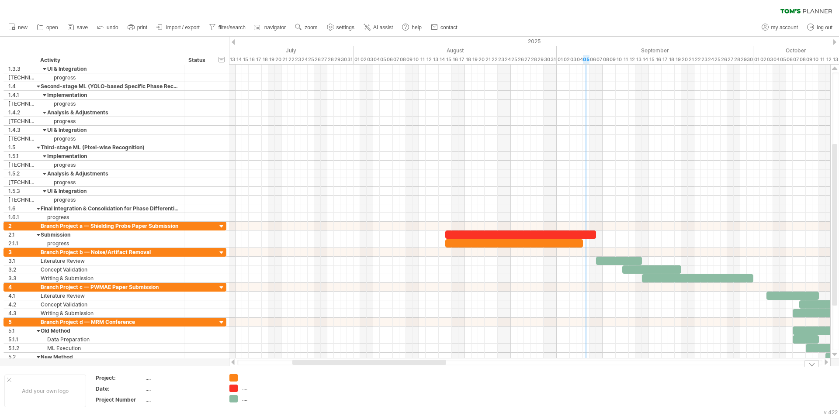
drag, startPoint x: 244, startPoint y: 375, endPoint x: 240, endPoint y: 382, distance: 8.4
click at [244, 376] on div at bounding box center [266, 377] width 48 height 7
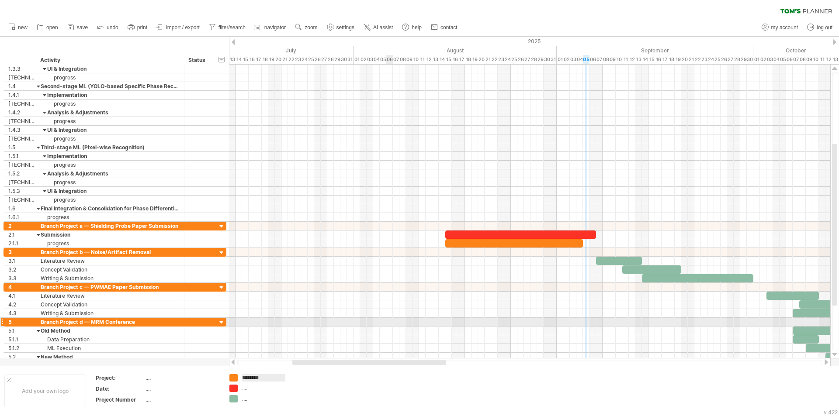
type input "********"
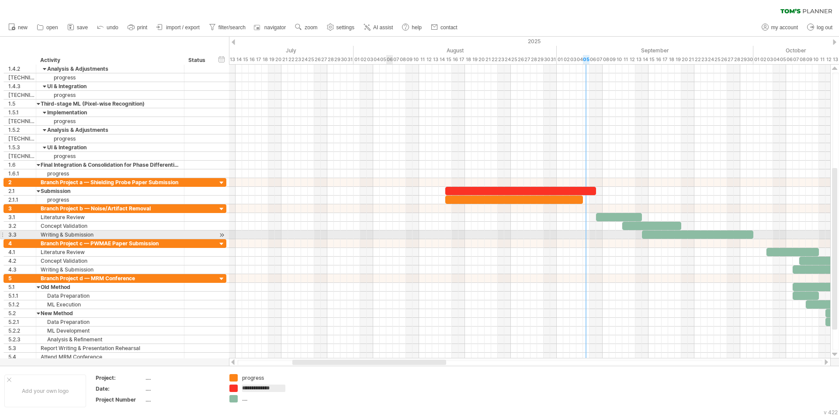
type input "**********"
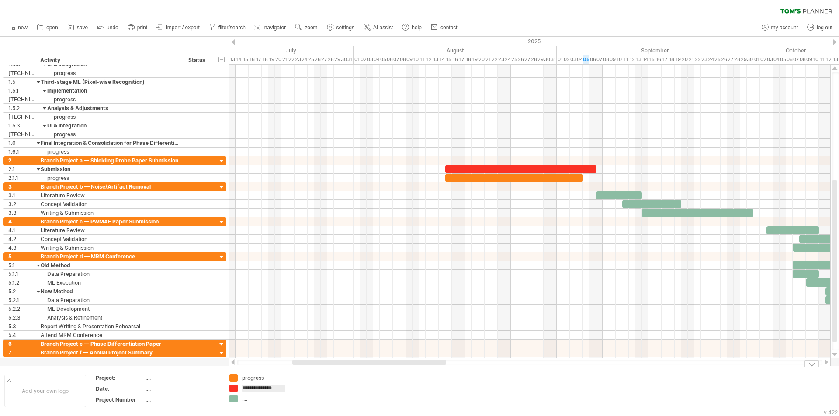
click at [236, 397] on div "Trying to reach [DOMAIN_NAME] Connected again... 0% clear filter new 1" at bounding box center [419, 208] width 839 height 416
click at [245, 398] on div "...." at bounding box center [266, 398] width 48 height 7
type input "****"
click at [299, 401] on td at bounding box center [328, 391] width 69 height 34
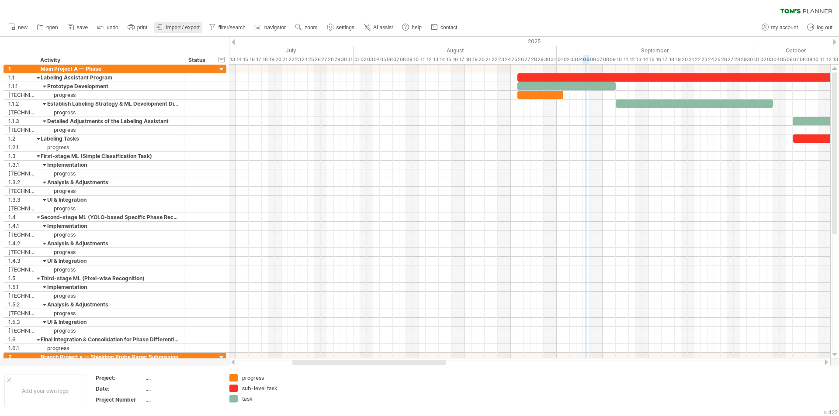
click at [183, 26] on span "import / export" at bounding box center [183, 27] width 34 height 6
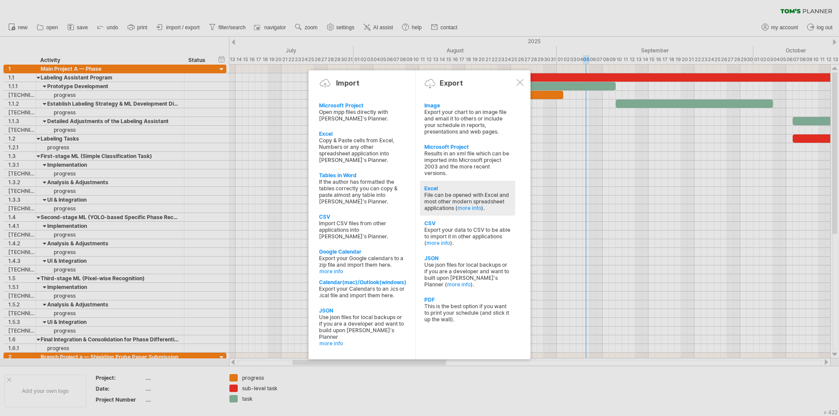
click at [441, 208] on div "File can be opened with Excel and most other modern spreadsheet applications ( …" at bounding box center [467, 202] width 87 height 20
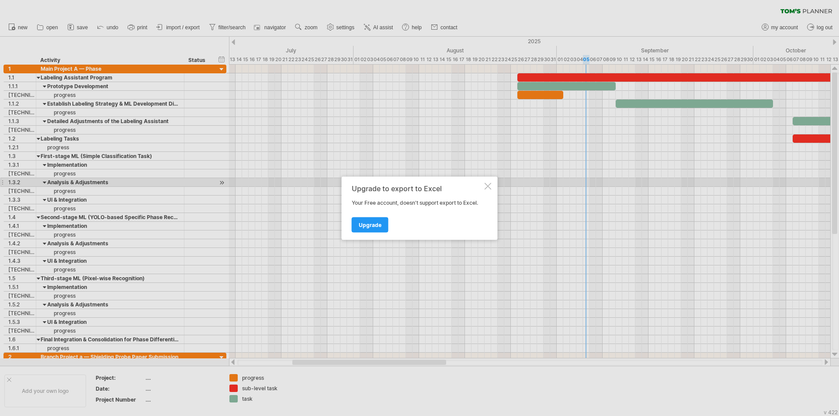
click at [487, 186] on div at bounding box center [488, 186] width 7 height 7
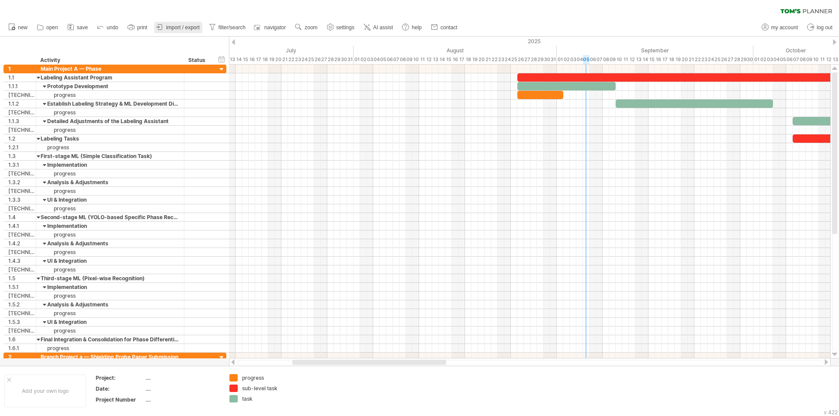
click at [179, 28] on span "import / export" at bounding box center [183, 27] width 34 height 6
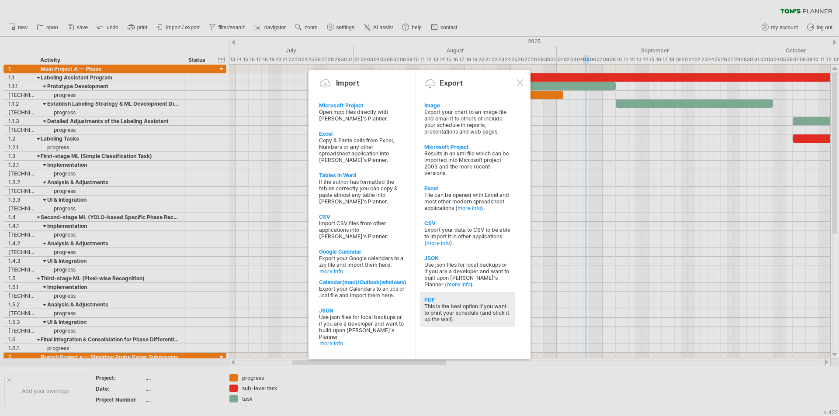
click at [443, 306] on div "This is the best option if you want to print your schedule (and stick it up the…" at bounding box center [467, 313] width 87 height 20
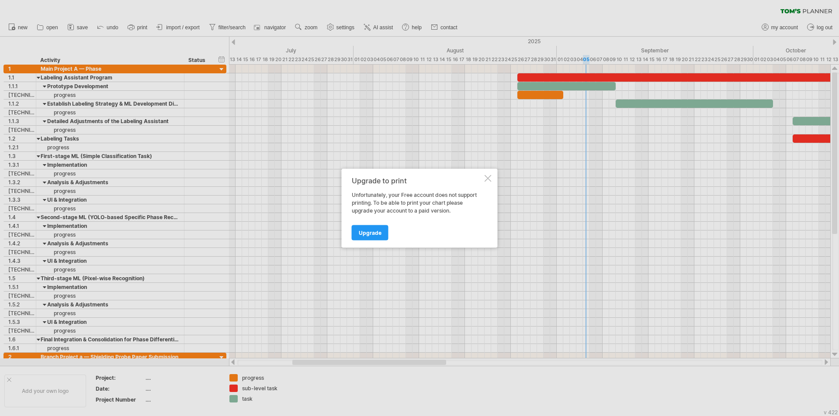
click at [486, 180] on div at bounding box center [488, 178] width 7 height 7
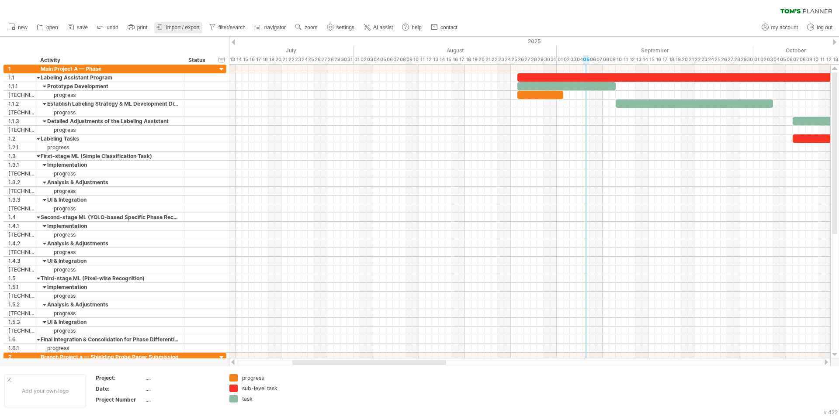
click at [177, 28] on span "import / export" at bounding box center [183, 27] width 34 height 6
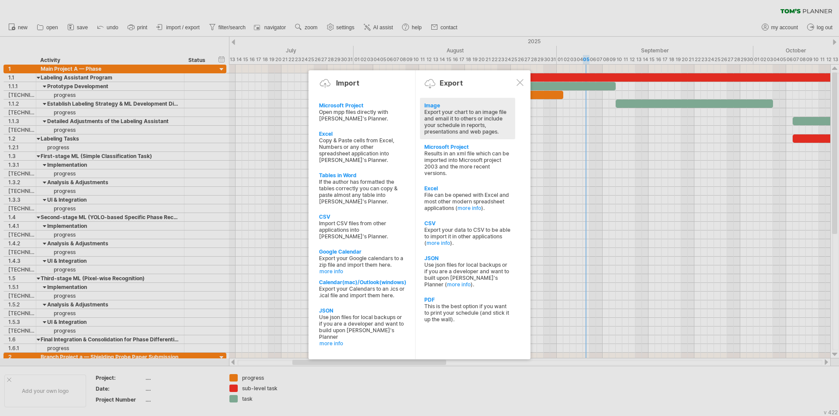
click at [462, 132] on div "Export your chart to an image file and email it to others or include your sched…" at bounding box center [467, 122] width 87 height 26
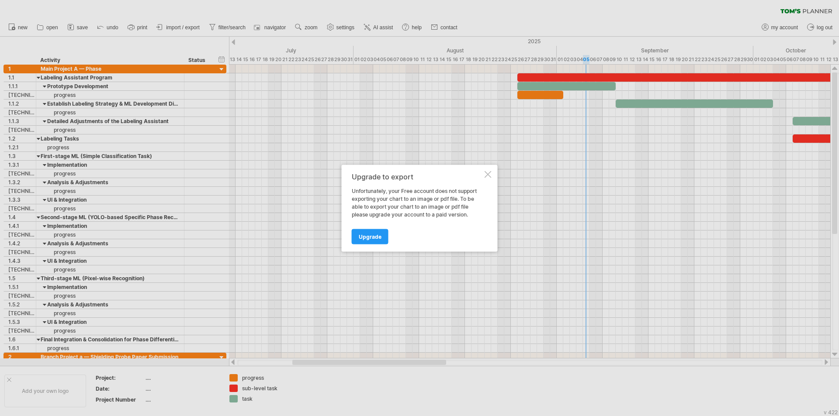
click at [491, 177] on div at bounding box center [488, 174] width 7 height 7
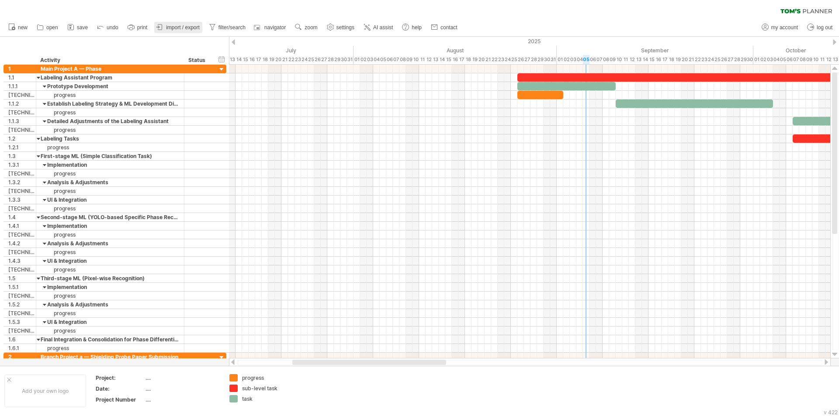
click at [191, 26] on span "import / export" at bounding box center [183, 27] width 34 height 6
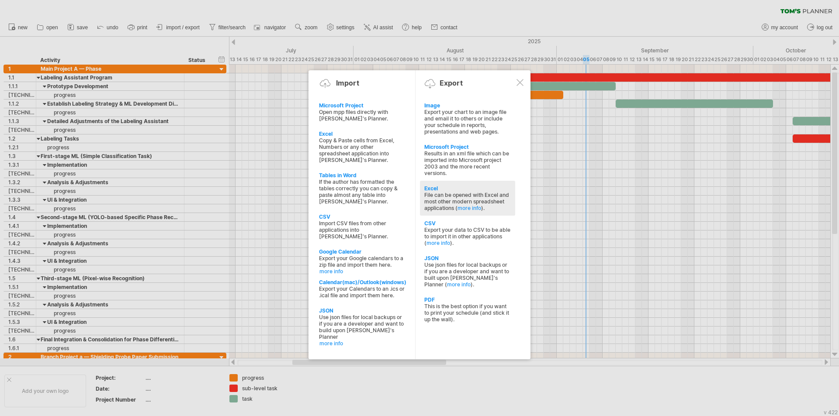
click at [452, 199] on div "File can be opened with Excel and most other modern spreadsheet applications ( …" at bounding box center [467, 202] width 87 height 20
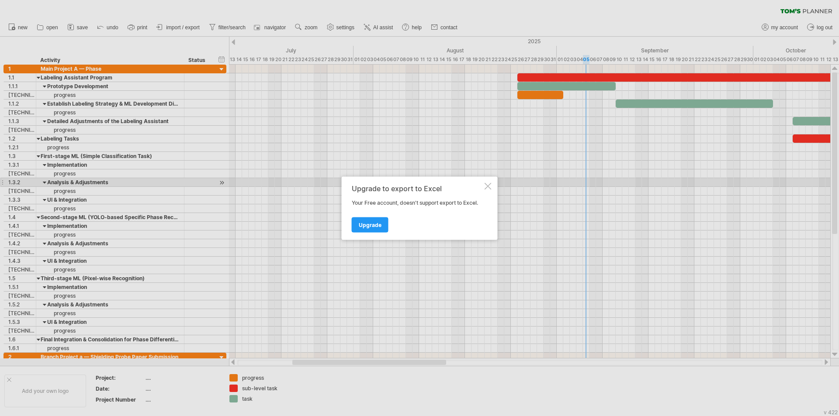
click at [484, 186] on div "Upgrade to export to Excel Your Free account, doesn't support export to Excel. …" at bounding box center [420, 208] width 156 height 63
click at [485, 186] on div at bounding box center [488, 186] width 7 height 7
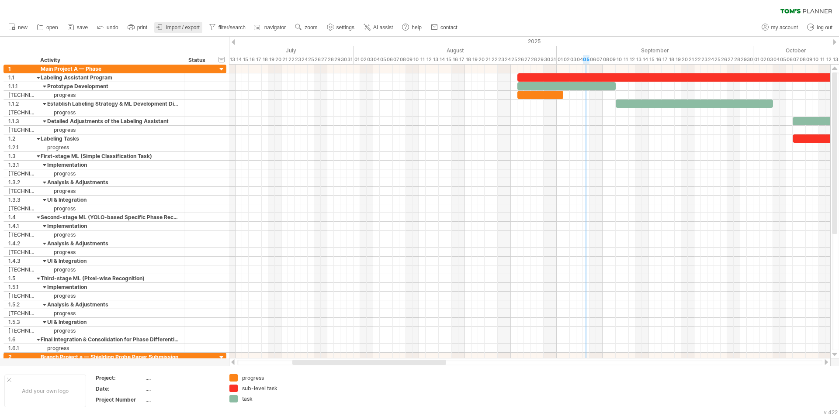
click at [185, 25] on span "import / export" at bounding box center [183, 27] width 34 height 6
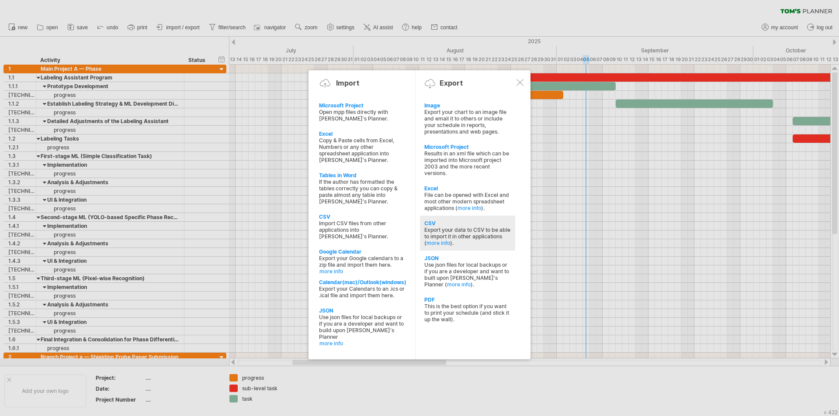
click at [472, 236] on div "Export your data to CSV to be able to import it in other applications ( more in…" at bounding box center [467, 237] width 87 height 20
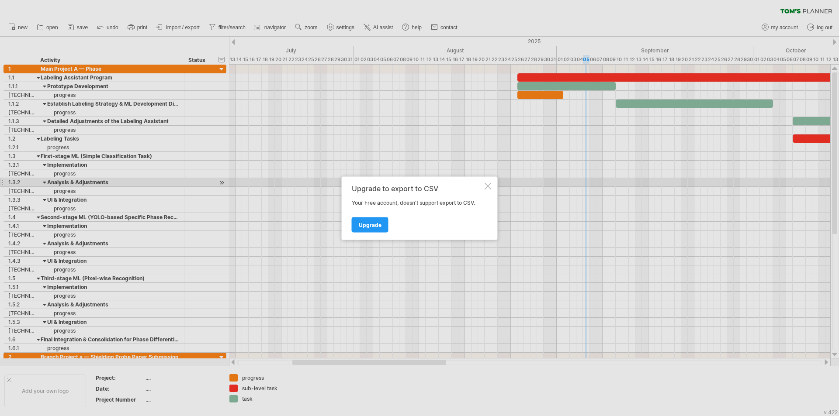
click at [490, 185] on div at bounding box center [488, 186] width 7 height 7
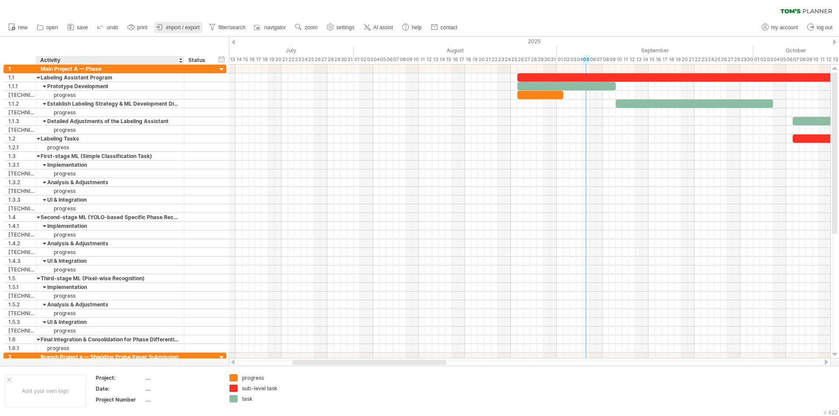
click at [178, 28] on span "import / export" at bounding box center [183, 27] width 34 height 6
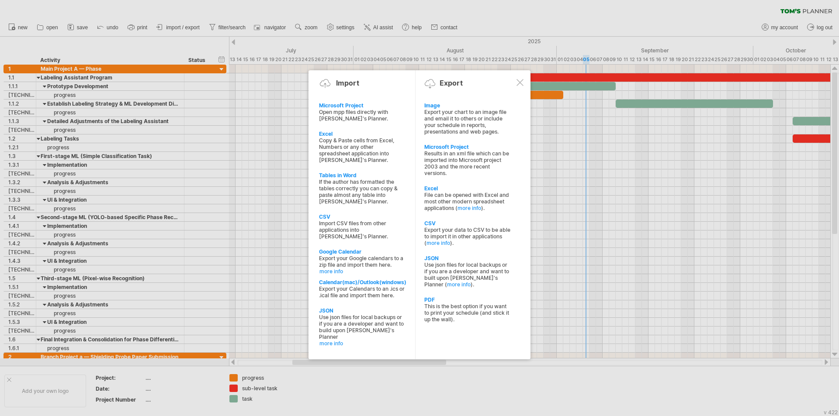
click at [522, 80] on div at bounding box center [519, 82] width 7 height 7
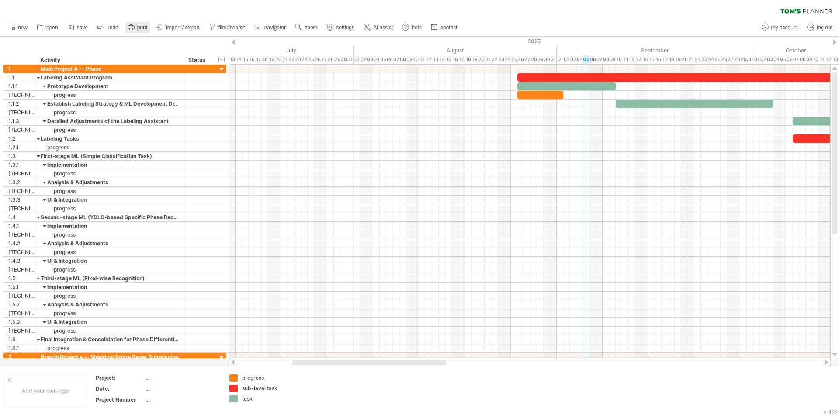
click at [144, 27] on span "print" at bounding box center [142, 27] width 10 height 6
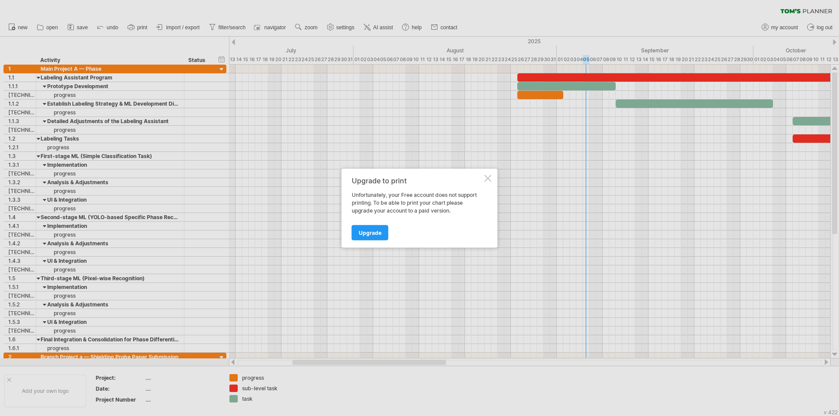
click at [485, 175] on div at bounding box center [488, 178] width 7 height 7
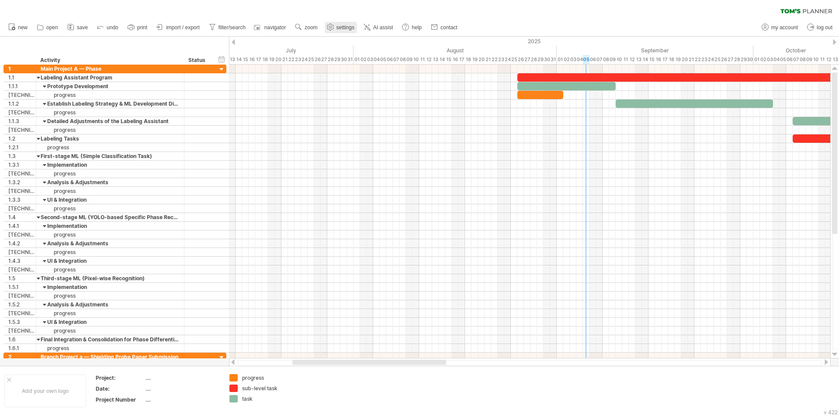
click at [347, 25] on span "settings" at bounding box center [345, 27] width 18 height 6
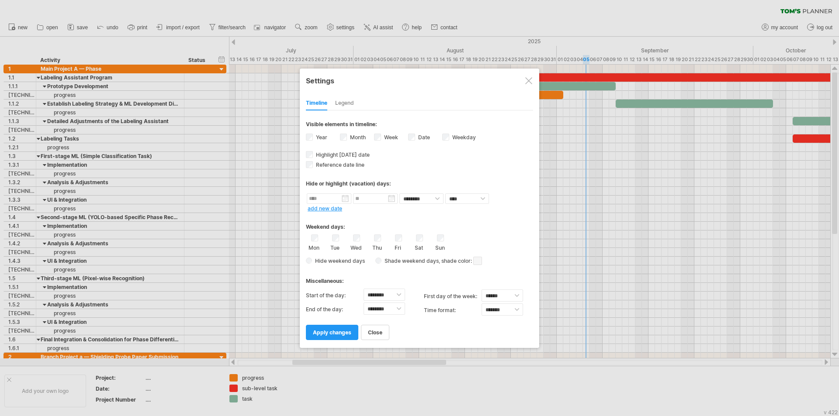
click at [525, 82] on div at bounding box center [528, 80] width 7 height 7
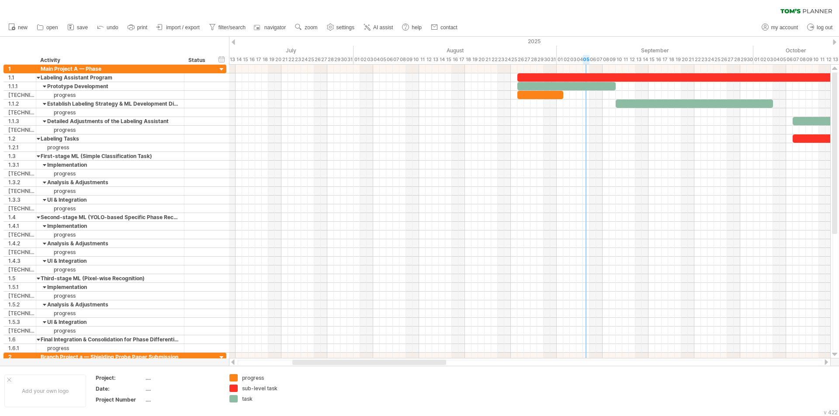
click at [86, 28] on span "save" at bounding box center [82, 27] width 11 height 6
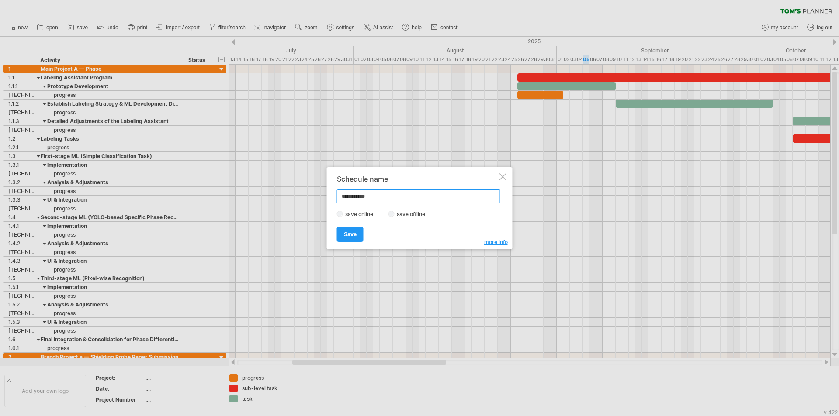
drag, startPoint x: 381, startPoint y: 195, endPoint x: 327, endPoint y: 189, distance: 55.0
click at [327, 189] on div "**********" at bounding box center [420, 208] width 186 height 82
type input "**********"
click at [354, 234] on span "Save" at bounding box center [350, 234] width 13 height 7
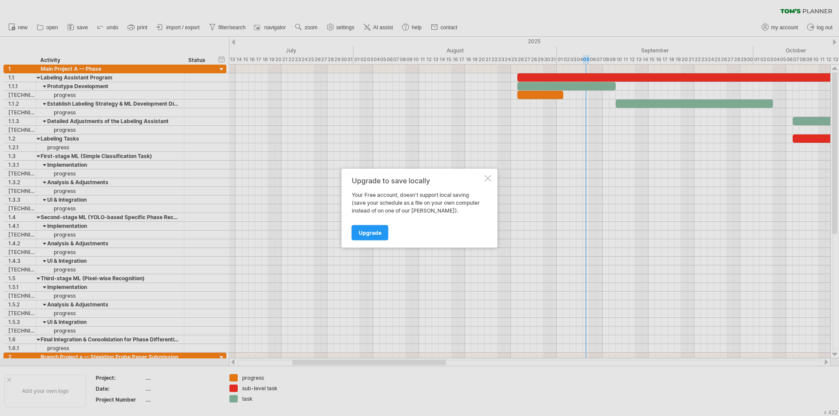
click at [486, 176] on div at bounding box center [488, 178] width 7 height 7
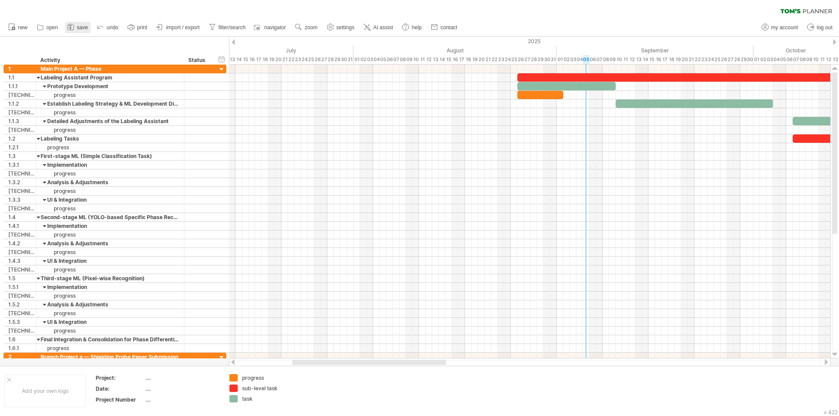
click at [81, 22] on link "save" at bounding box center [77, 27] width 25 height 11
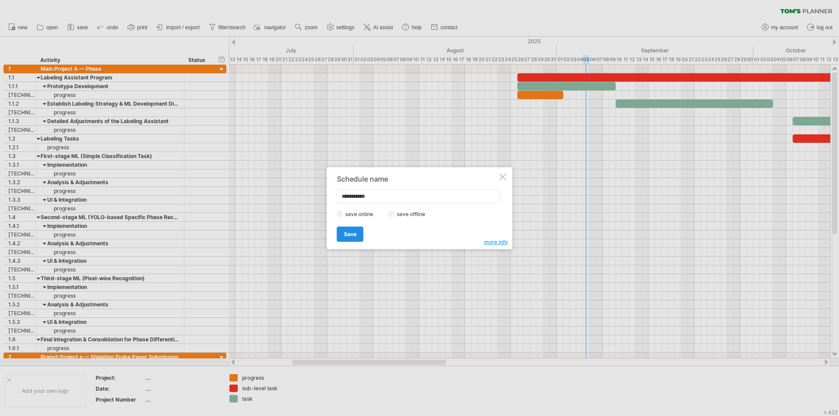
click at [354, 237] on span "Save" at bounding box center [350, 234] width 13 height 7
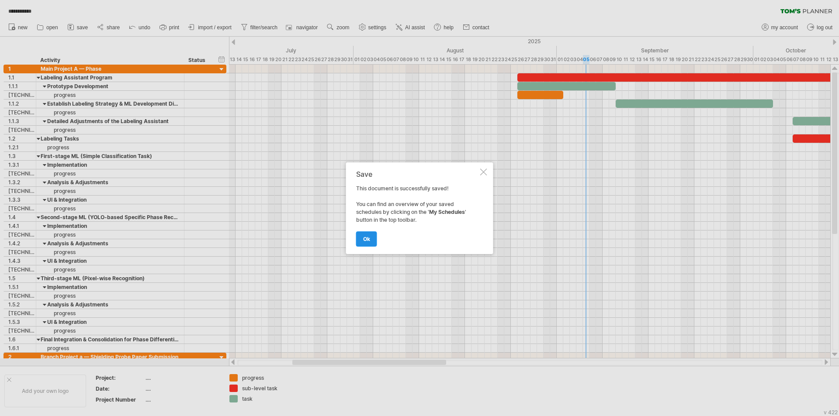
click at [368, 237] on span "ok" at bounding box center [366, 239] width 7 height 7
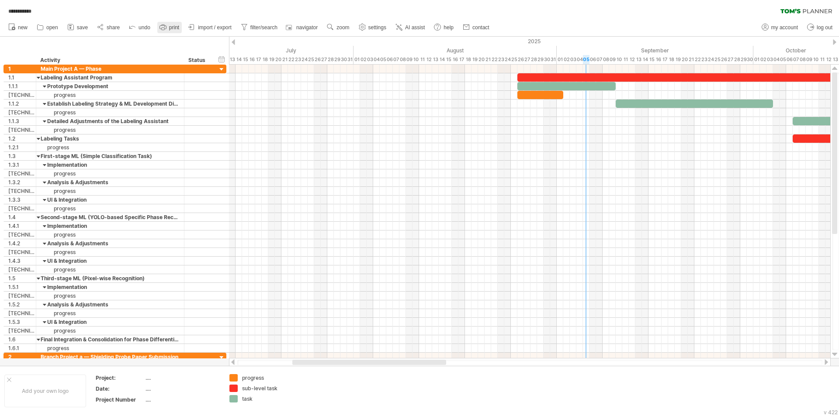
click at [172, 28] on span "print" at bounding box center [174, 27] width 10 height 6
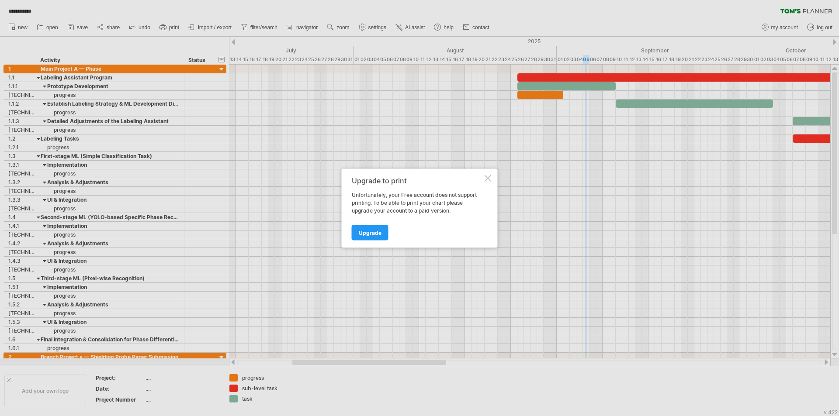
click at [485, 178] on div at bounding box center [488, 178] width 7 height 7
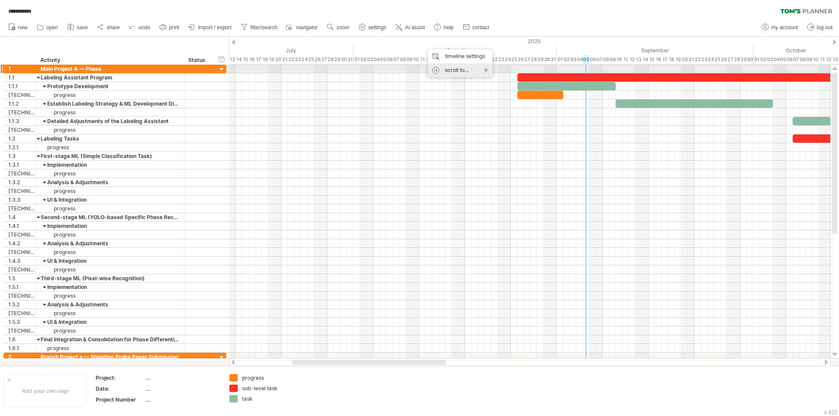
click at [460, 69] on div "scroll to..." at bounding box center [460, 70] width 65 height 14
click at [463, 53] on div "timeline settings" at bounding box center [460, 56] width 65 height 14
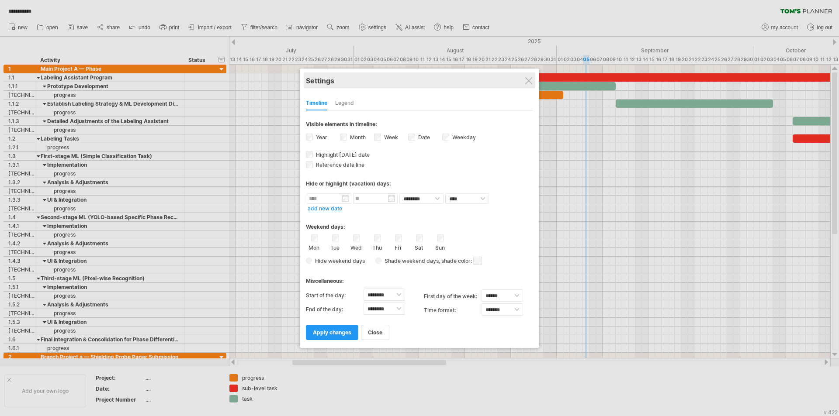
click at [533, 78] on div "Settings" at bounding box center [419, 81] width 227 height 16
click at [531, 76] on div "Settings" at bounding box center [419, 81] width 227 height 16
click at [529, 79] on div at bounding box center [528, 80] width 7 height 7
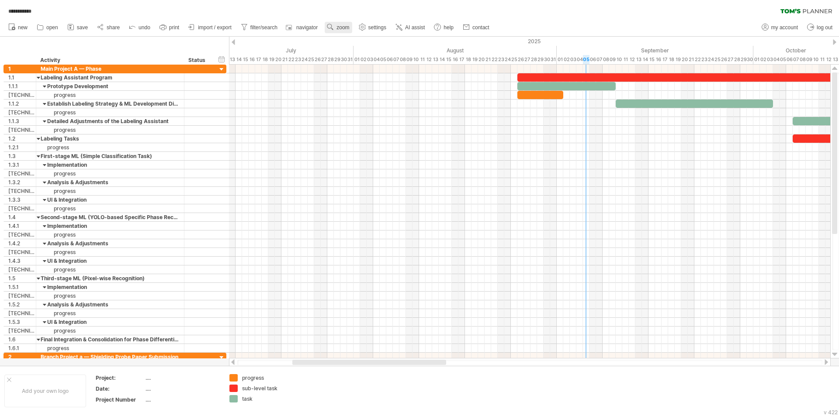
click at [339, 23] on link "zoom" at bounding box center [338, 27] width 27 height 11
click at [371, 34] on div "Month" at bounding box center [367, 35] width 49 height 14
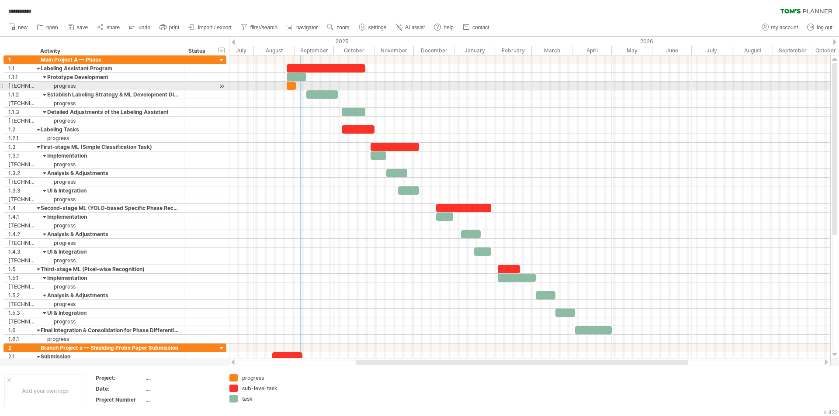
click at [3, 87] on div at bounding box center [1, 85] width 3 height 9
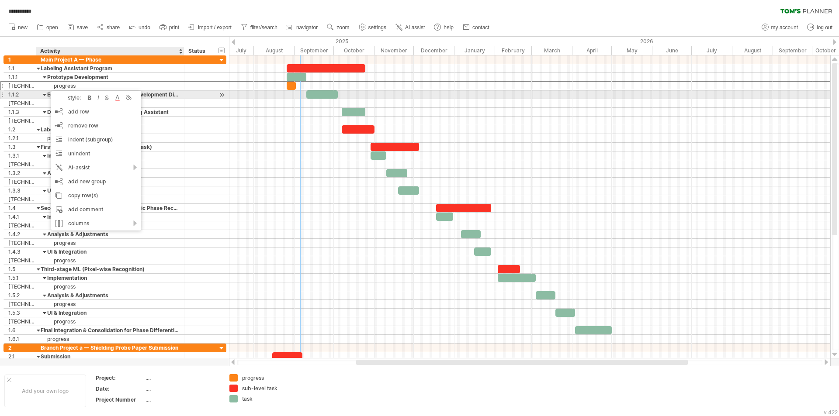
click at [232, 93] on div at bounding box center [529, 94] width 601 height 9
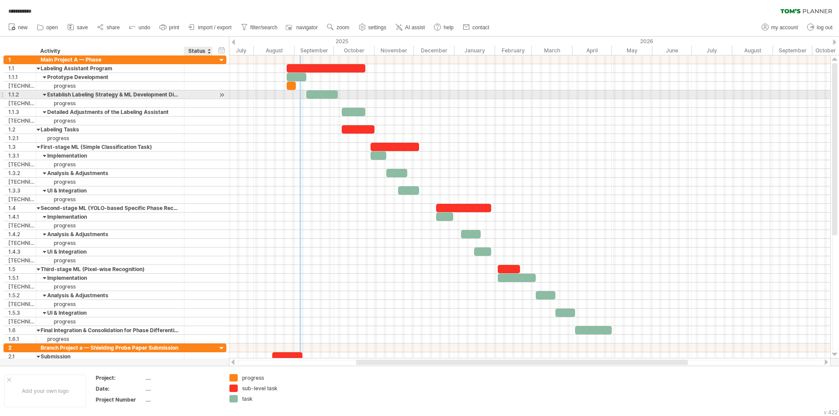
click at [219, 96] on div at bounding box center [222, 94] width 8 height 9
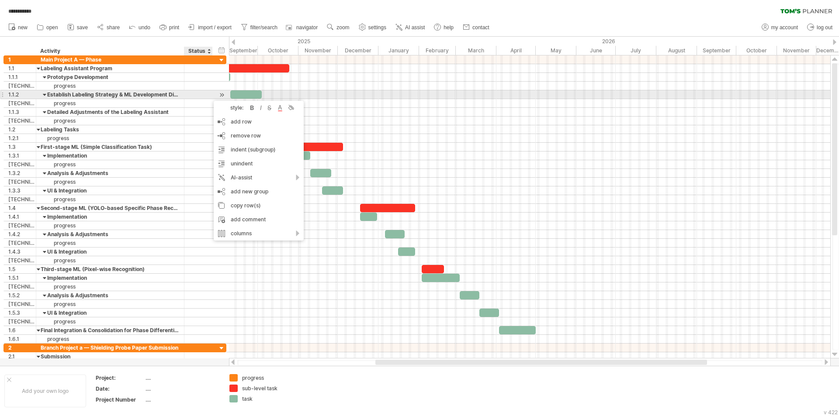
click at [209, 97] on div at bounding box center [211, 94] width 4 height 9
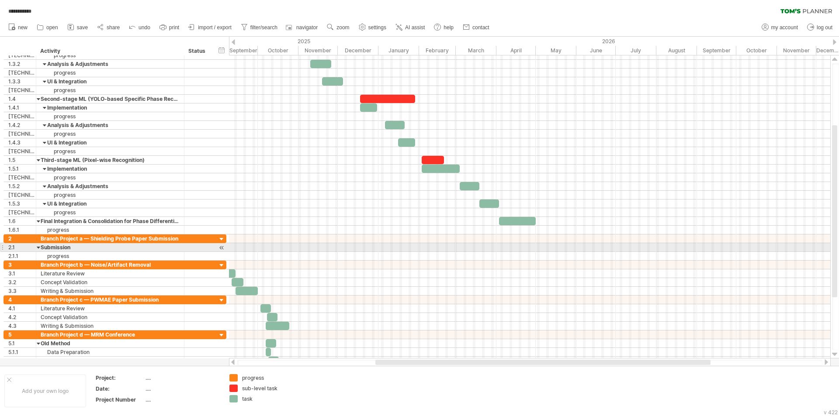
click at [221, 245] on div at bounding box center [222, 247] width 8 height 9
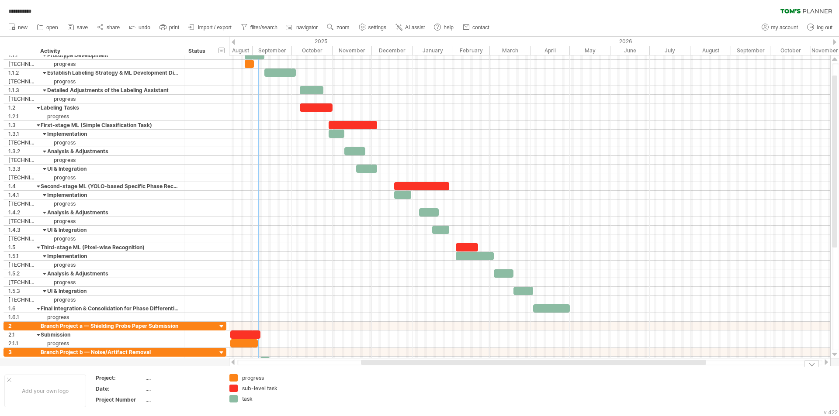
drag, startPoint x: 347, startPoint y: 367, endPoint x: 346, endPoint y: 374, distance: 7.0
click at [346, 374] on div "Add your own logo Project: .... Date: .... Project Number .... progress sub-lev…" at bounding box center [419, 391] width 839 height 50
drag, startPoint x: 347, startPoint y: 369, endPoint x: 346, endPoint y: 375, distance: 5.7
click at [346, 375] on div "Add your own logo Project: .... Date: .... Project Number .... progress sub-lev…" at bounding box center [419, 391] width 839 height 50
click at [10, 378] on div at bounding box center [9, 380] width 4 height 4
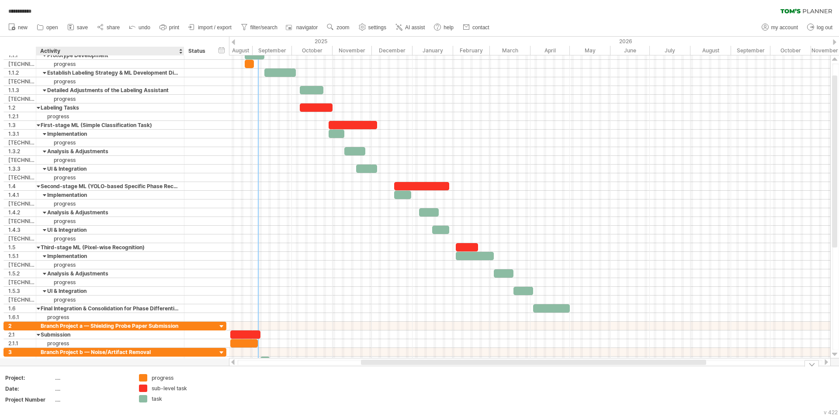
drag, startPoint x: 171, startPoint y: 367, endPoint x: 170, endPoint y: 371, distance: 4.4
click at [170, 371] on div "Add your own logo Project: .... Date: .... Project Number .... progress sub-lev…" at bounding box center [419, 391] width 839 height 50
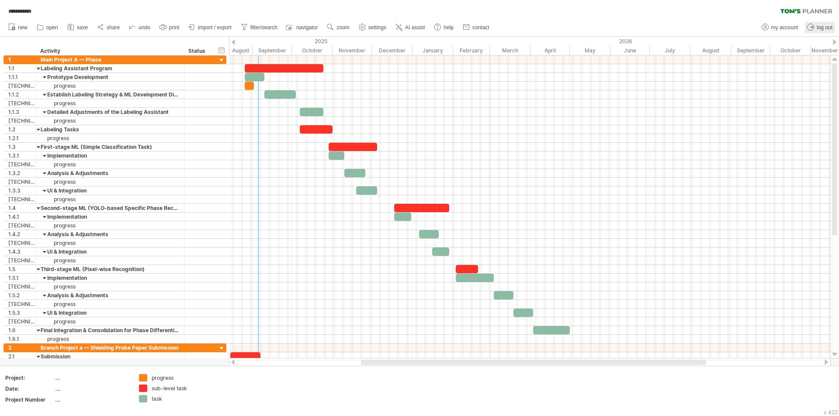
click at [820, 29] on span "log out" at bounding box center [825, 27] width 16 height 6
